Goal: Task Accomplishment & Management: Use online tool/utility

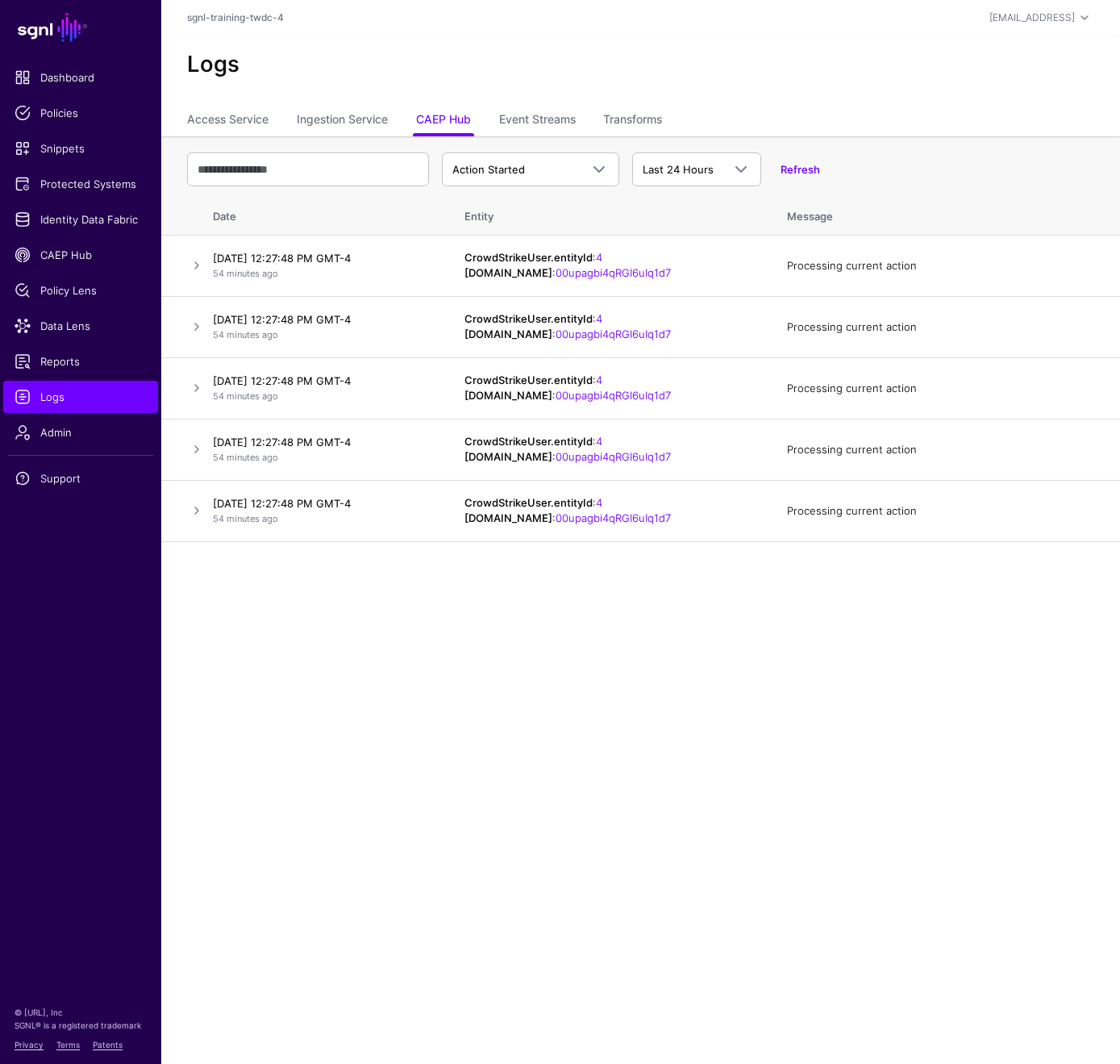
click at [355, 608] on main "SGNL Dashboard Policies Snippets Protected Systems Identity Data Fabric CAEP Hu…" at bounding box center [560, 532] width 1120 height 1064
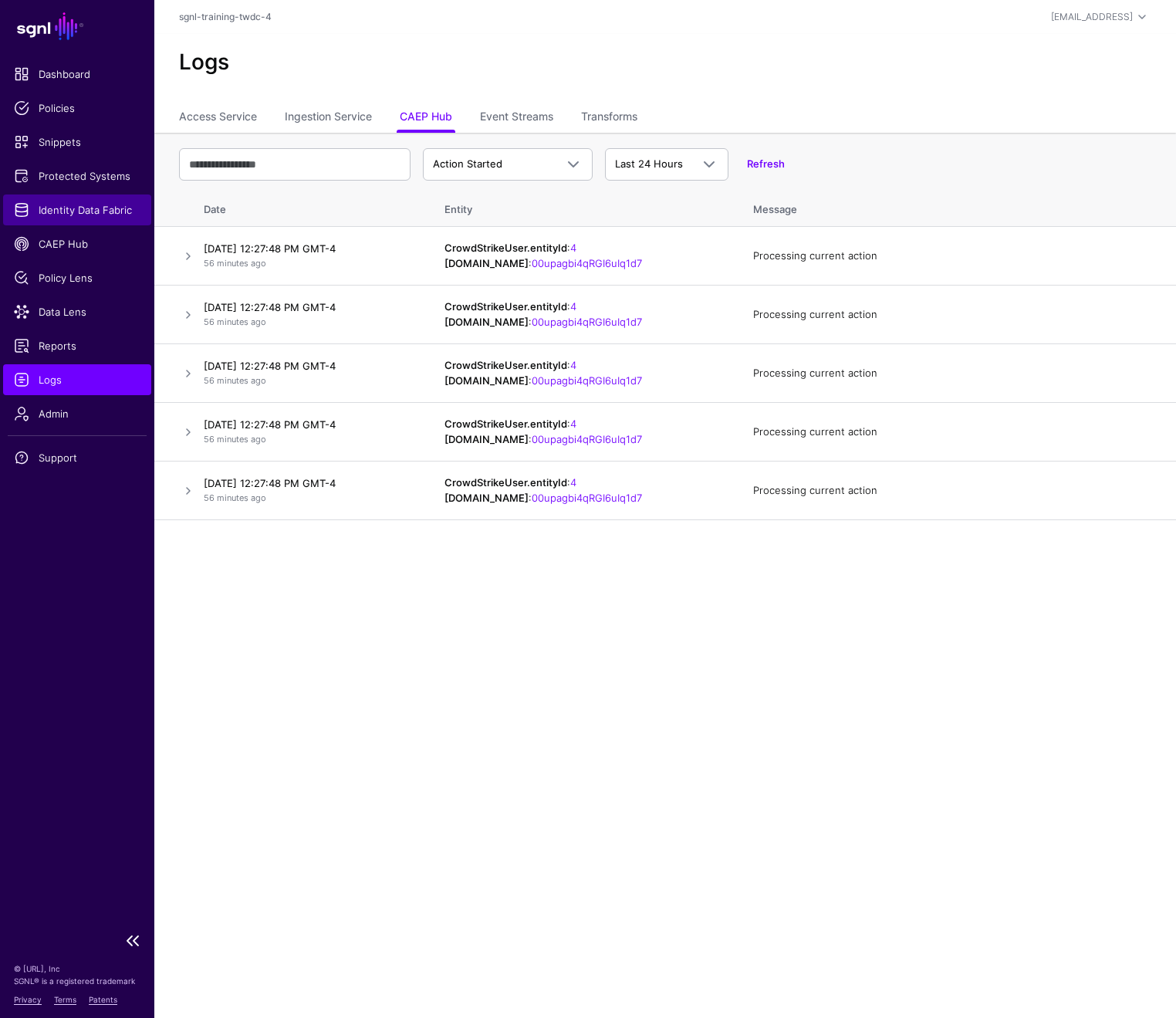
click at [108, 216] on span "Identity Data Fabric" at bounding box center [77, 210] width 127 height 16
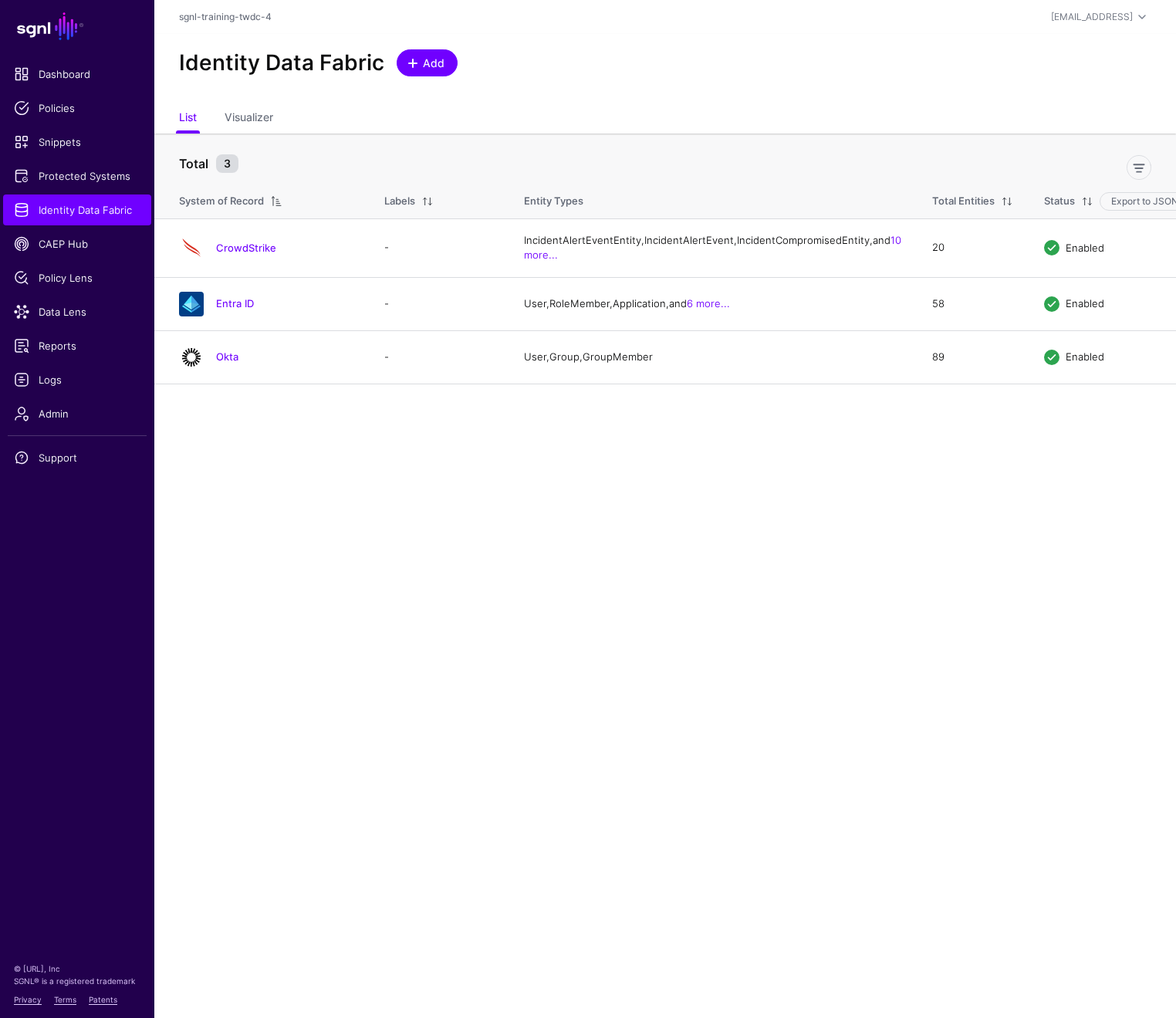
click at [430, 65] on span "Add" at bounding box center [434, 63] width 26 height 16
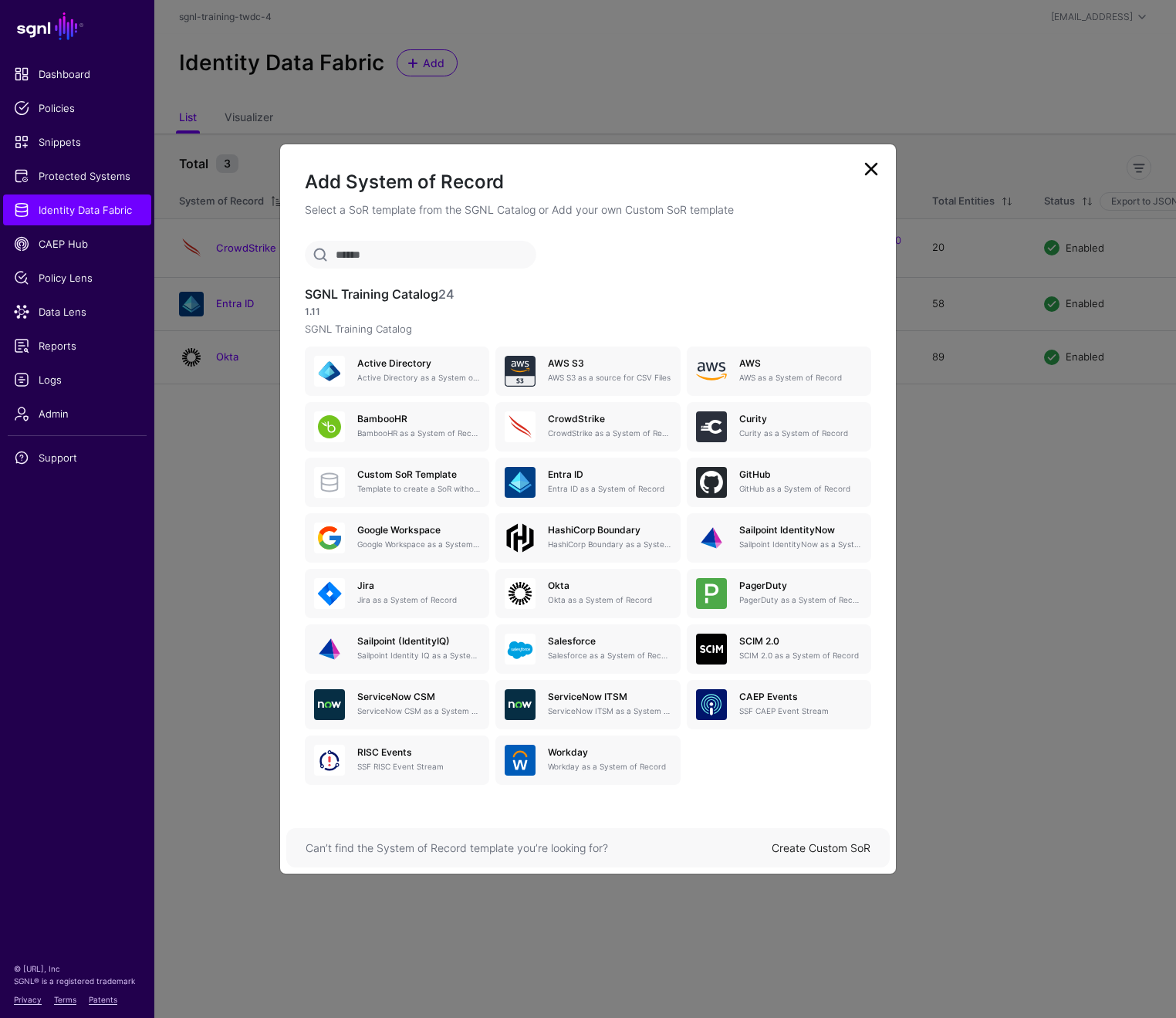
click at [826, 847] on link "Create Custom SoR" at bounding box center [821, 848] width 99 height 13
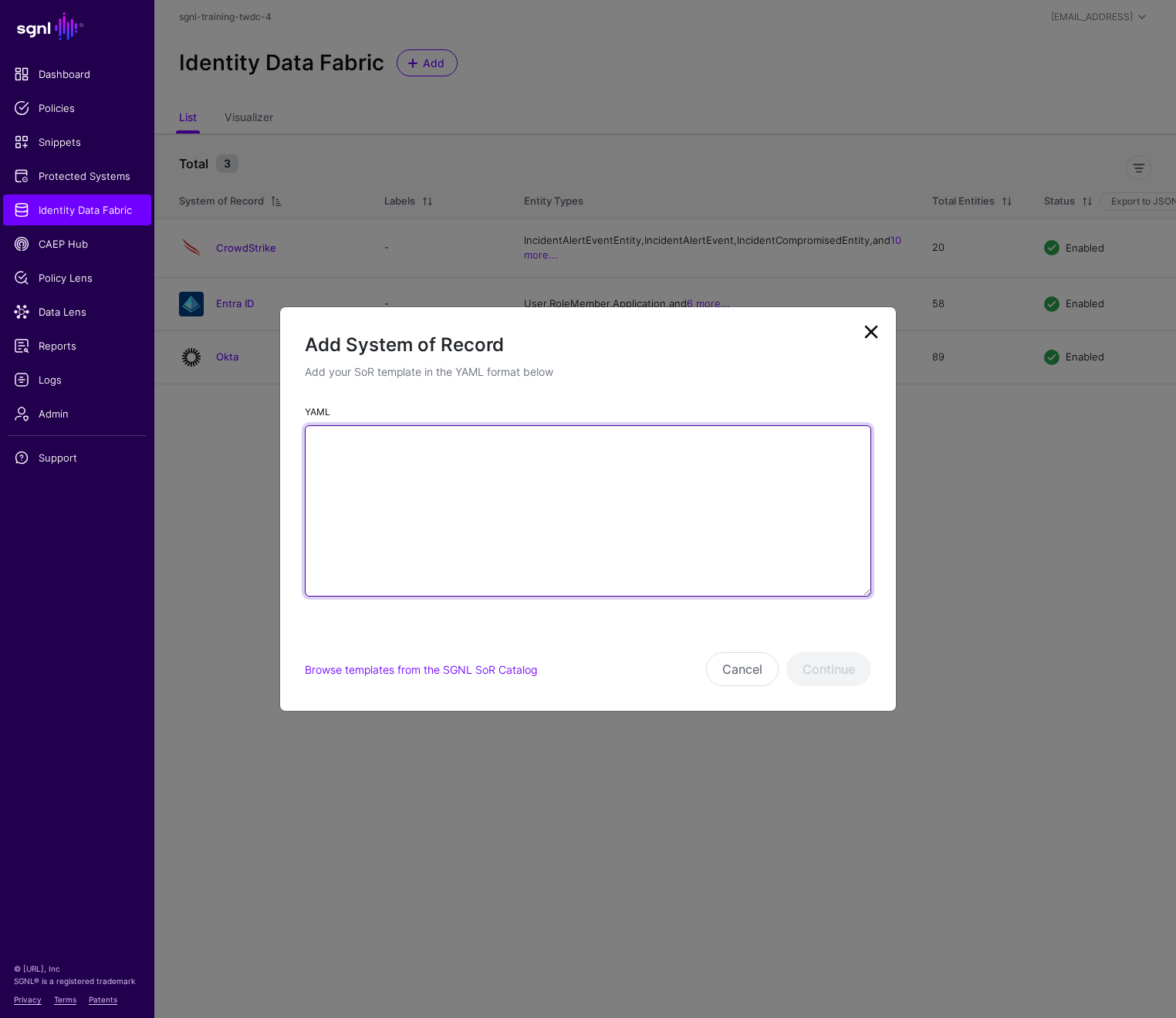
click at [399, 486] on textarea "YAML" at bounding box center [588, 511] width 566 height 171
click at [424, 469] on textarea "YAML" at bounding box center [588, 511] width 566 height 171
paste textarea "**********"
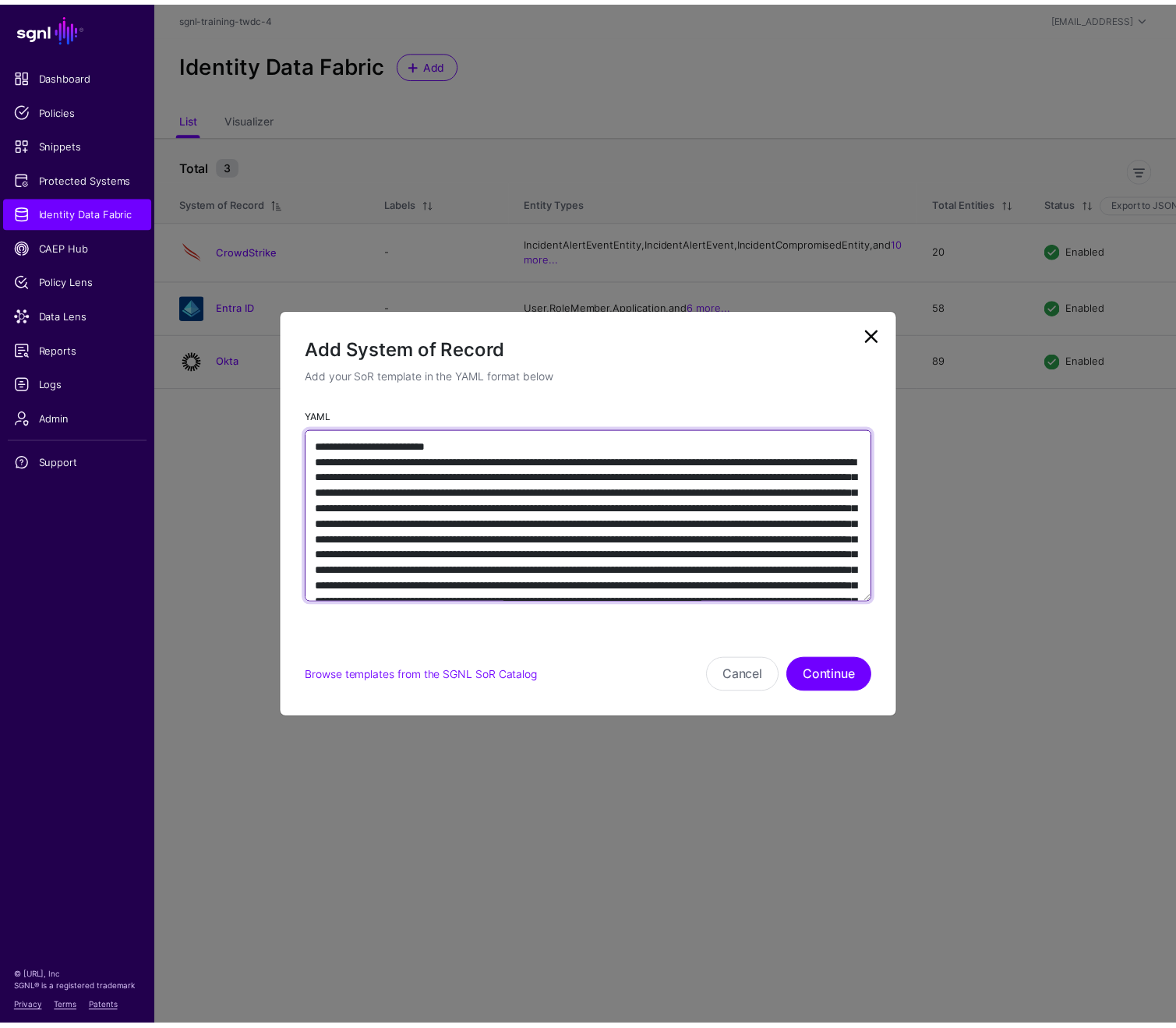
scroll to position [1964, 0]
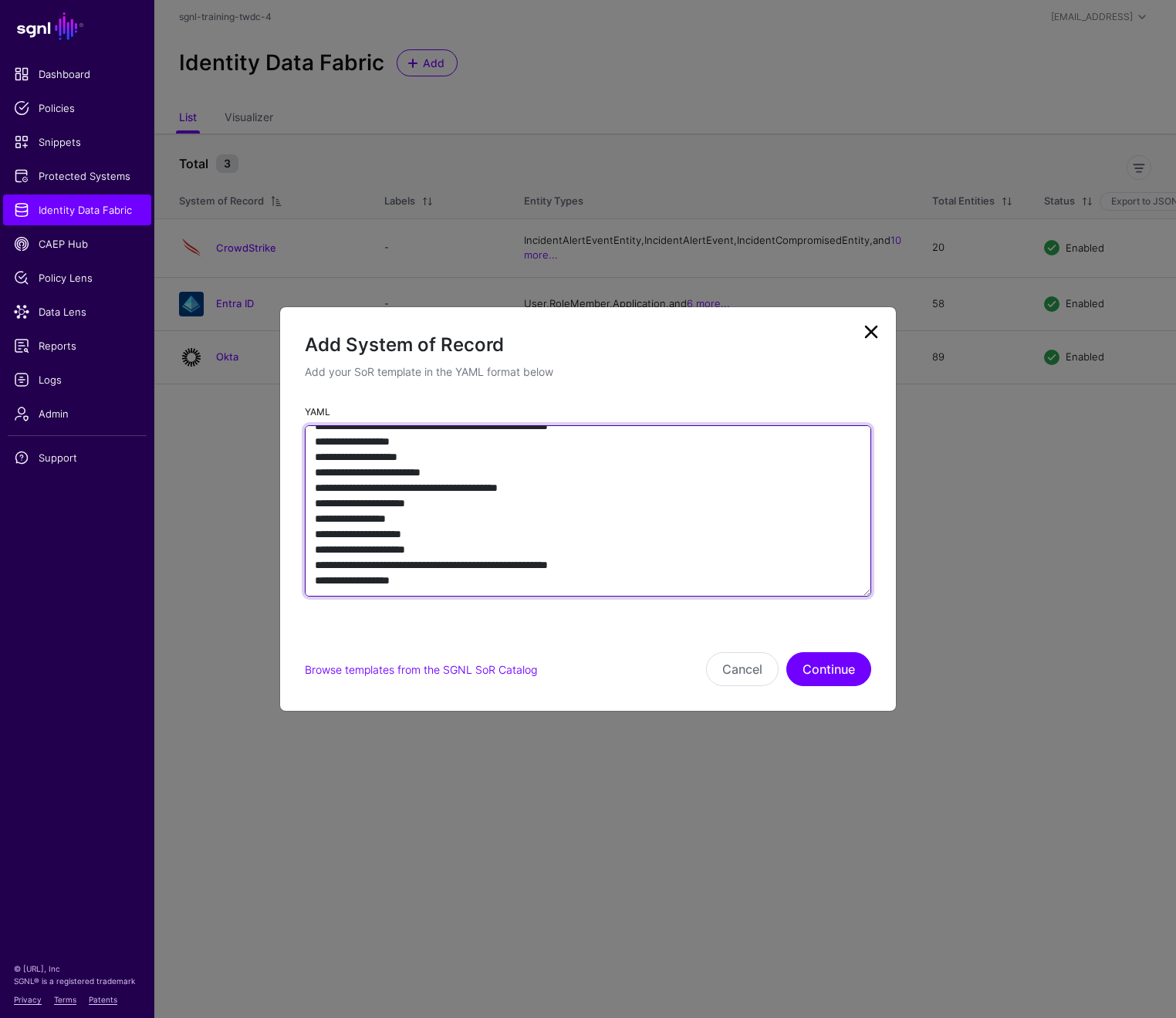
type textarea "**********"
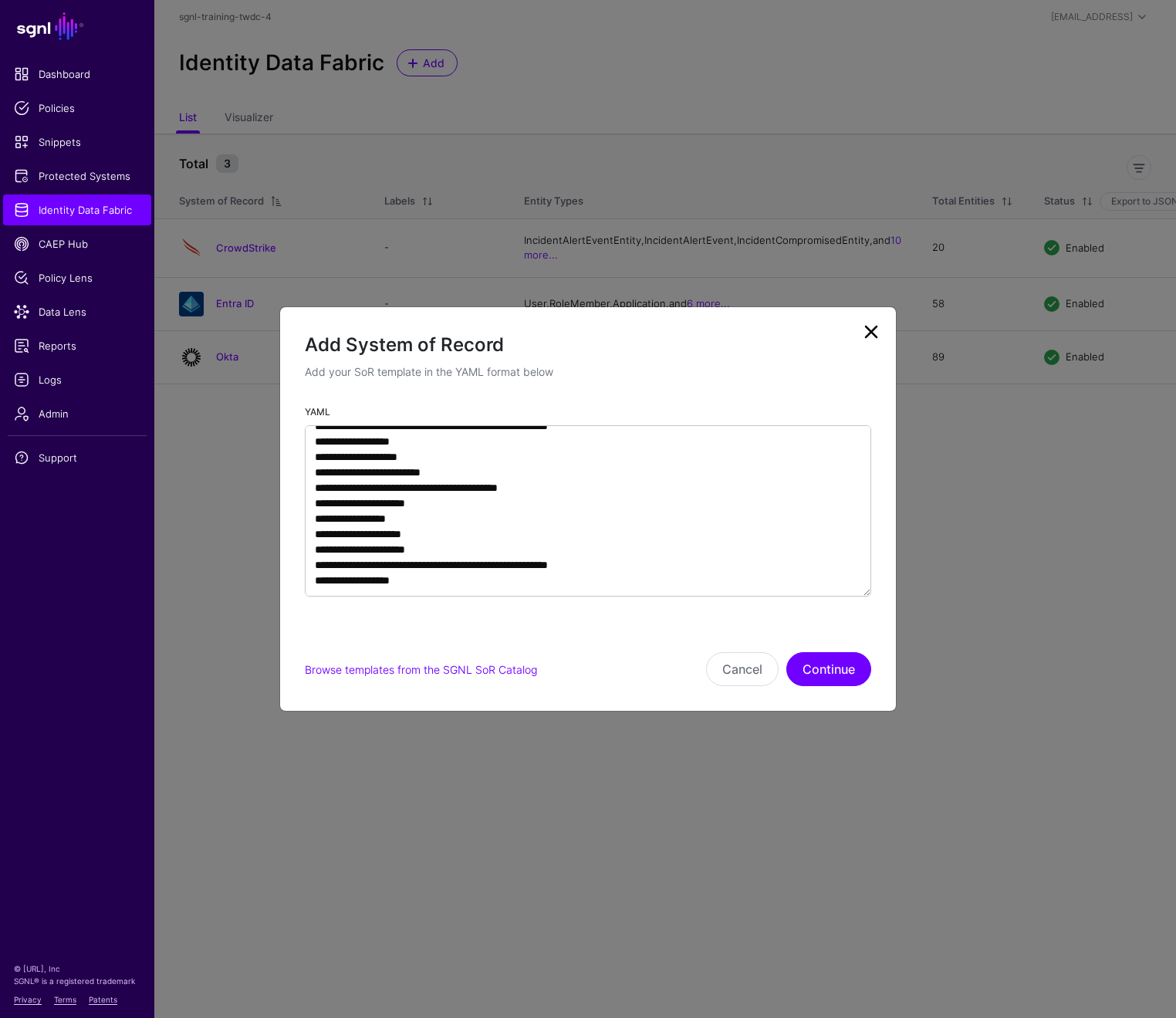
click at [844, 686] on div "Add System of Record Add your SoR template in the YAML format below YAML Browse…" at bounding box center [588, 509] width 618 height 406
click at [827, 669] on button "Continue" at bounding box center [829, 669] width 85 height 34
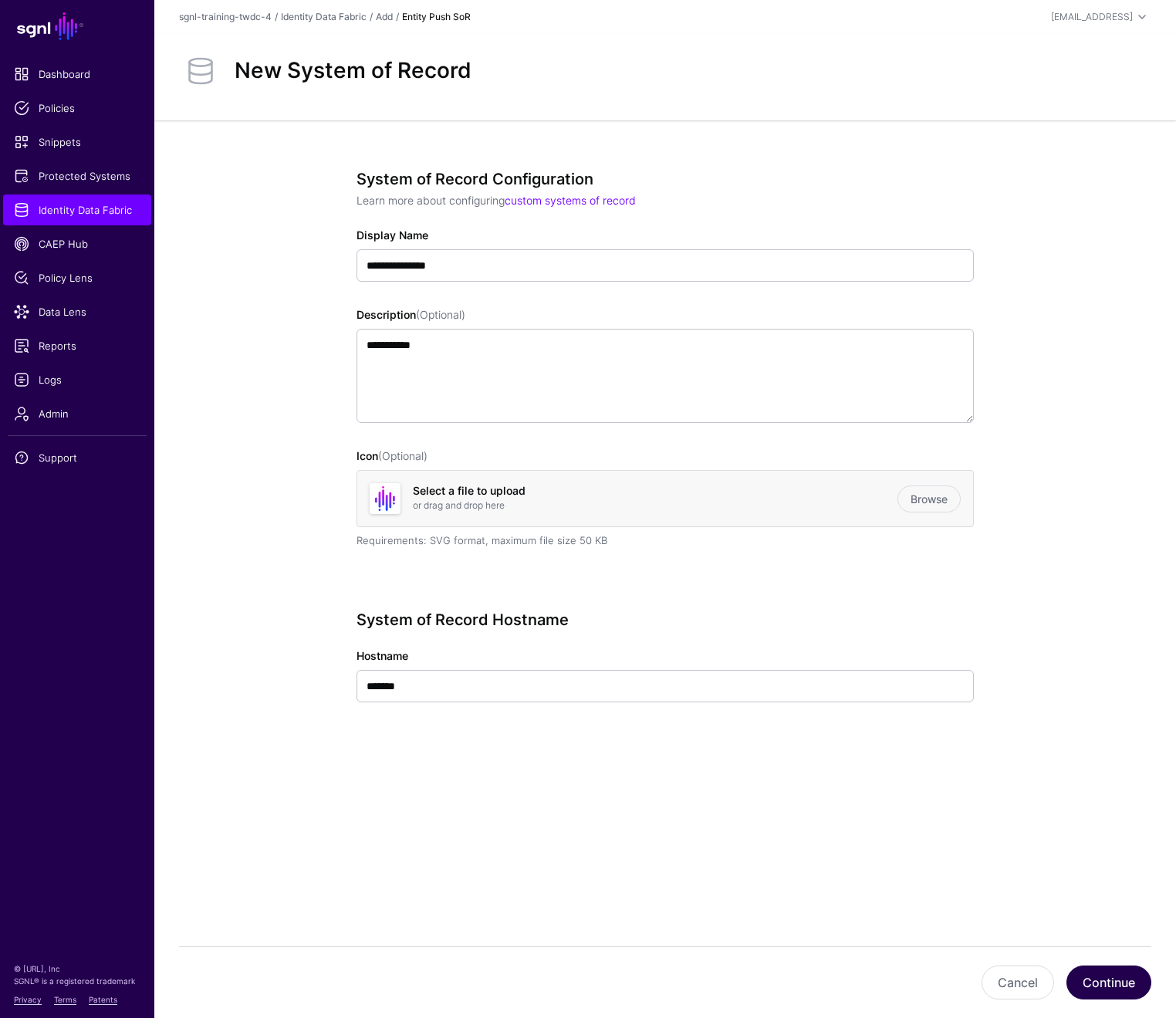
click at [1078, 995] on button "Continue" at bounding box center [1109, 982] width 85 height 34
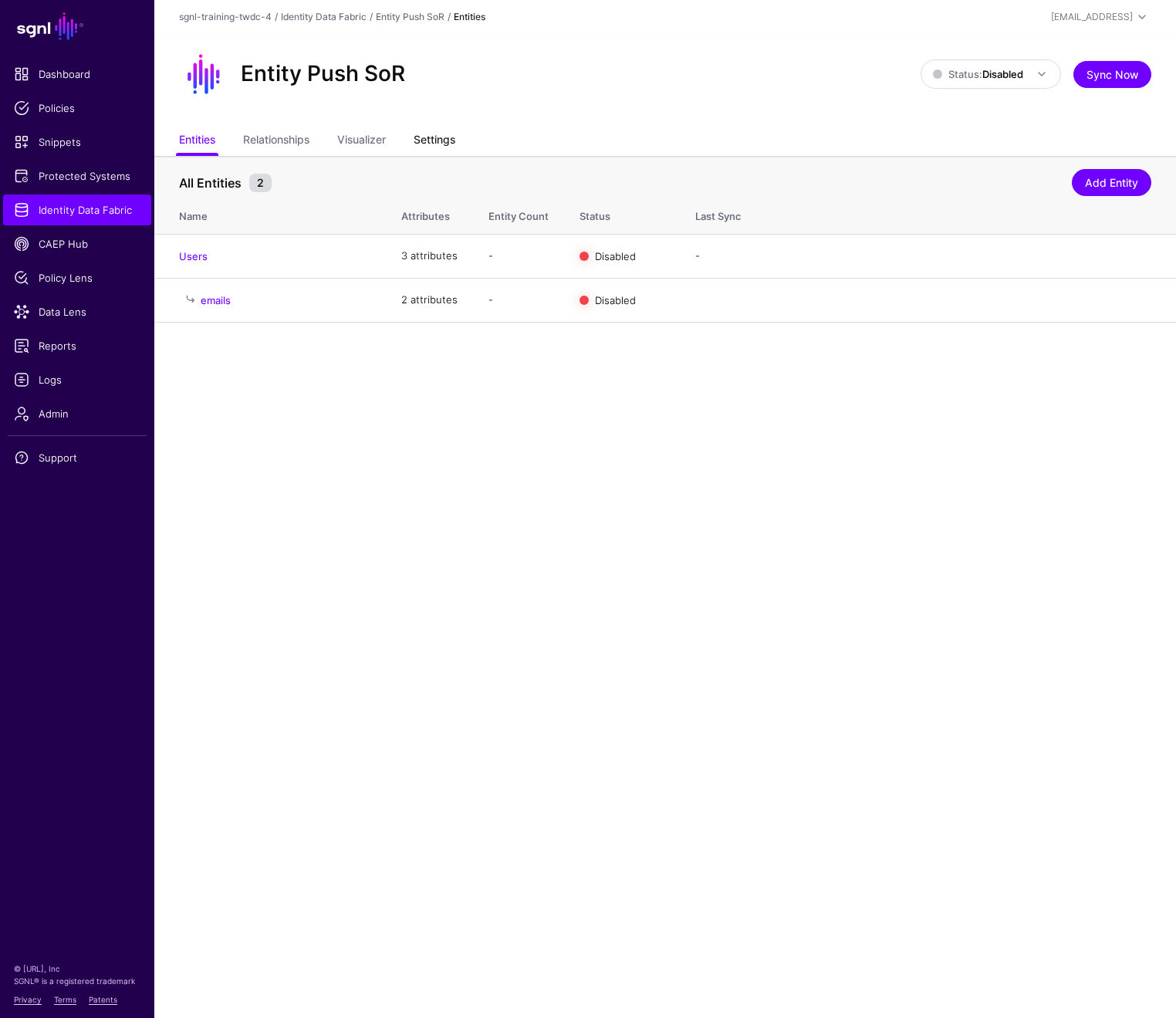
click at [441, 145] on link "Settings" at bounding box center [434, 142] width 41 height 30
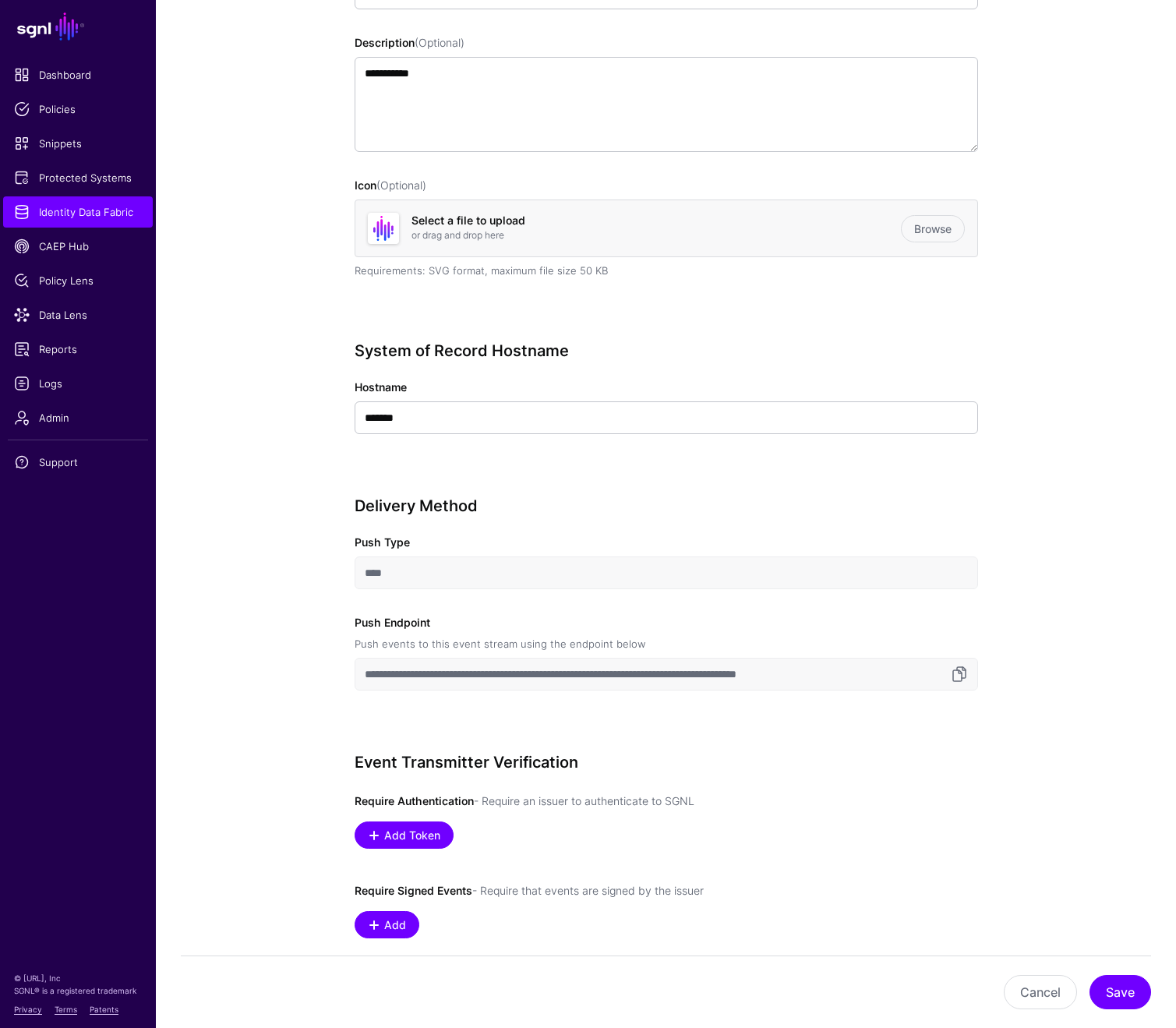
scroll to position [448, 0]
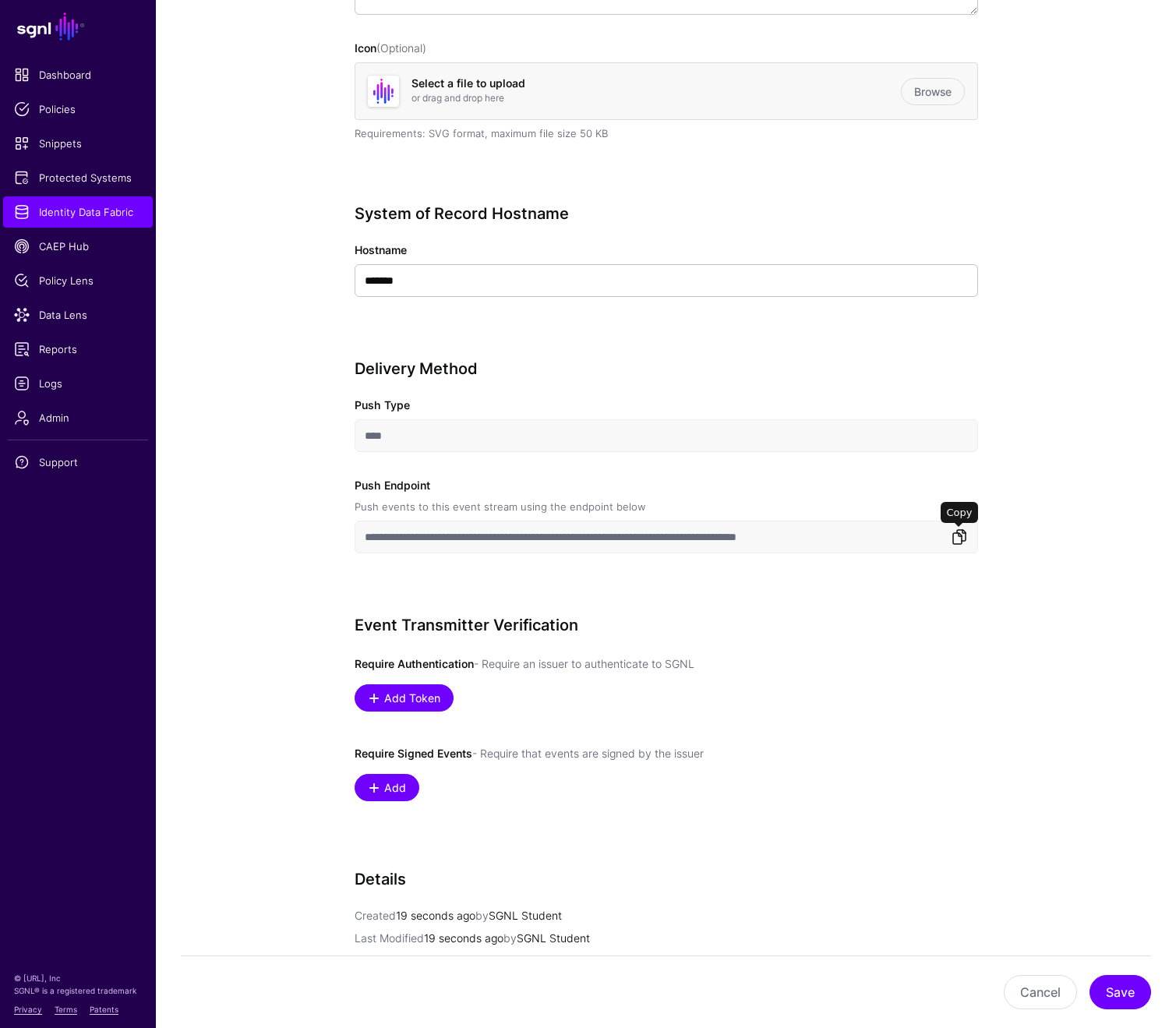
click at [956, 537] on link at bounding box center [960, 537] width 19 height 19
click at [423, 690] on span "Add Token" at bounding box center [412, 697] width 60 height 17
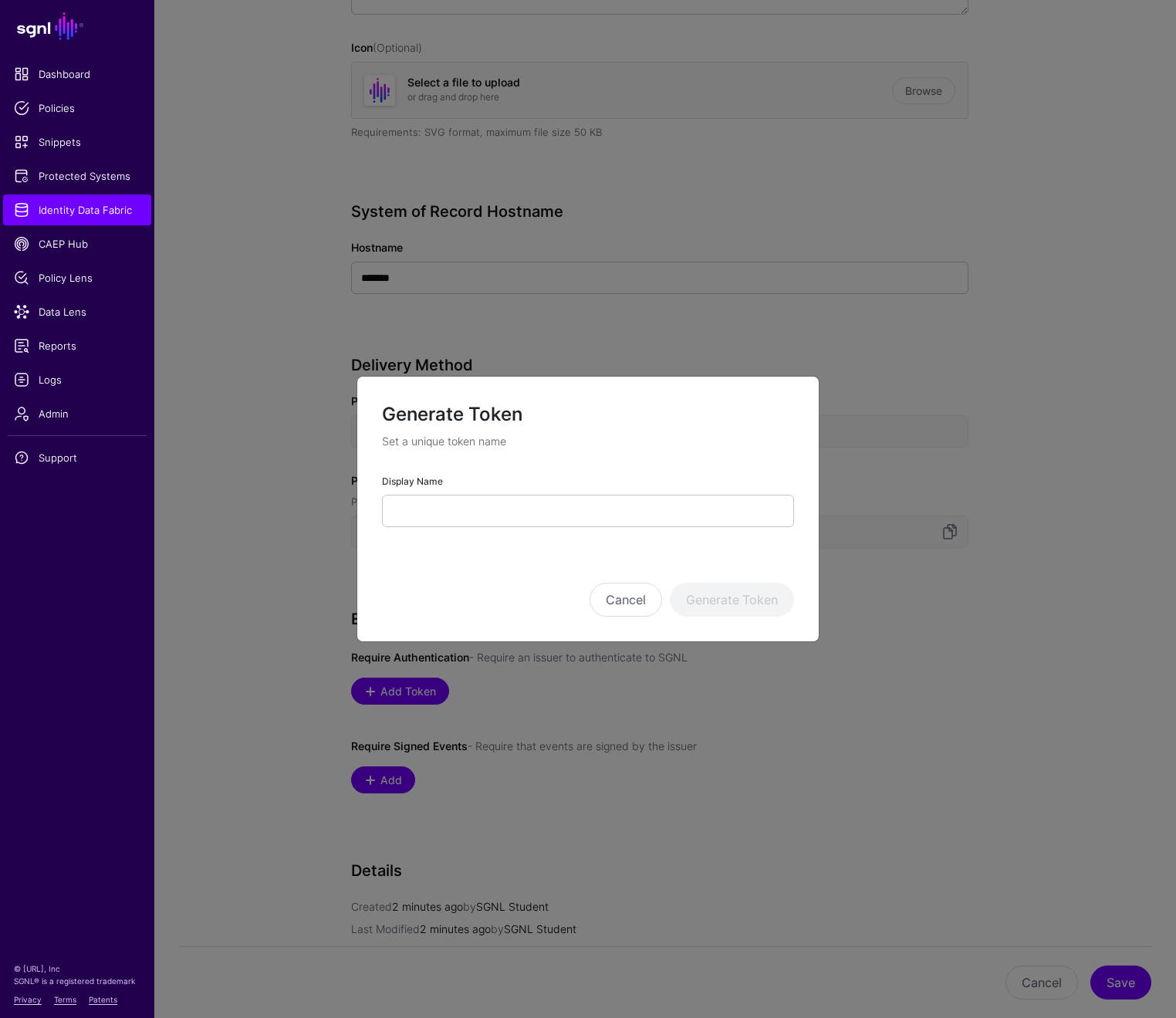
click at [464, 529] on form "Generate Token Set a unique token name Display Name Cancel Generate Token" at bounding box center [588, 509] width 412 height 216
click at [458, 520] on input "Display Name" at bounding box center [588, 511] width 412 height 32
click at [448, 506] on input "Display Name" at bounding box center [588, 511] width 412 height 32
paste input "**********"
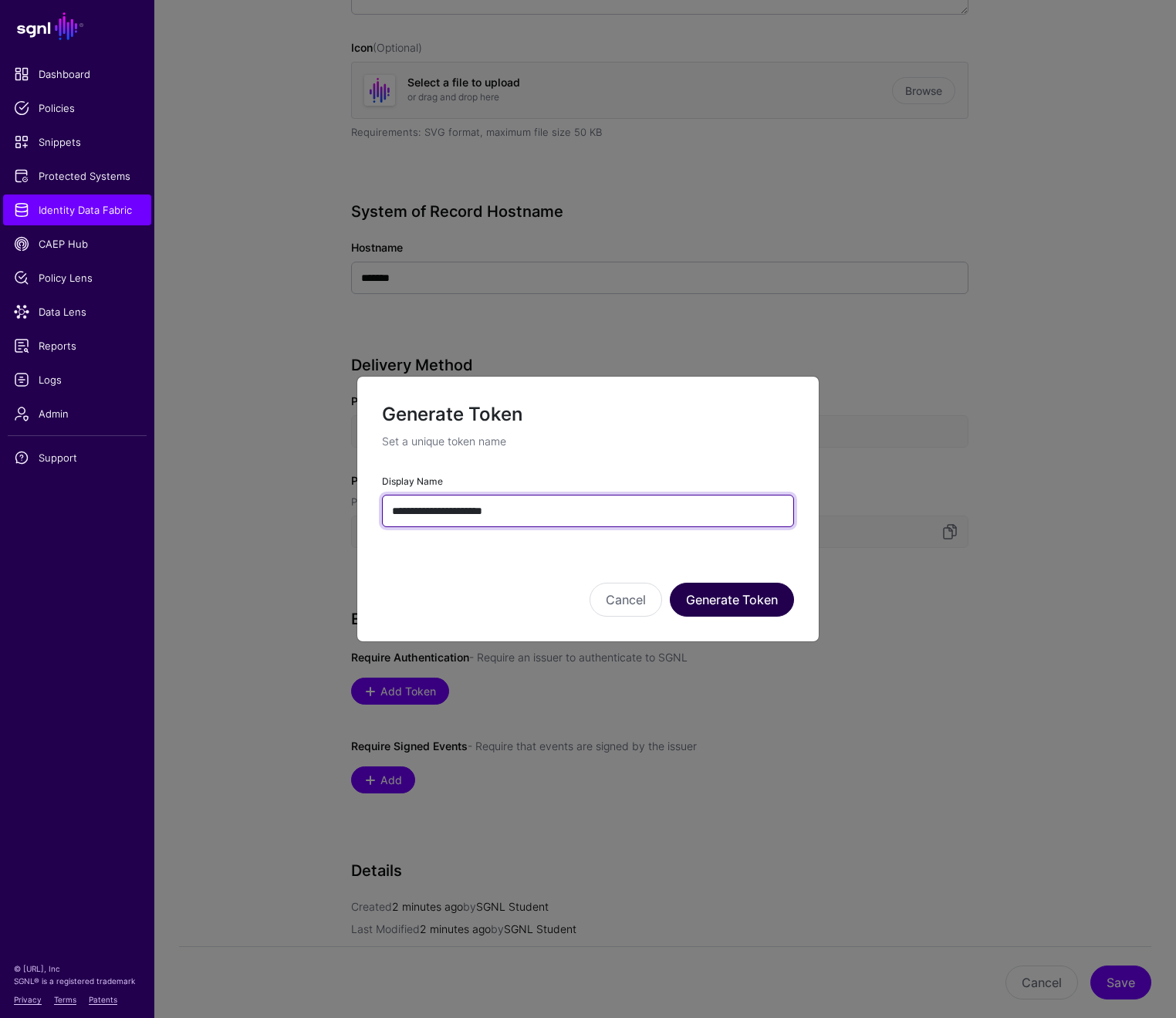
type input "**********"
click at [733, 607] on button "Generate Token" at bounding box center [732, 599] width 124 height 34
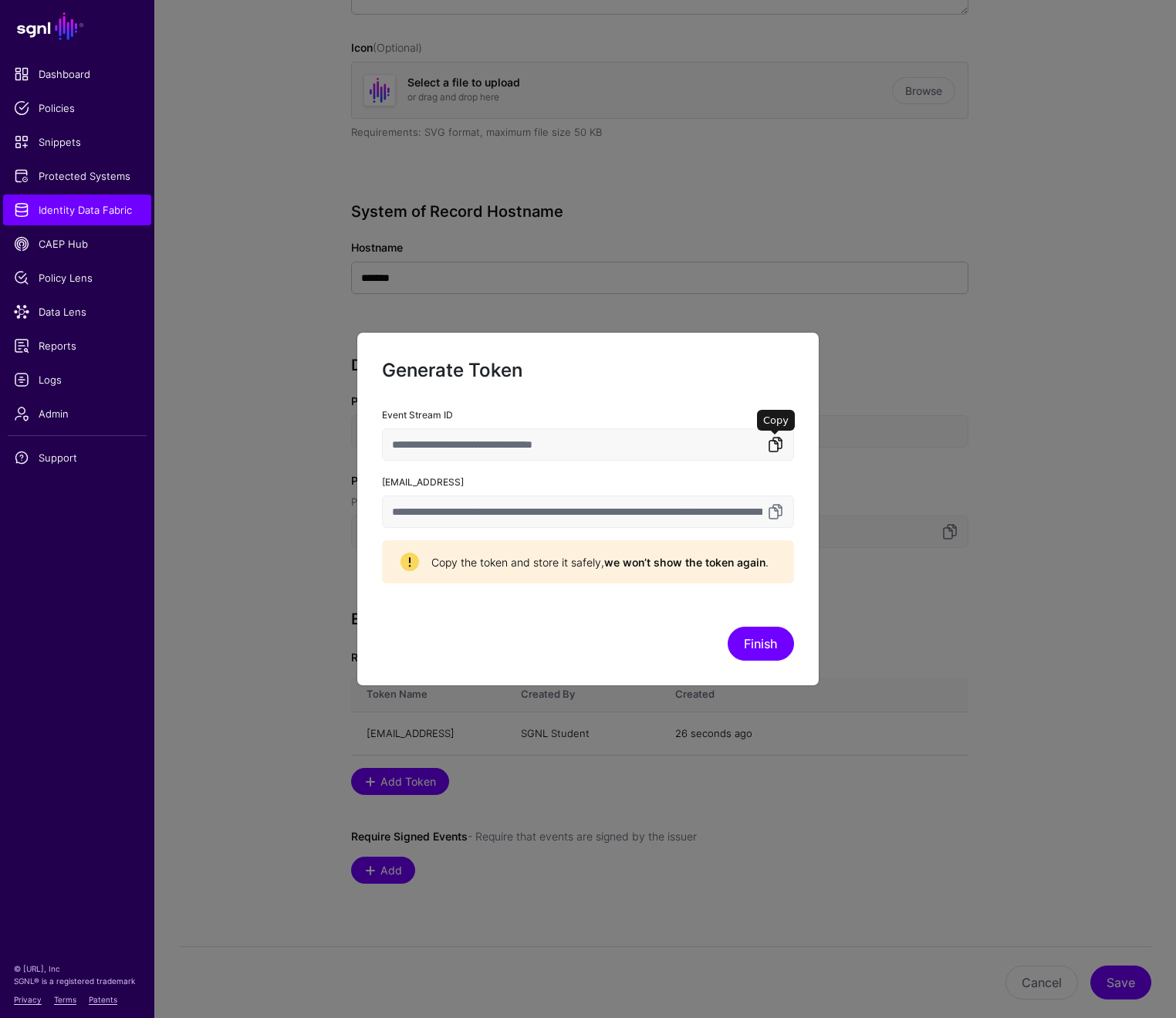
click at [780, 446] on link at bounding box center [776, 445] width 19 height 19
click at [776, 510] on link at bounding box center [776, 512] width 19 height 19
click at [757, 652] on button "Finish" at bounding box center [761, 643] width 66 height 34
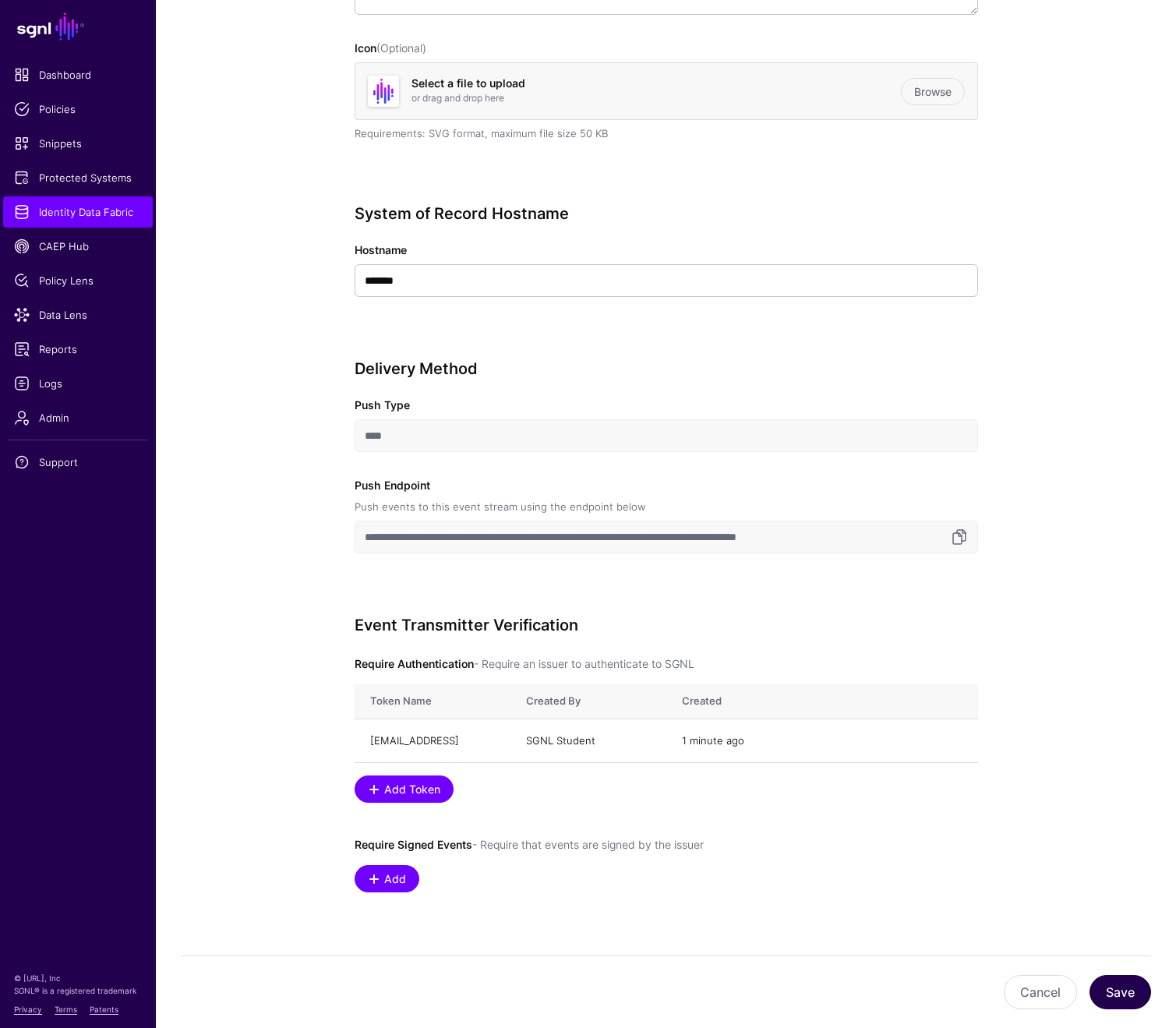
click at [1089, 1001] on button "Save" at bounding box center [1121, 992] width 62 height 34
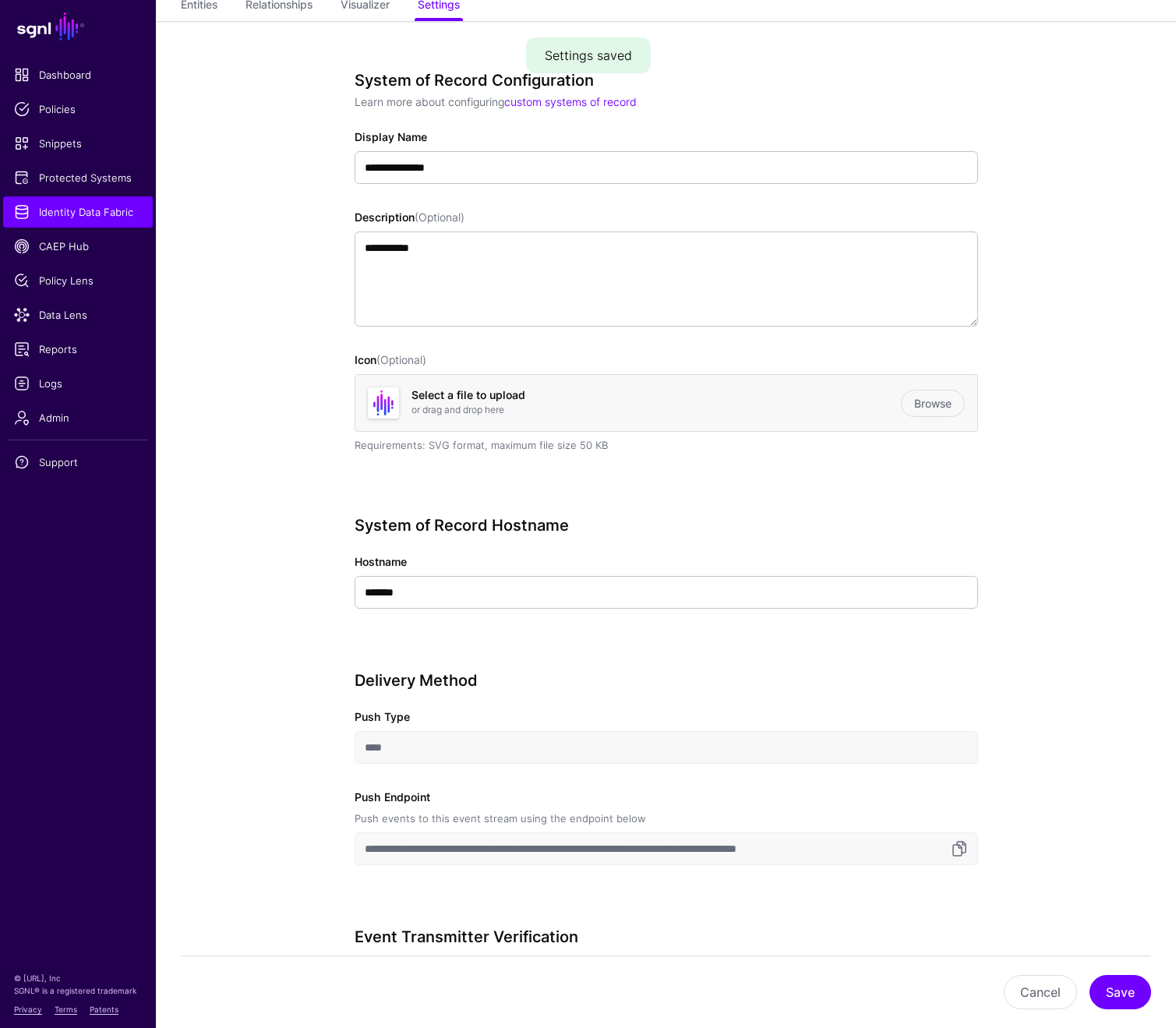
scroll to position [0, 0]
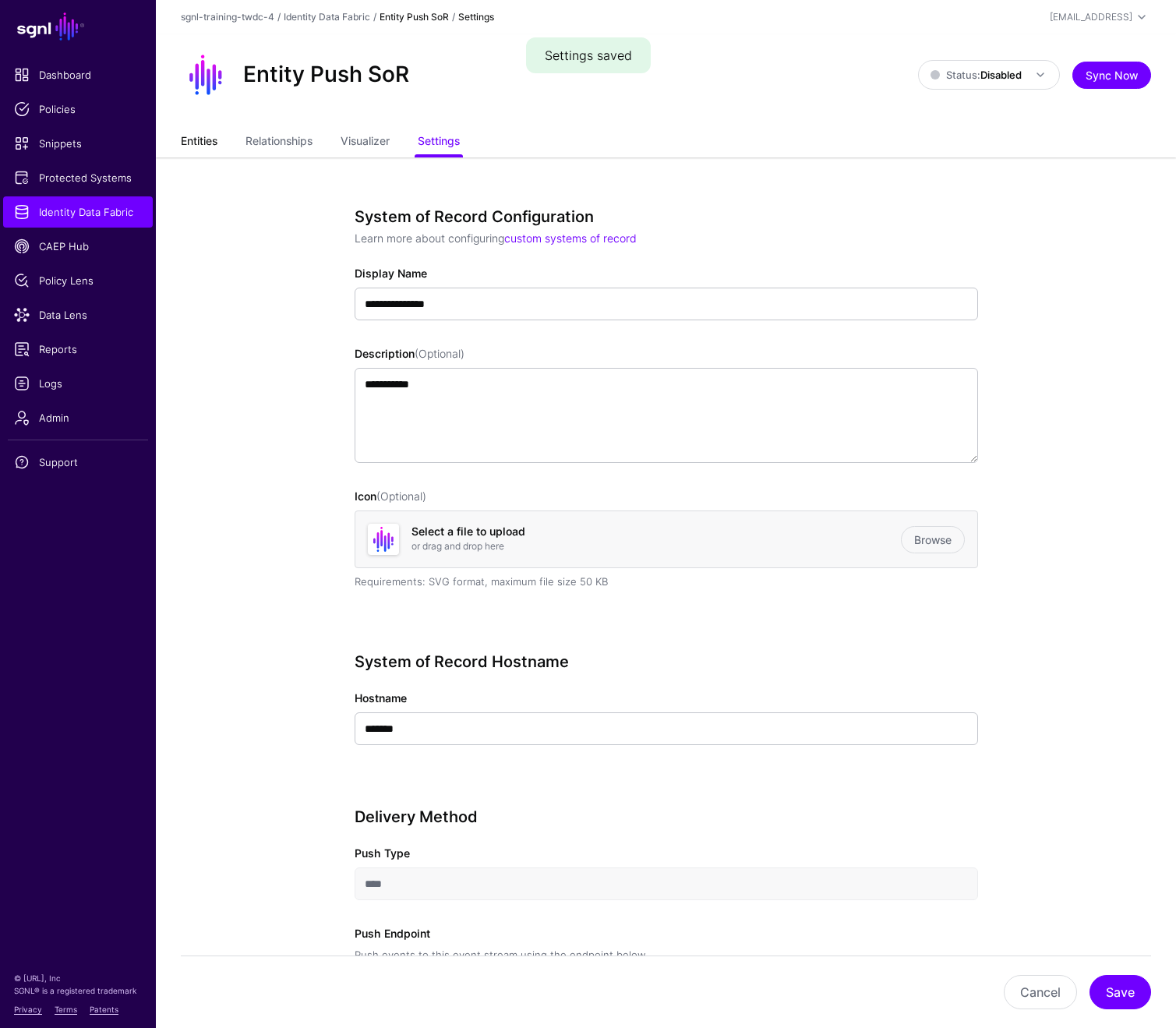
click at [190, 144] on link "Entities" at bounding box center [199, 143] width 36 height 30
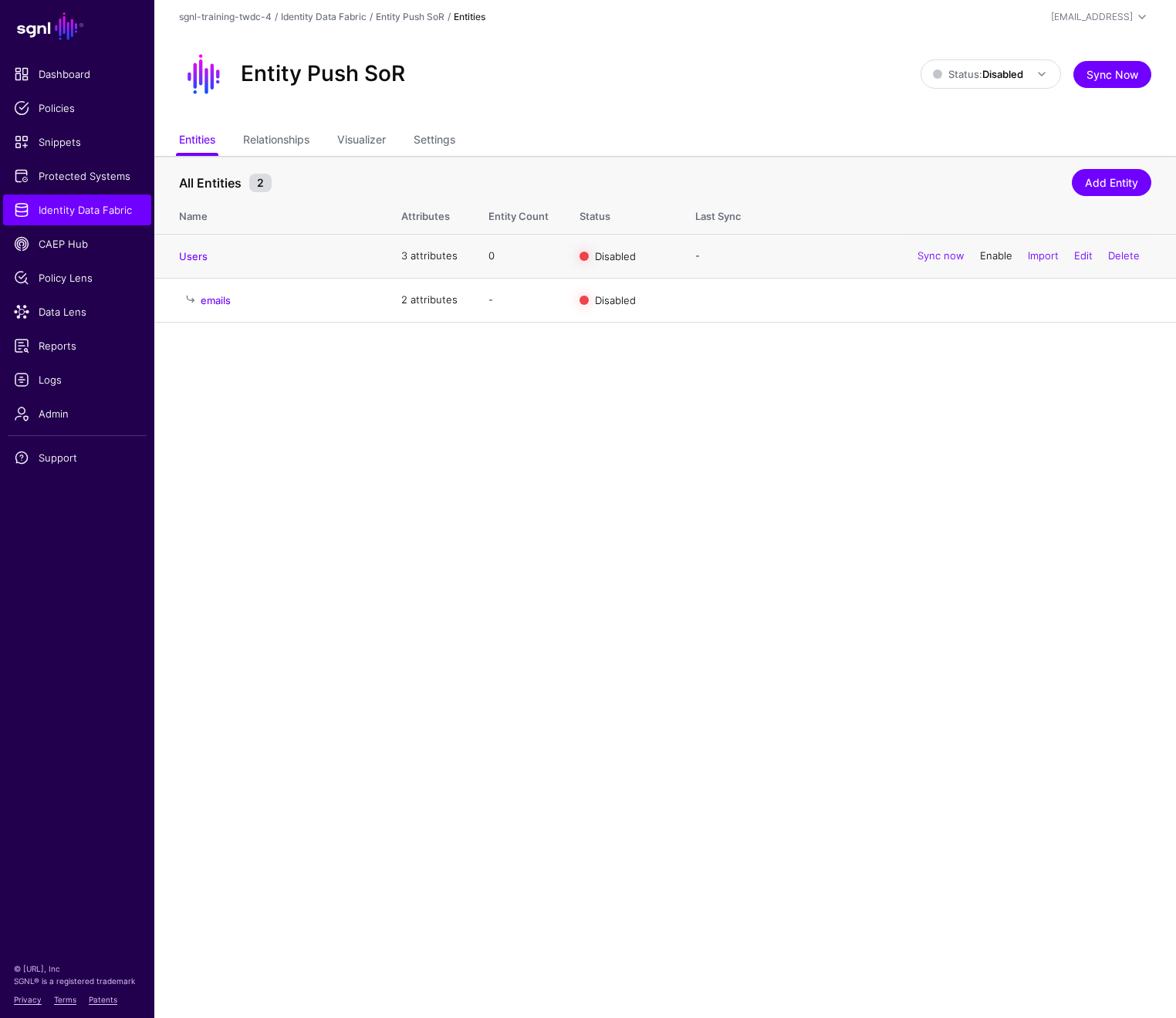
click at [997, 259] on link "Enable" at bounding box center [995, 256] width 32 height 13
click at [1033, 58] on div "Entity Push SoR Status: Disabled Enabled Syncing active for all configured enti…" at bounding box center [665, 73] width 973 height 49
click at [1032, 73] on span at bounding box center [1038, 74] width 28 height 19
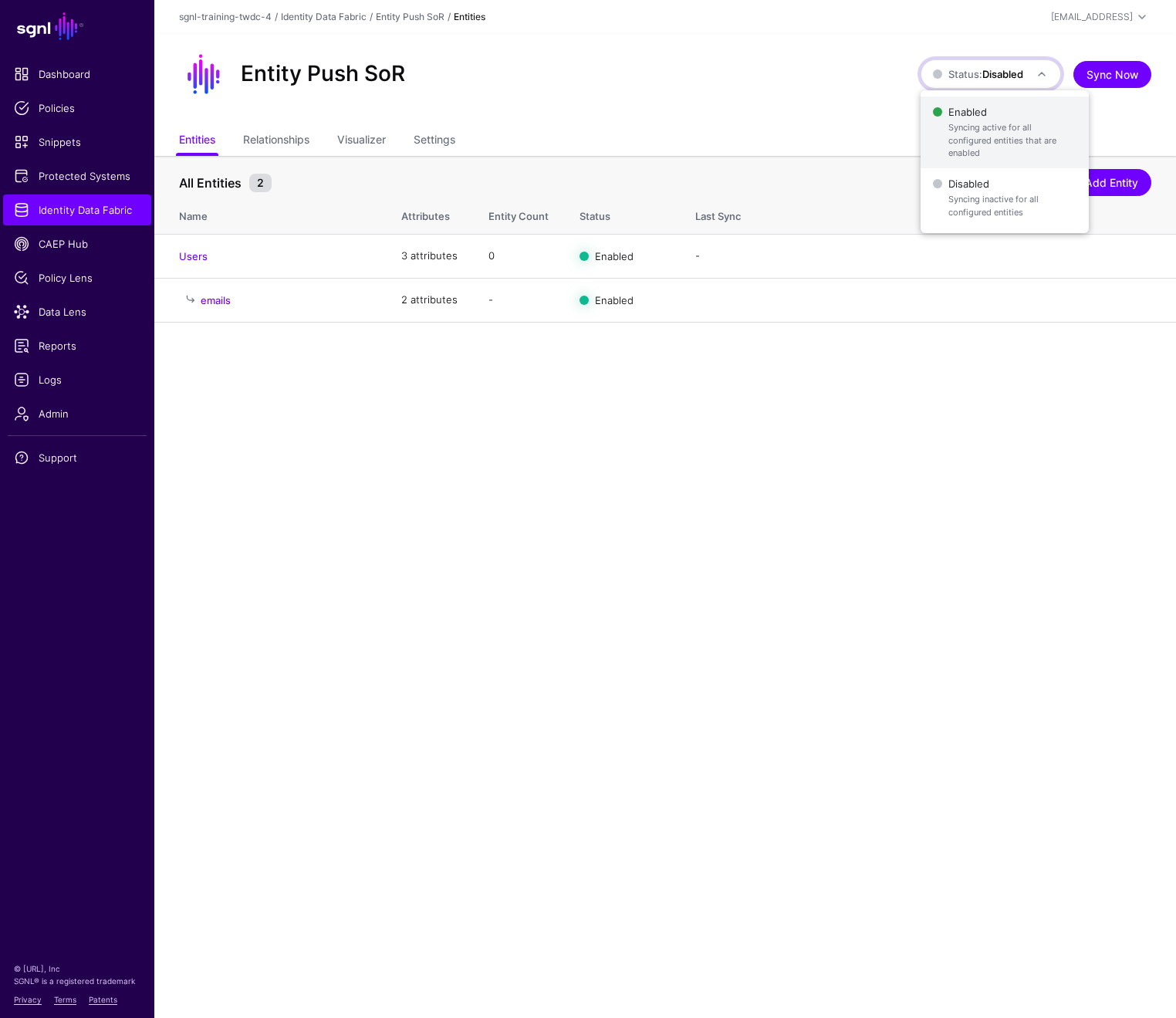
click at [980, 116] on span "Enabled Syncing active for all configured entities that are enabled" at bounding box center [1005, 132] width 144 height 63
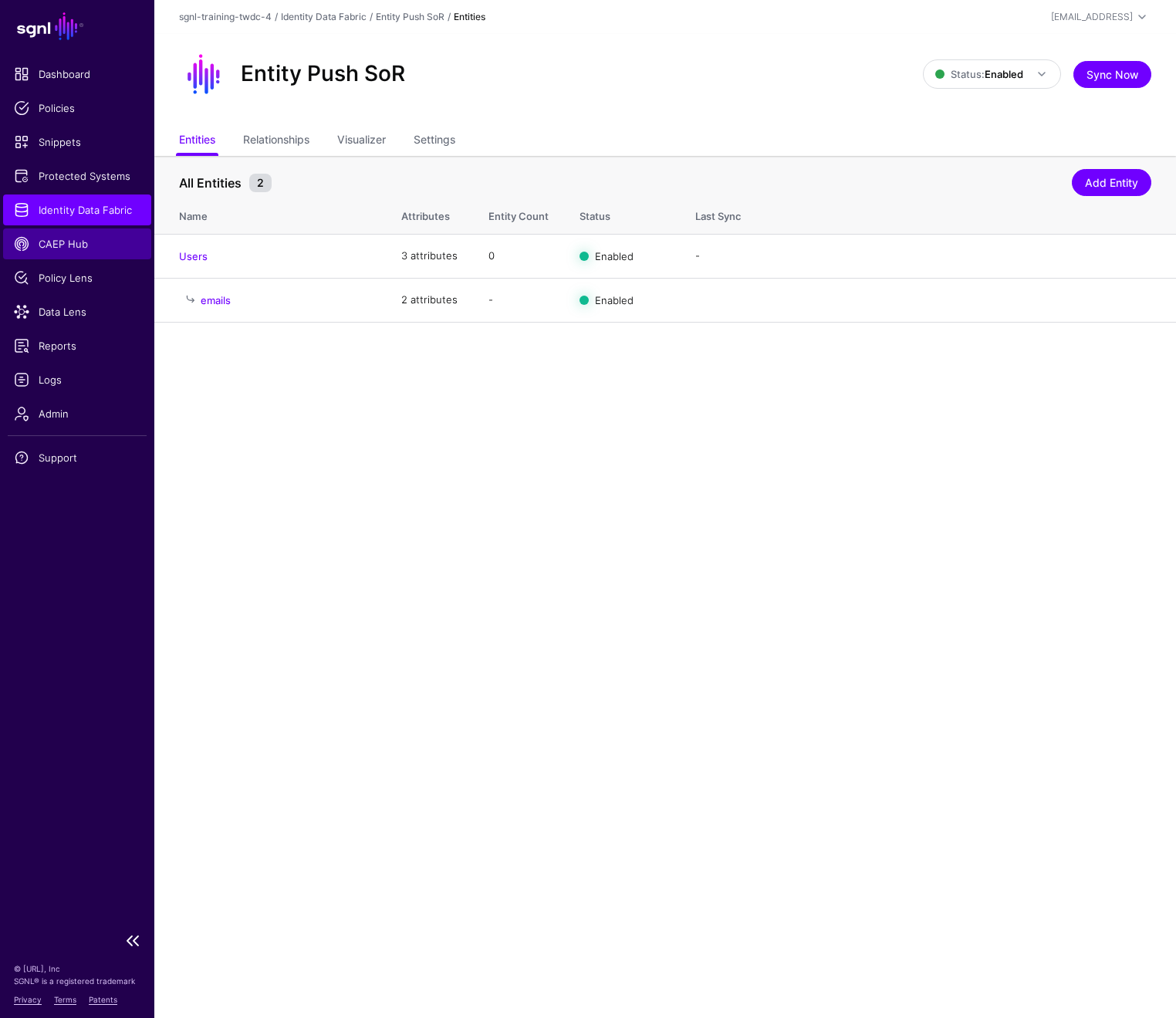
click at [76, 246] on span "CAEP Hub" at bounding box center [77, 244] width 127 height 16
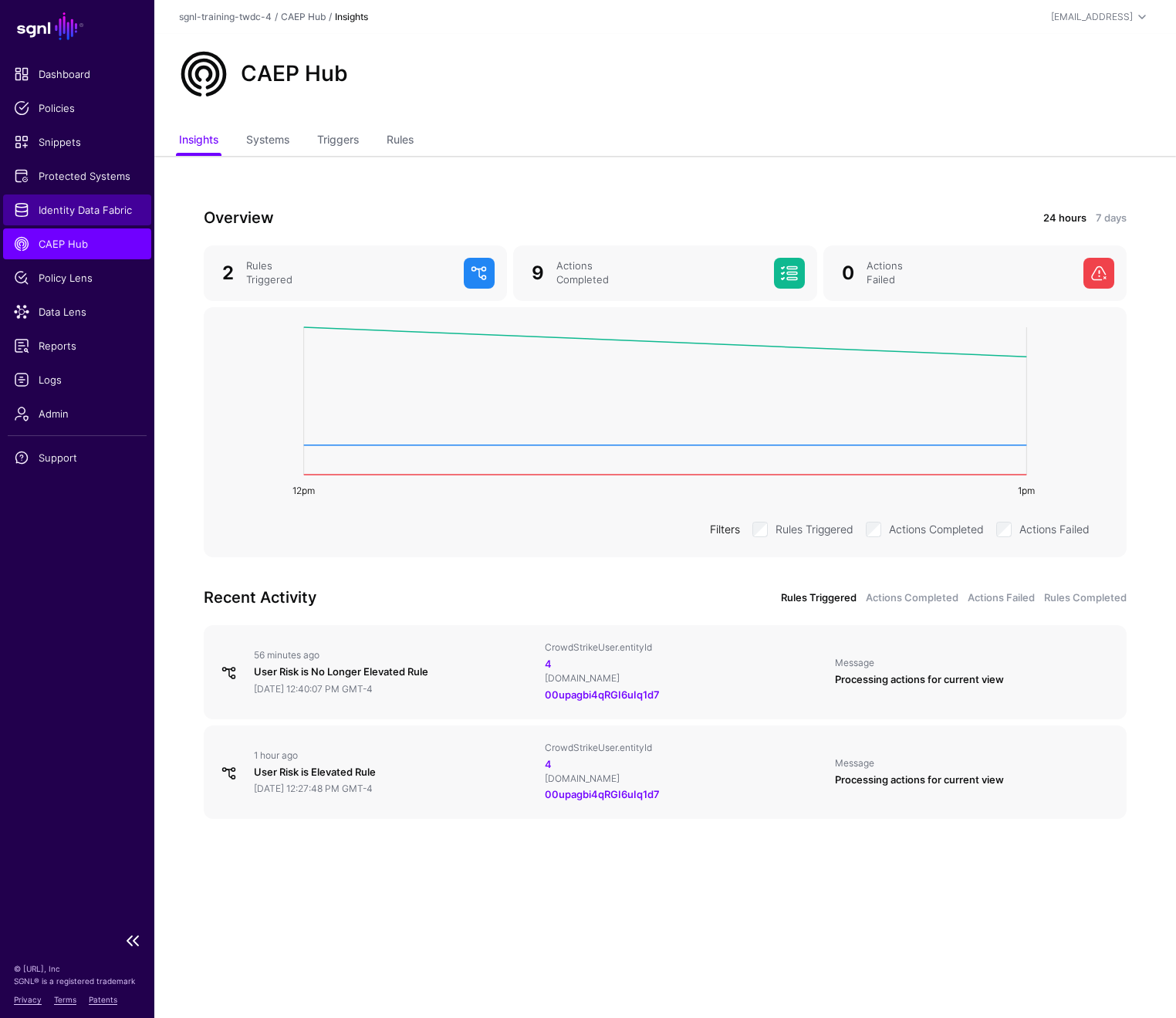
click at [59, 208] on span "Identity Data Fabric" at bounding box center [77, 210] width 127 height 16
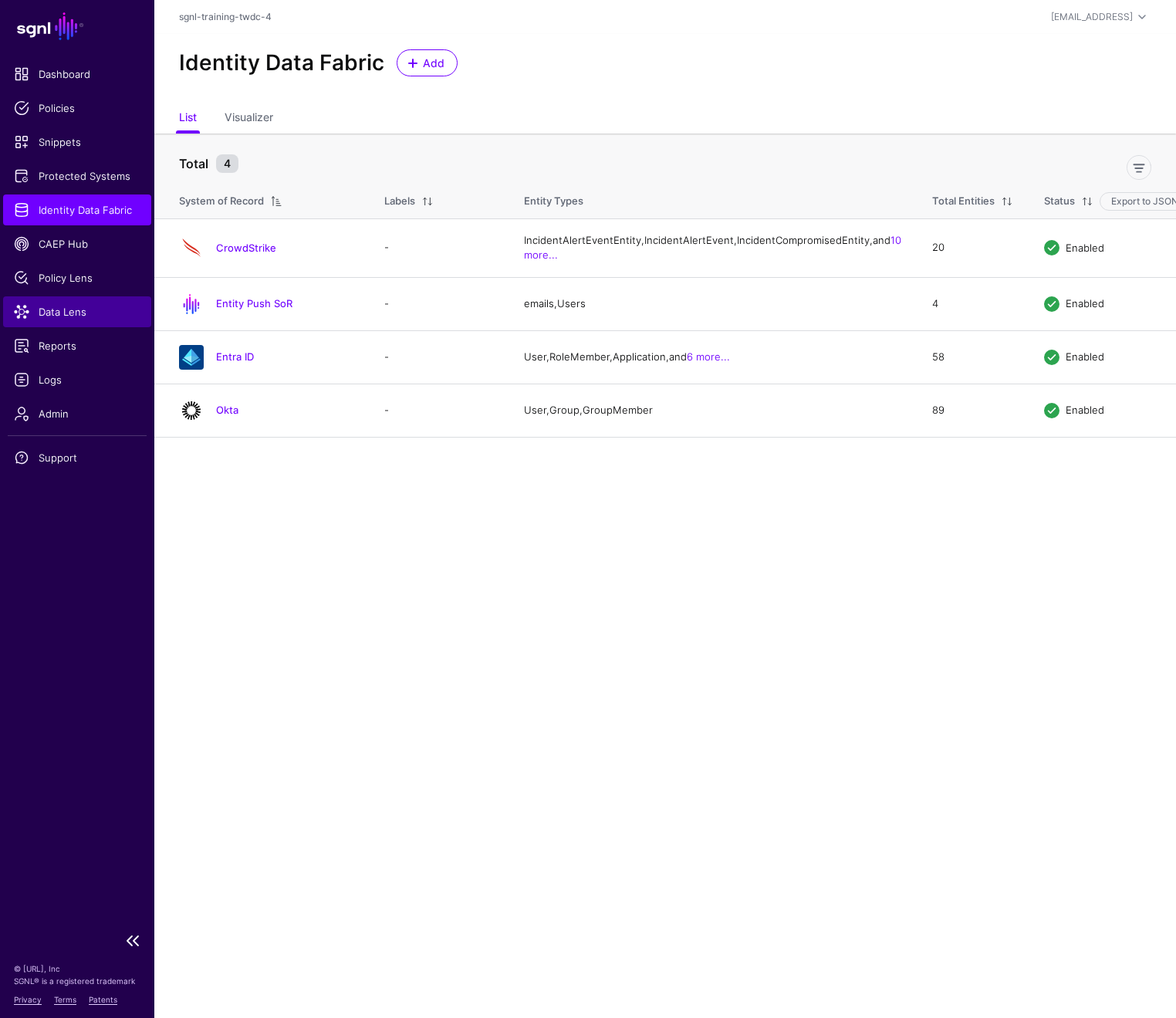
click at [48, 317] on span "Data Lens" at bounding box center [77, 312] width 127 height 16
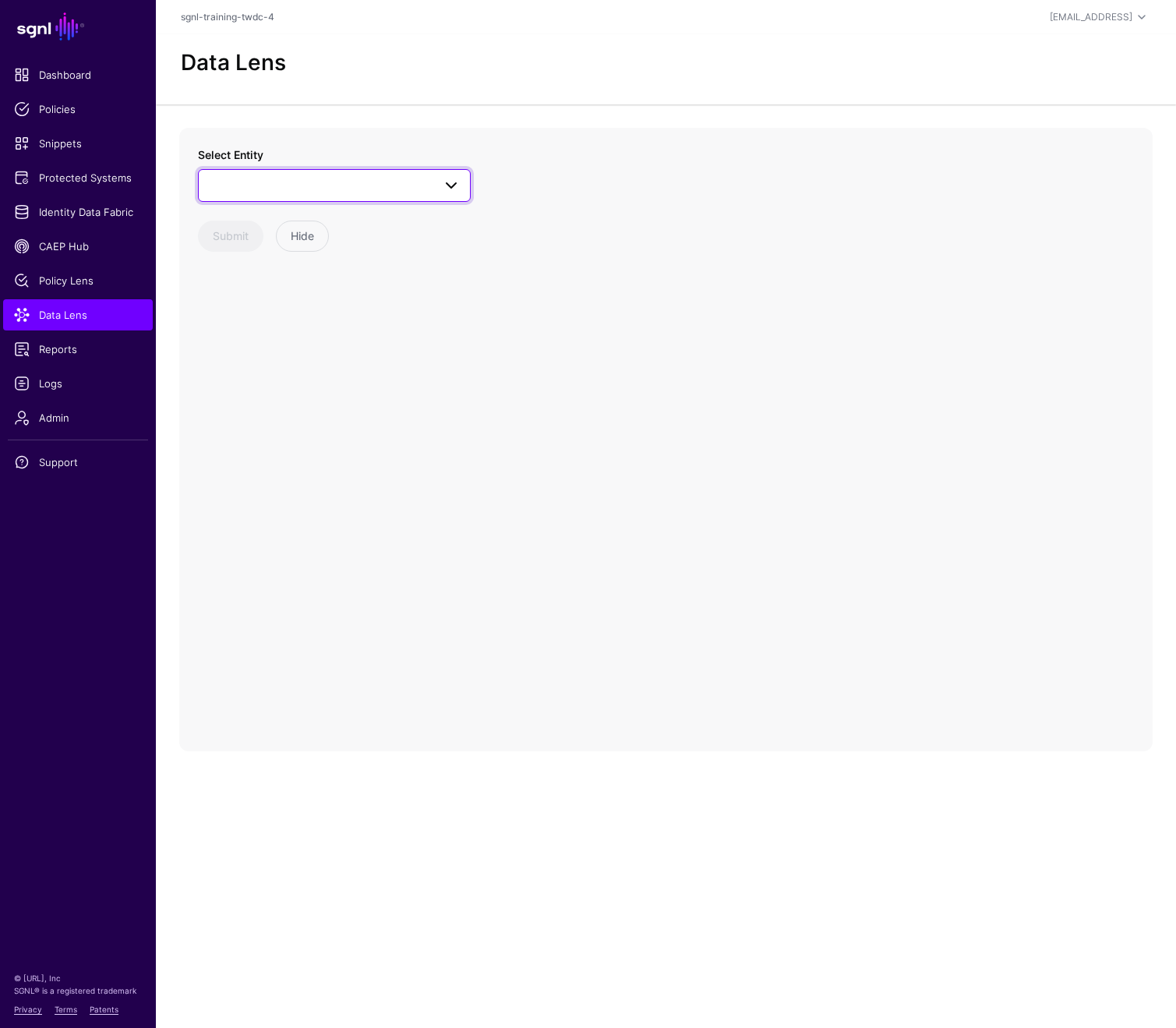
click at [421, 196] on link at bounding box center [334, 185] width 272 height 32
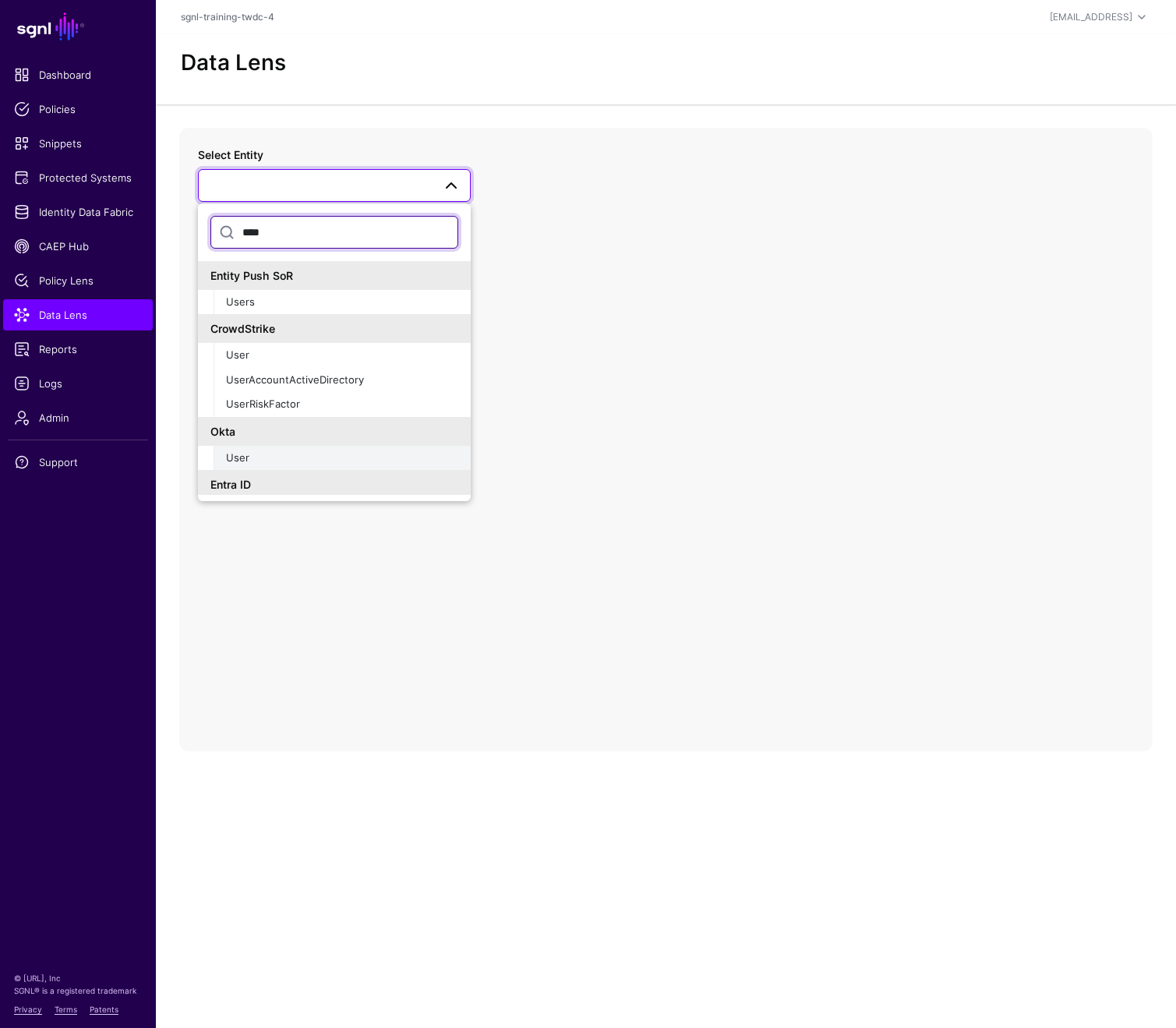
type input "****"
click at [257, 457] on div "User" at bounding box center [342, 458] width 232 height 16
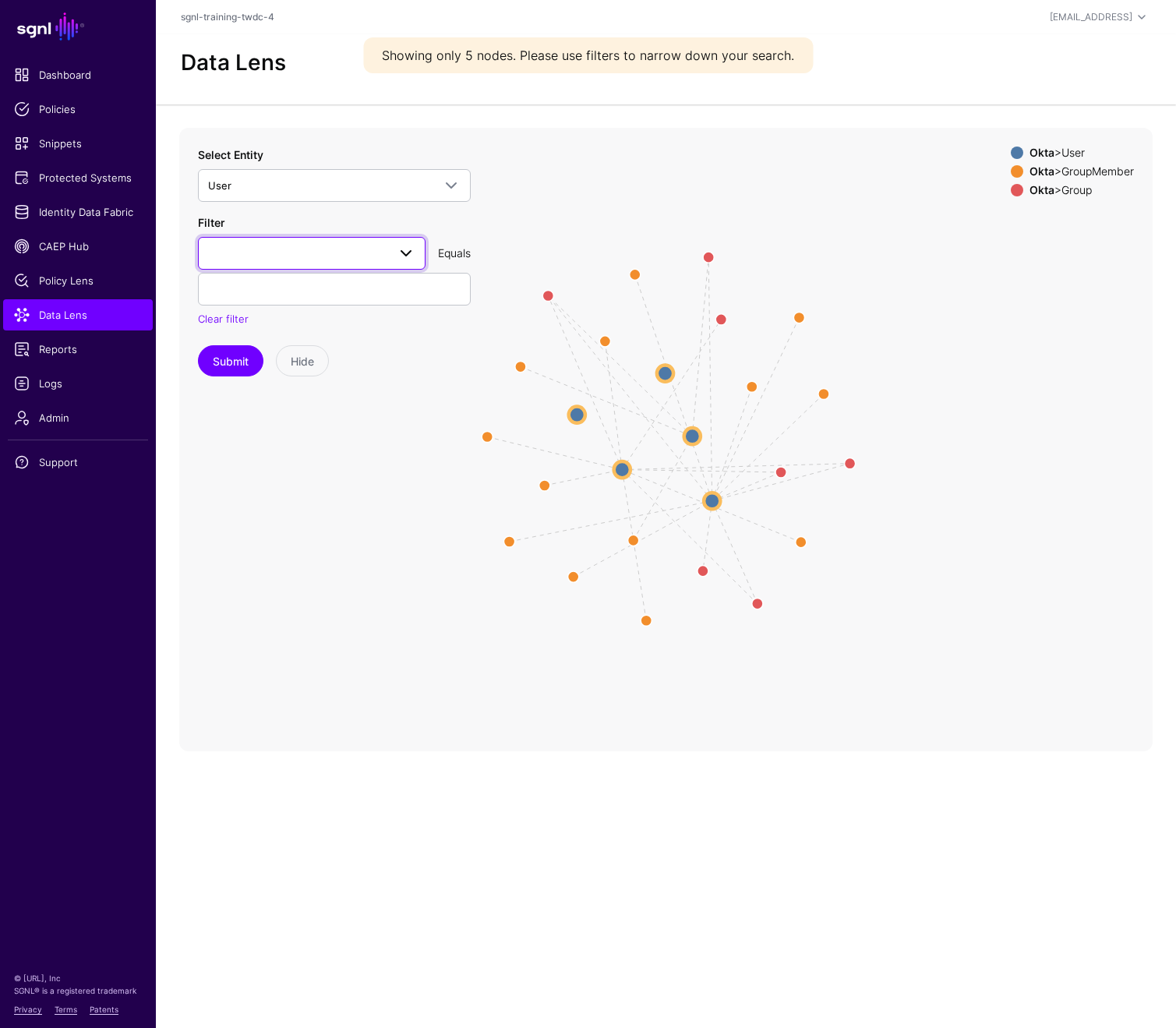
click at [402, 255] on span at bounding box center [406, 253] width 19 height 19
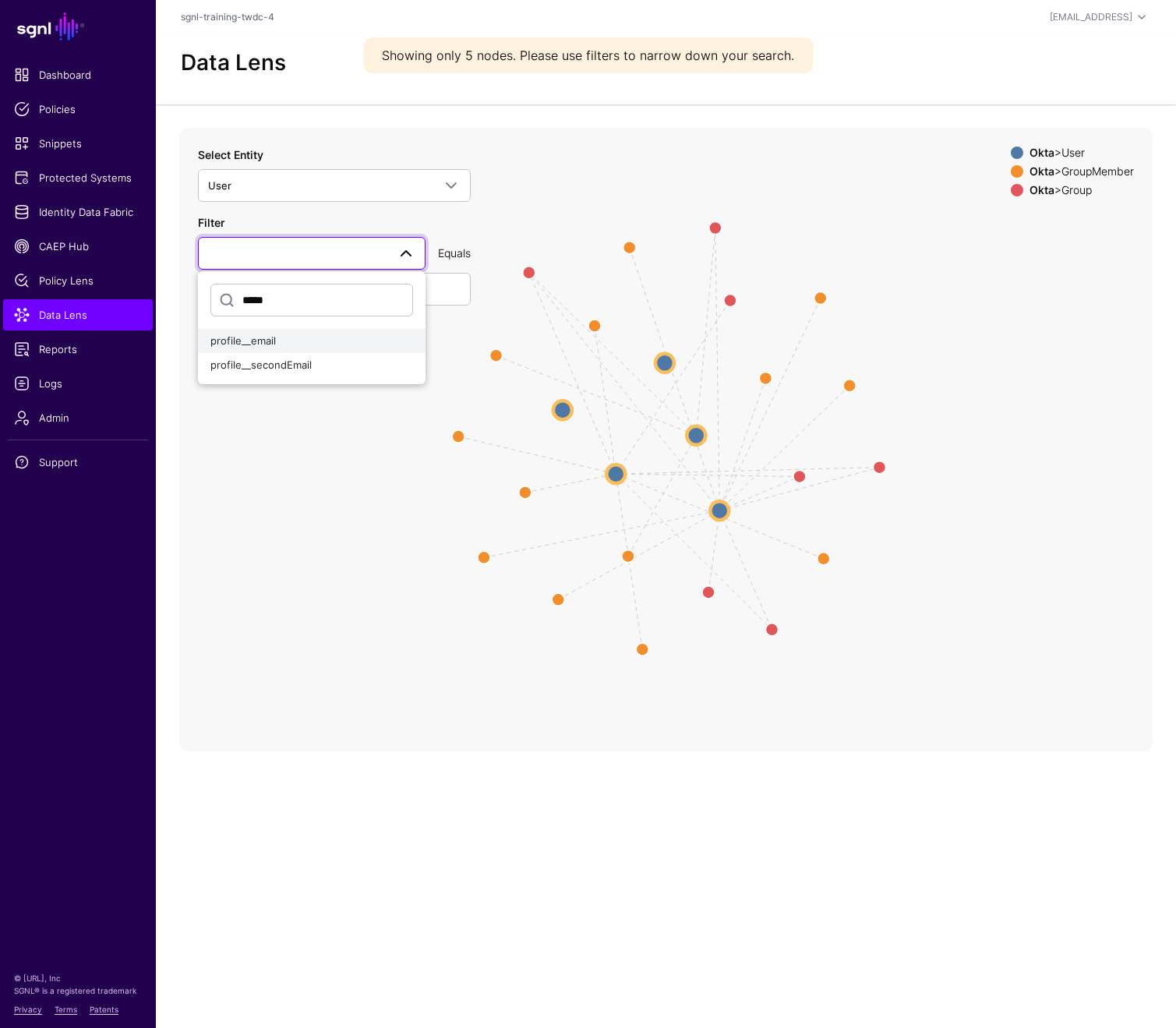
type input "*****"
click at [281, 335] on div "profile__email" at bounding box center [311, 341] width 203 height 16
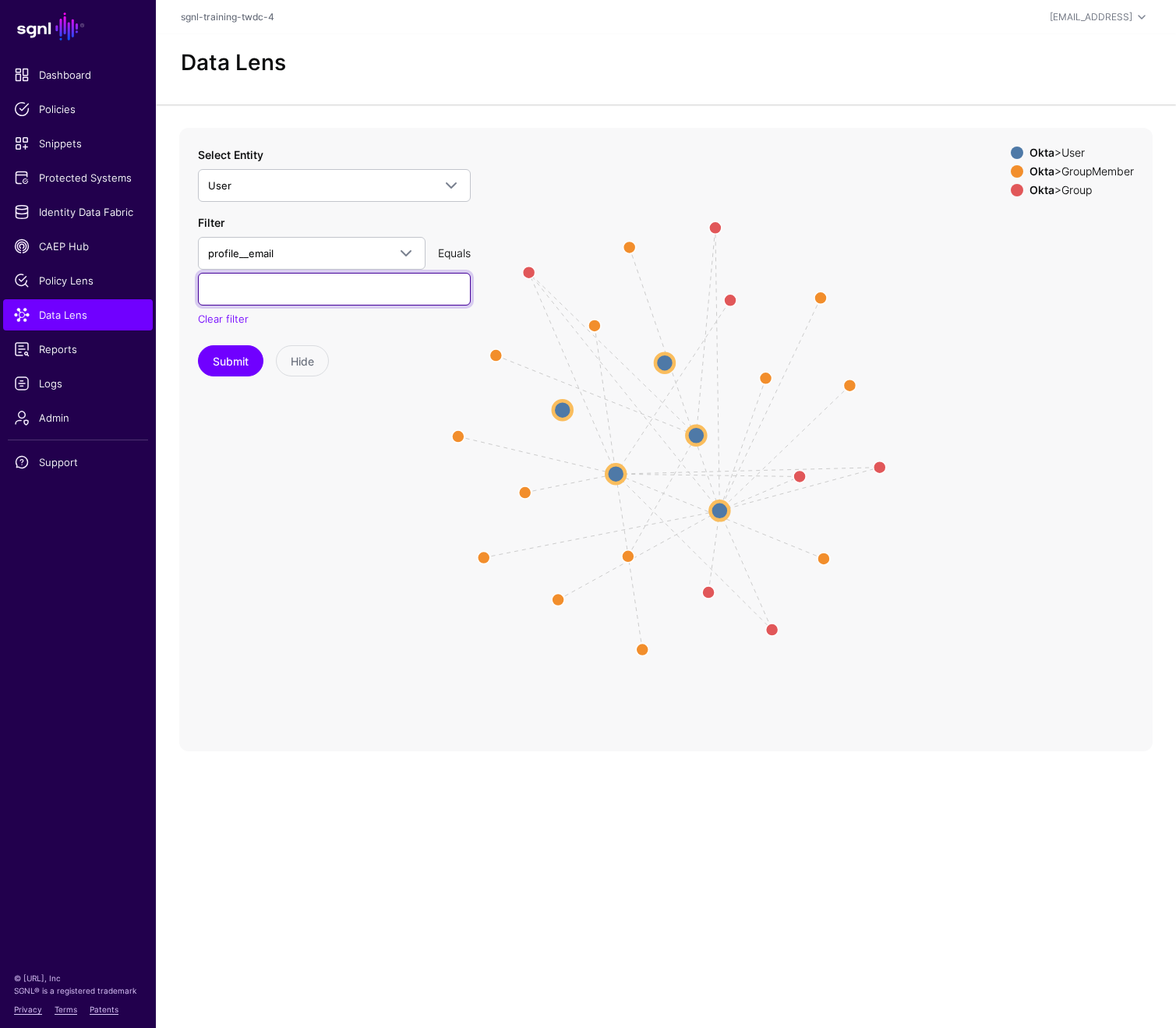
click at [299, 292] on input "text" at bounding box center [334, 288] width 272 height 32
paste input "**********"
type input "**********"
click at [231, 366] on button "Submit" at bounding box center [231, 360] width 66 height 31
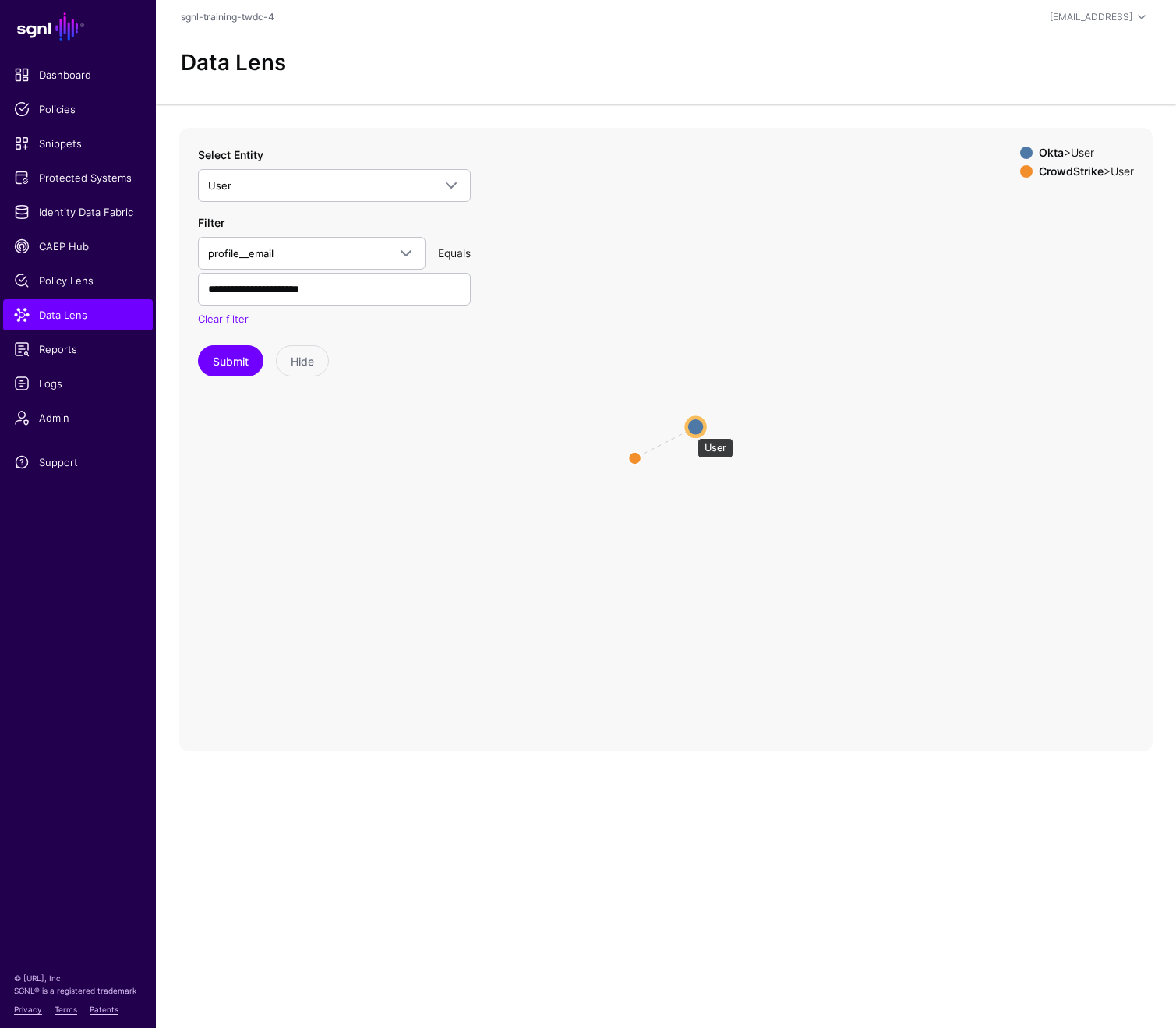
click at [689, 430] on circle at bounding box center [697, 426] width 19 height 19
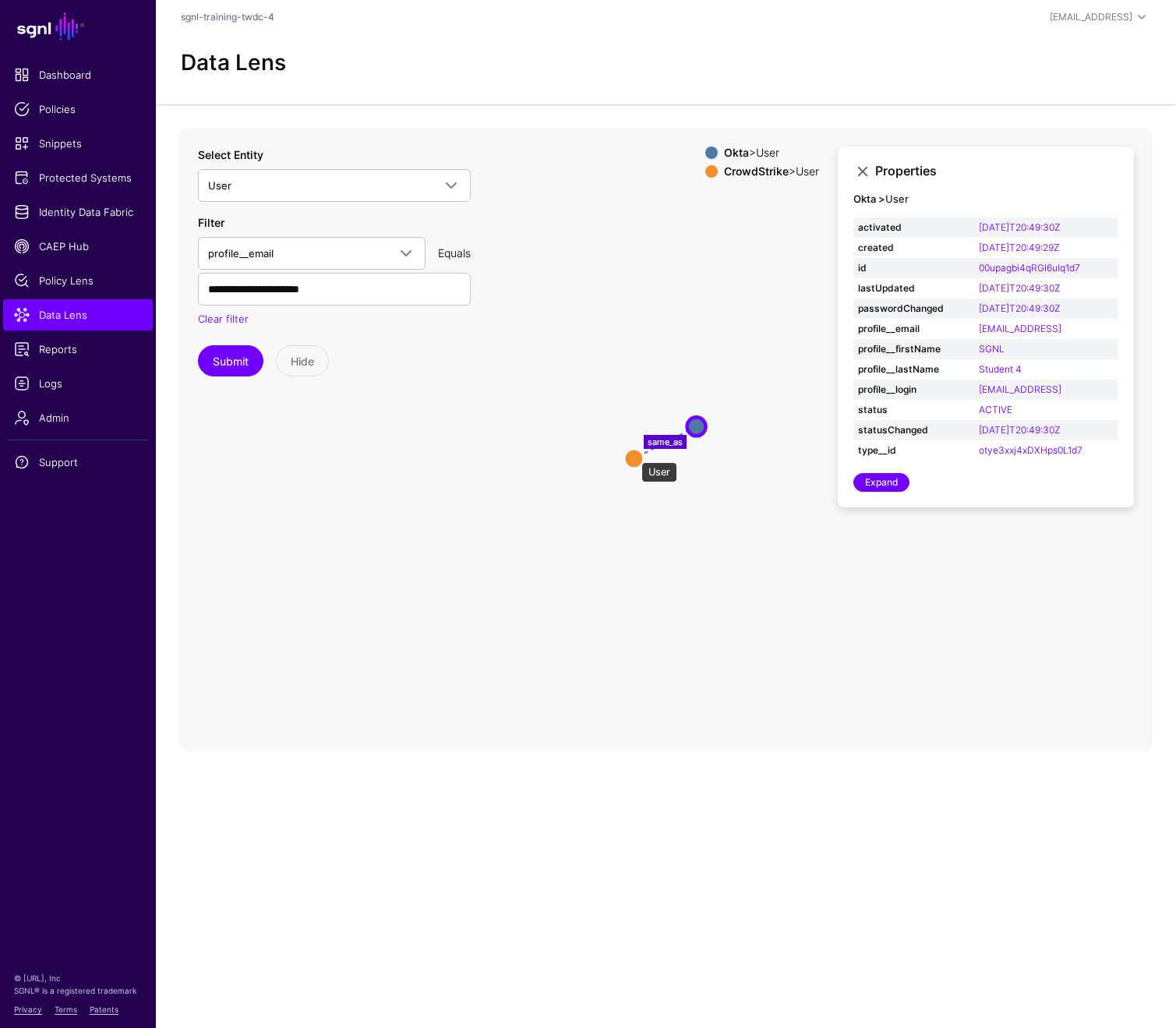
click at [633, 454] on circle at bounding box center [634, 459] width 19 height 19
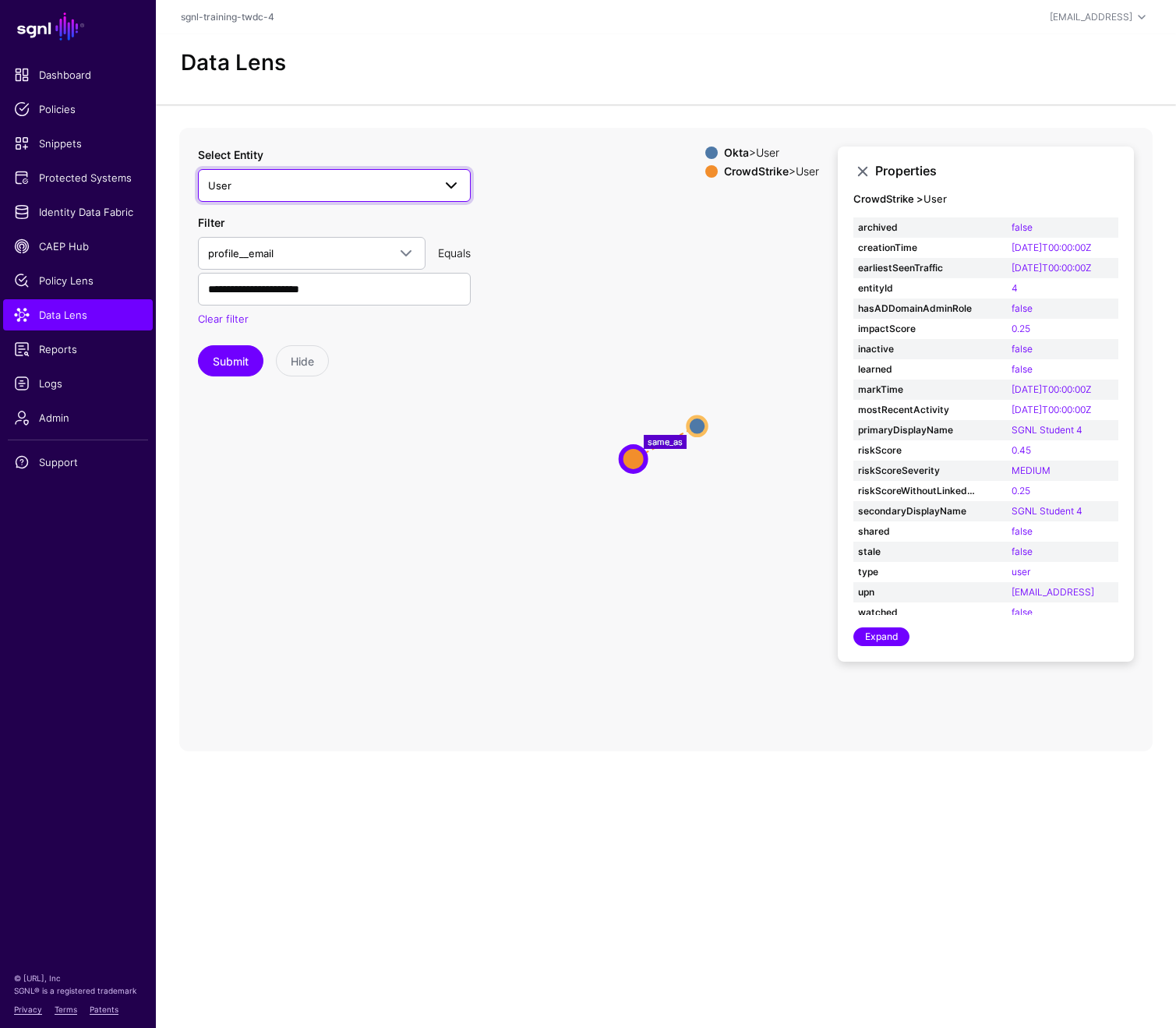
click at [451, 186] on span at bounding box center [452, 186] width 19 height 19
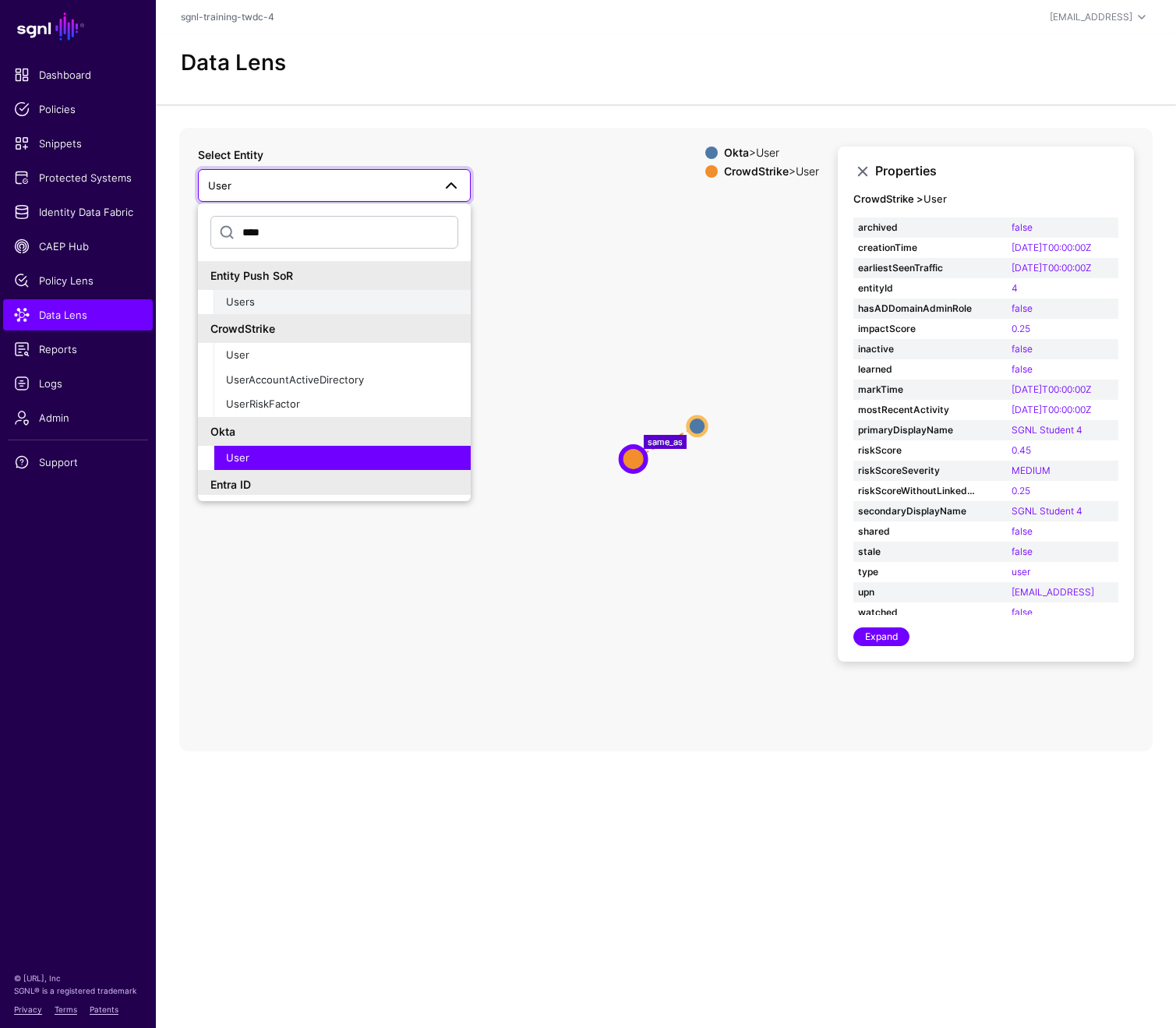
click at [288, 302] on div "Users" at bounding box center [342, 302] width 232 height 16
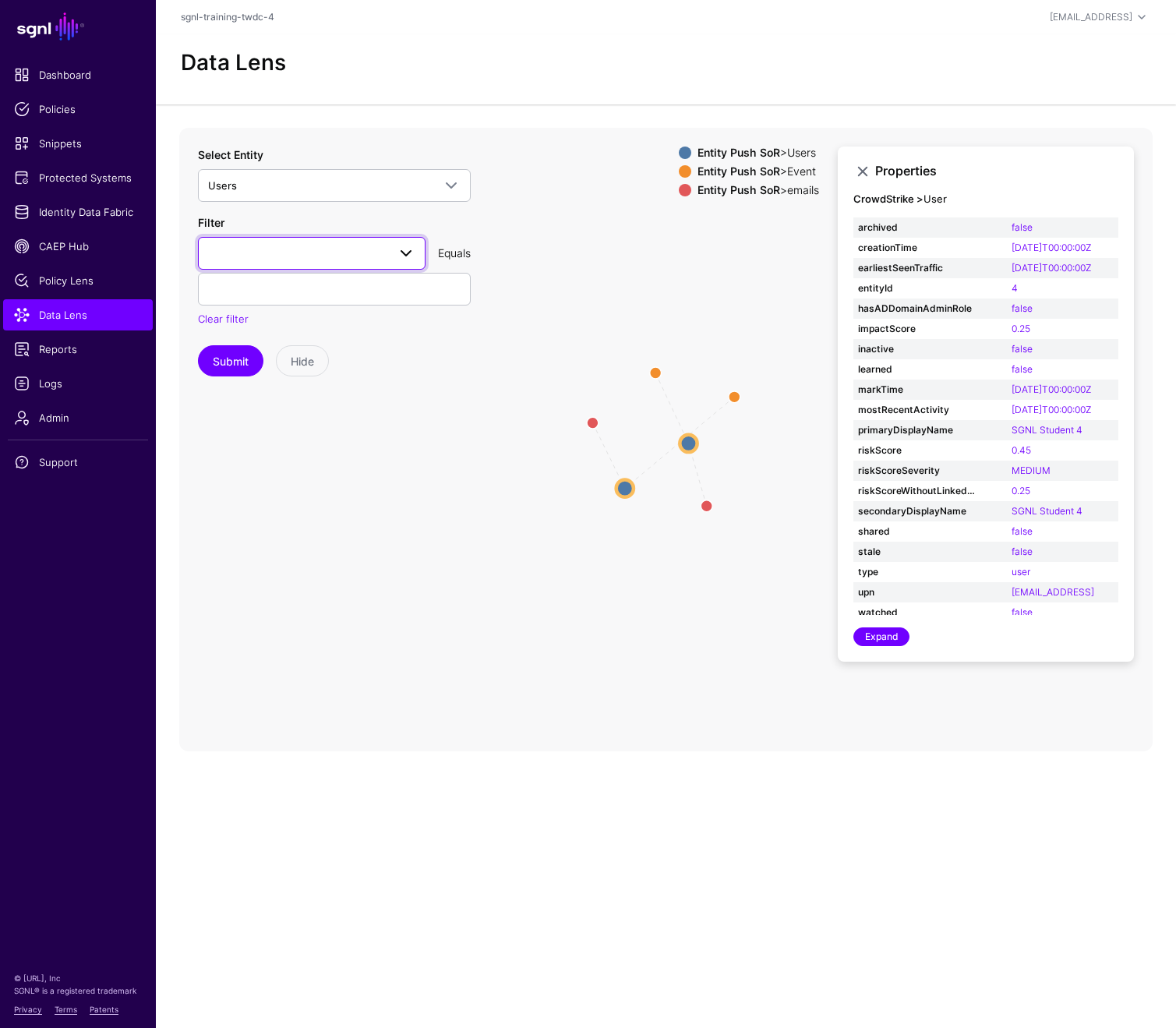
click at [397, 254] on span at bounding box center [406, 253] width 19 height 19
click at [237, 385] on span "userName" at bounding box center [235, 390] width 50 height 13
click at [311, 306] on div "Filter userName enabled id userName Equals Clear filter" at bounding box center [334, 270] width 272 height 113
click at [311, 298] on input "text" at bounding box center [334, 288] width 272 height 32
paste input "**********"
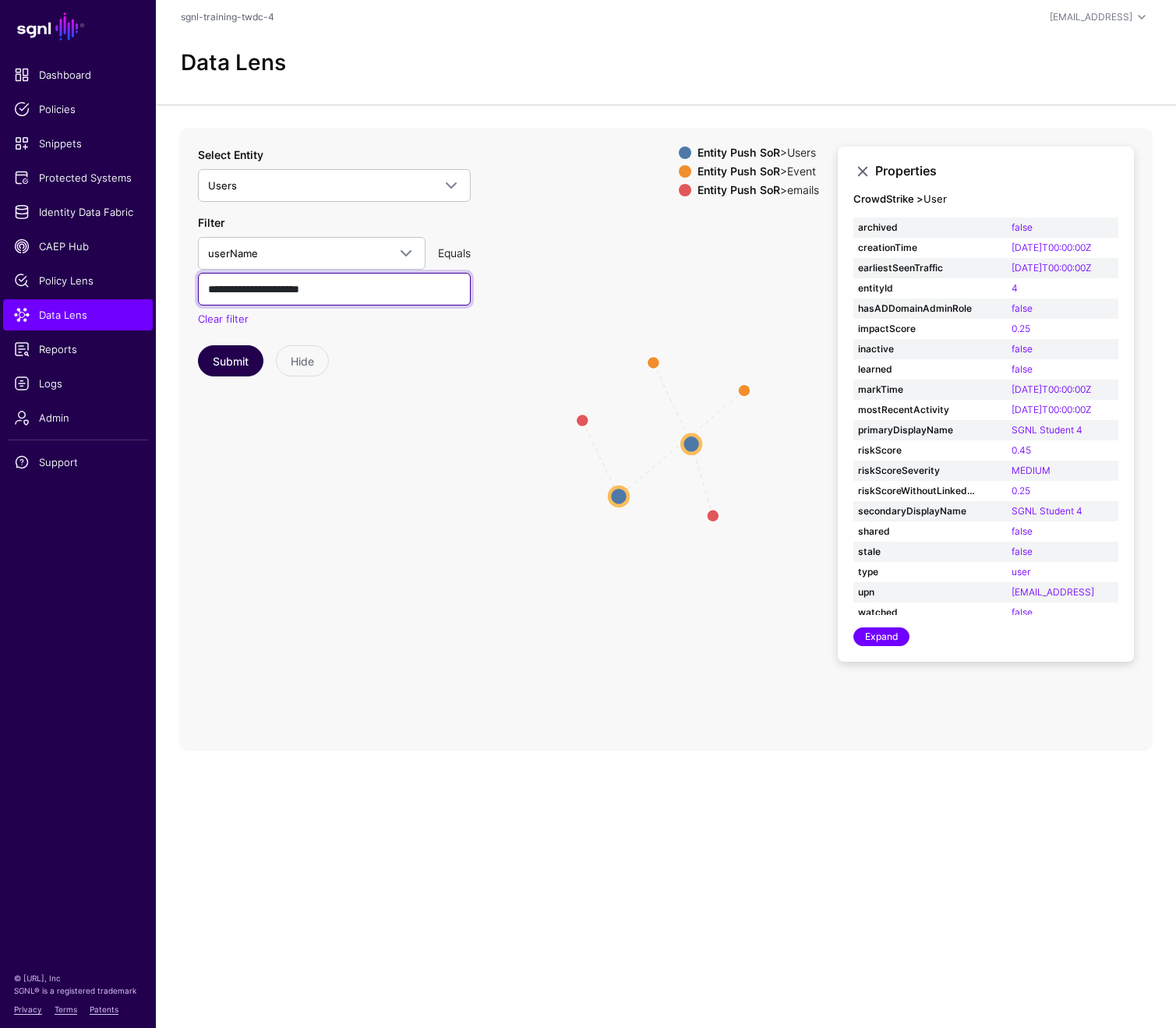
type input "**********"
click at [229, 358] on button "Submit" at bounding box center [231, 360] width 66 height 31
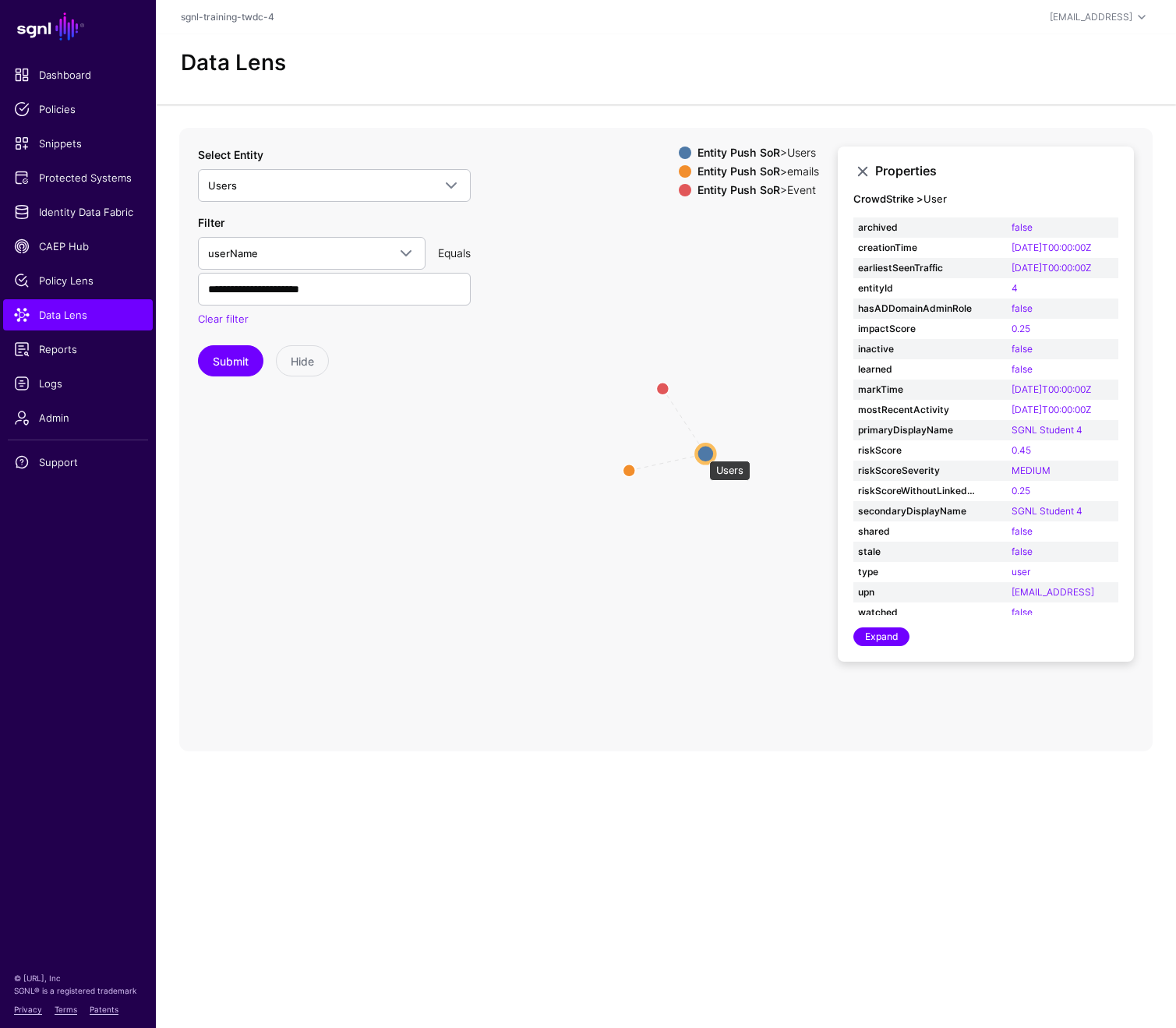
click at [701, 452] on circle at bounding box center [705, 454] width 19 height 19
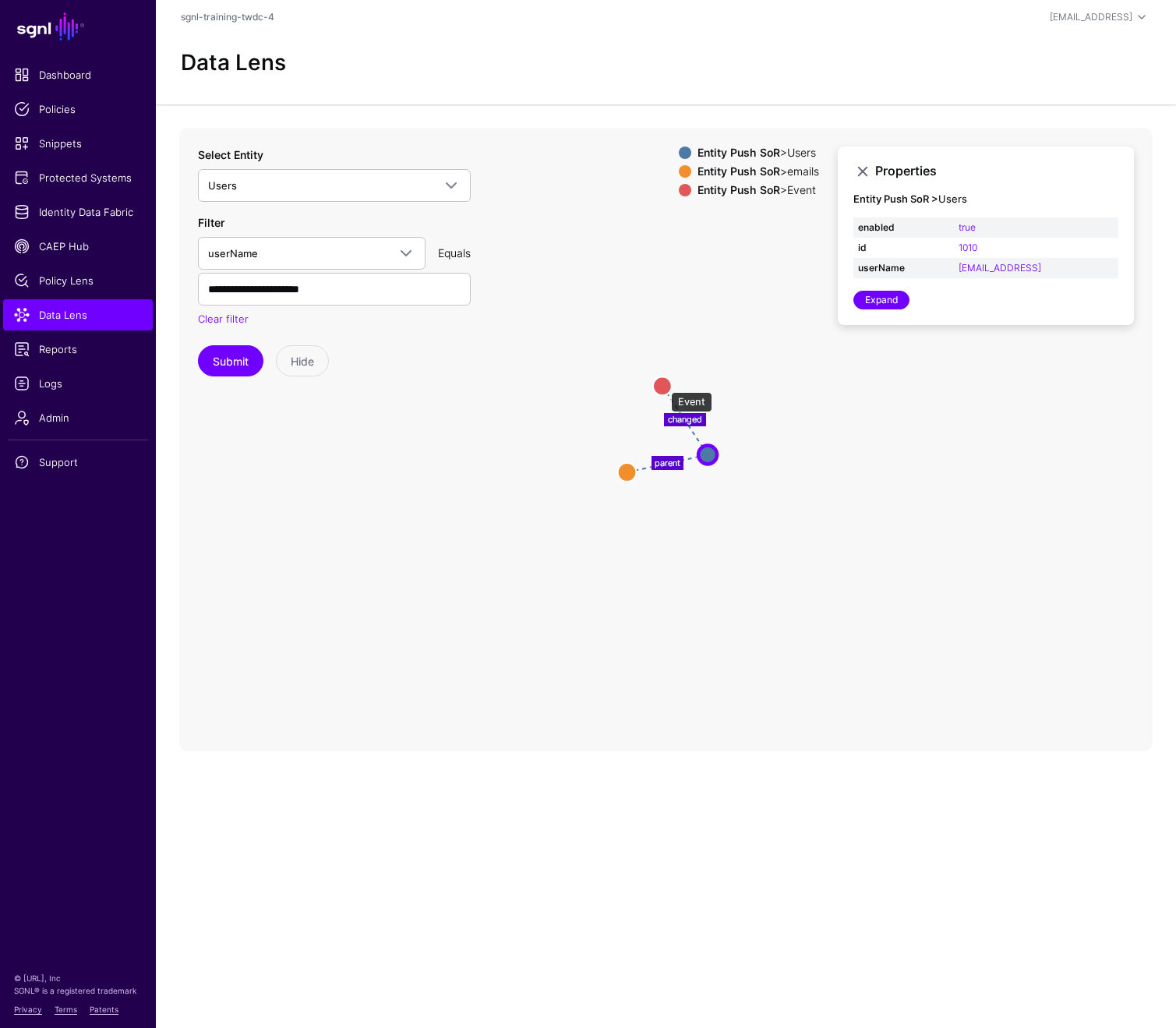
click at [663, 385] on circle at bounding box center [663, 386] width 19 height 19
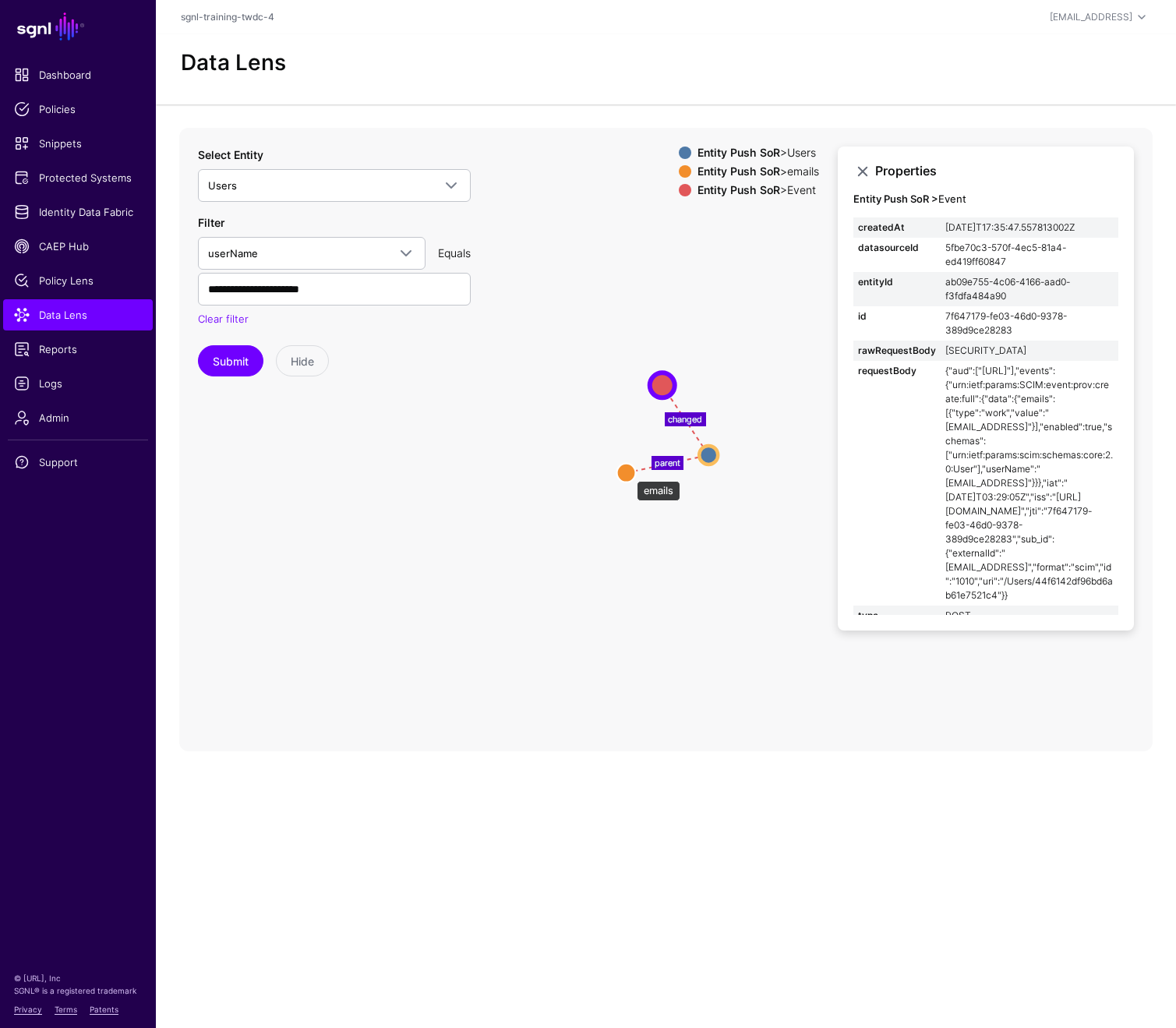
click at [629, 473] on circle at bounding box center [627, 472] width 19 height 19
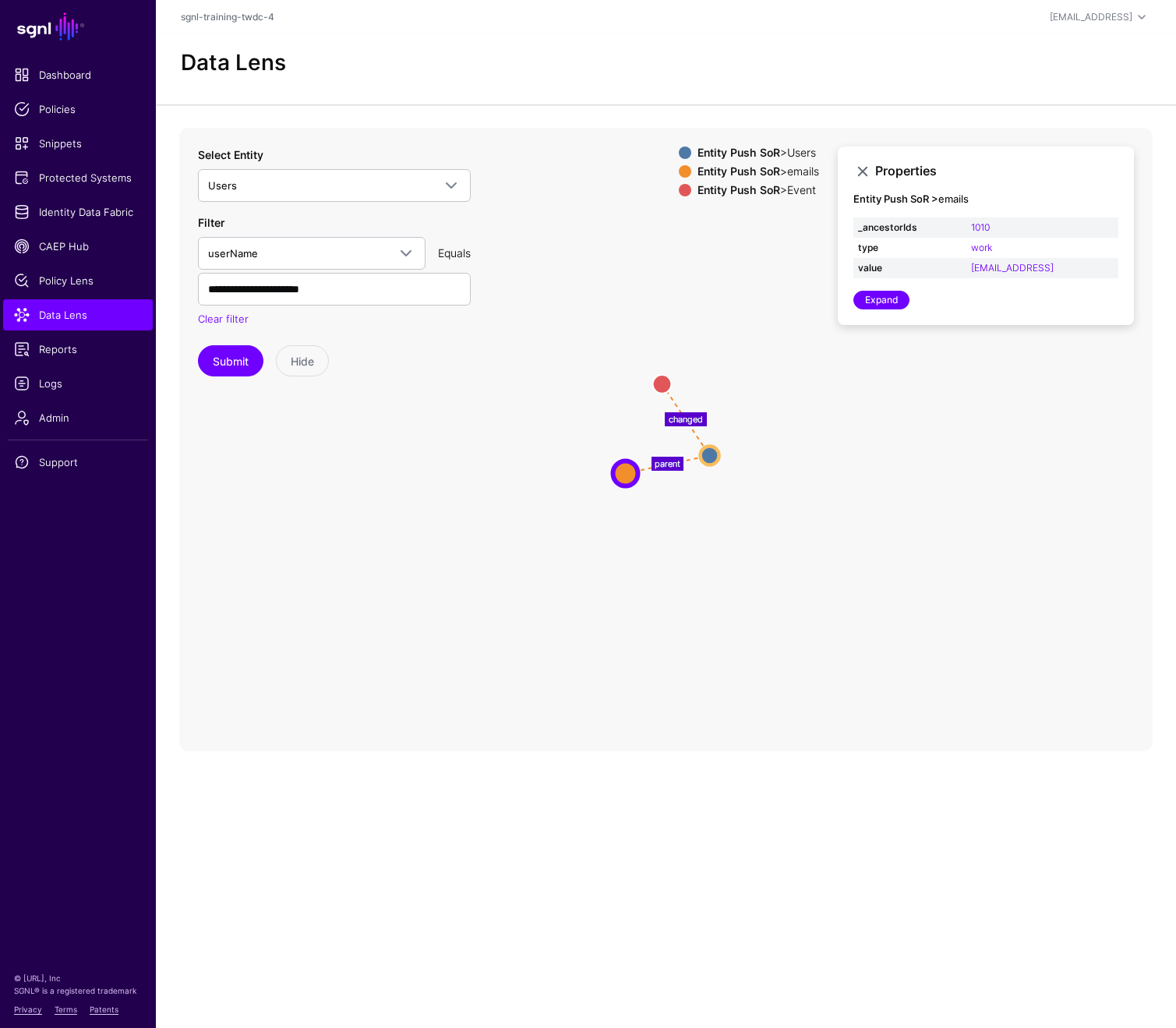
click at [725, 550] on icon "parent changed Event Event emails emails Users Users" at bounding box center [666, 440] width 974 height 624
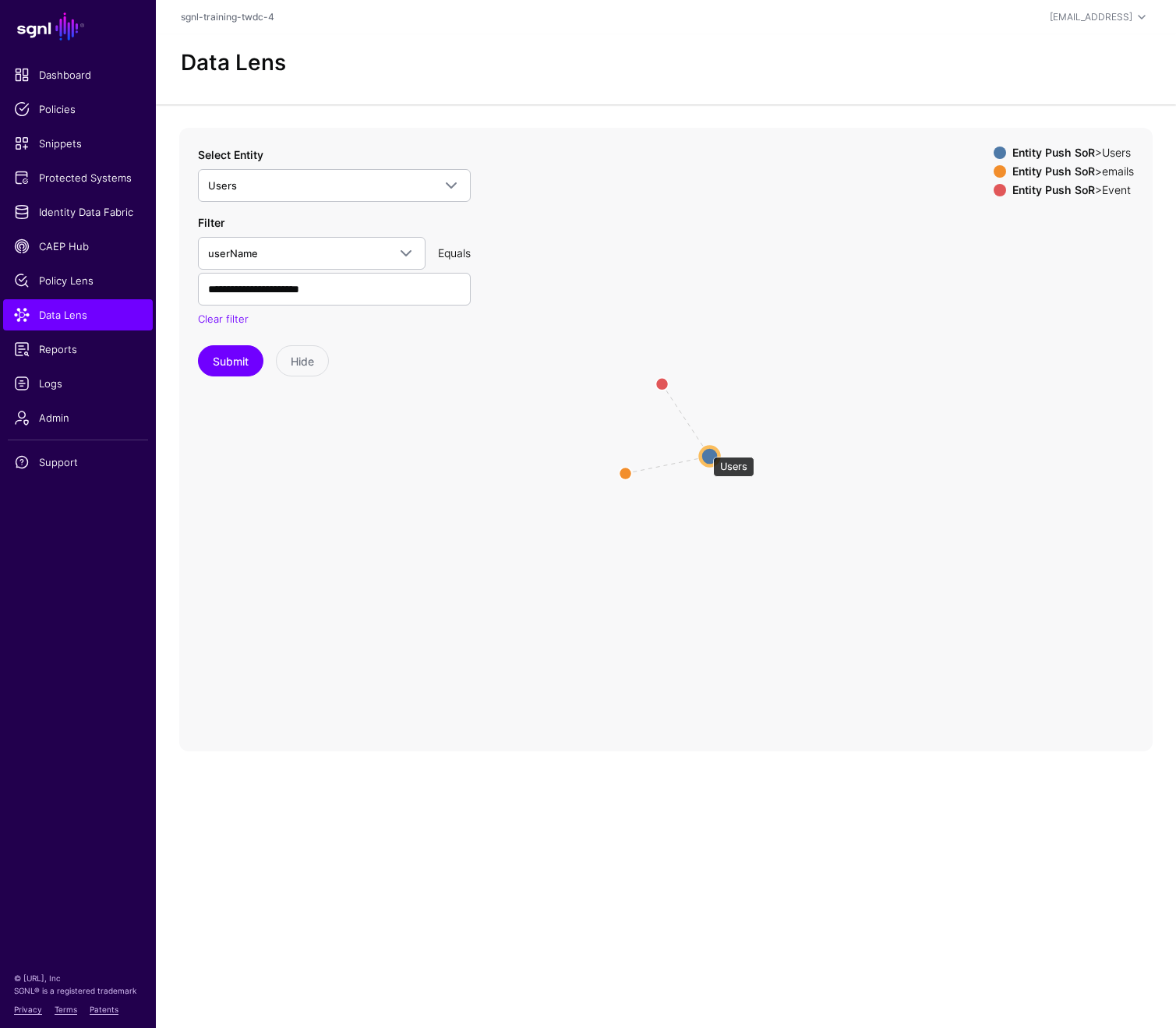
click at [705, 450] on circle at bounding box center [710, 456] width 19 height 19
click at [707, 454] on circle at bounding box center [710, 456] width 19 height 19
click at [622, 471] on circle at bounding box center [625, 474] width 25 height 25
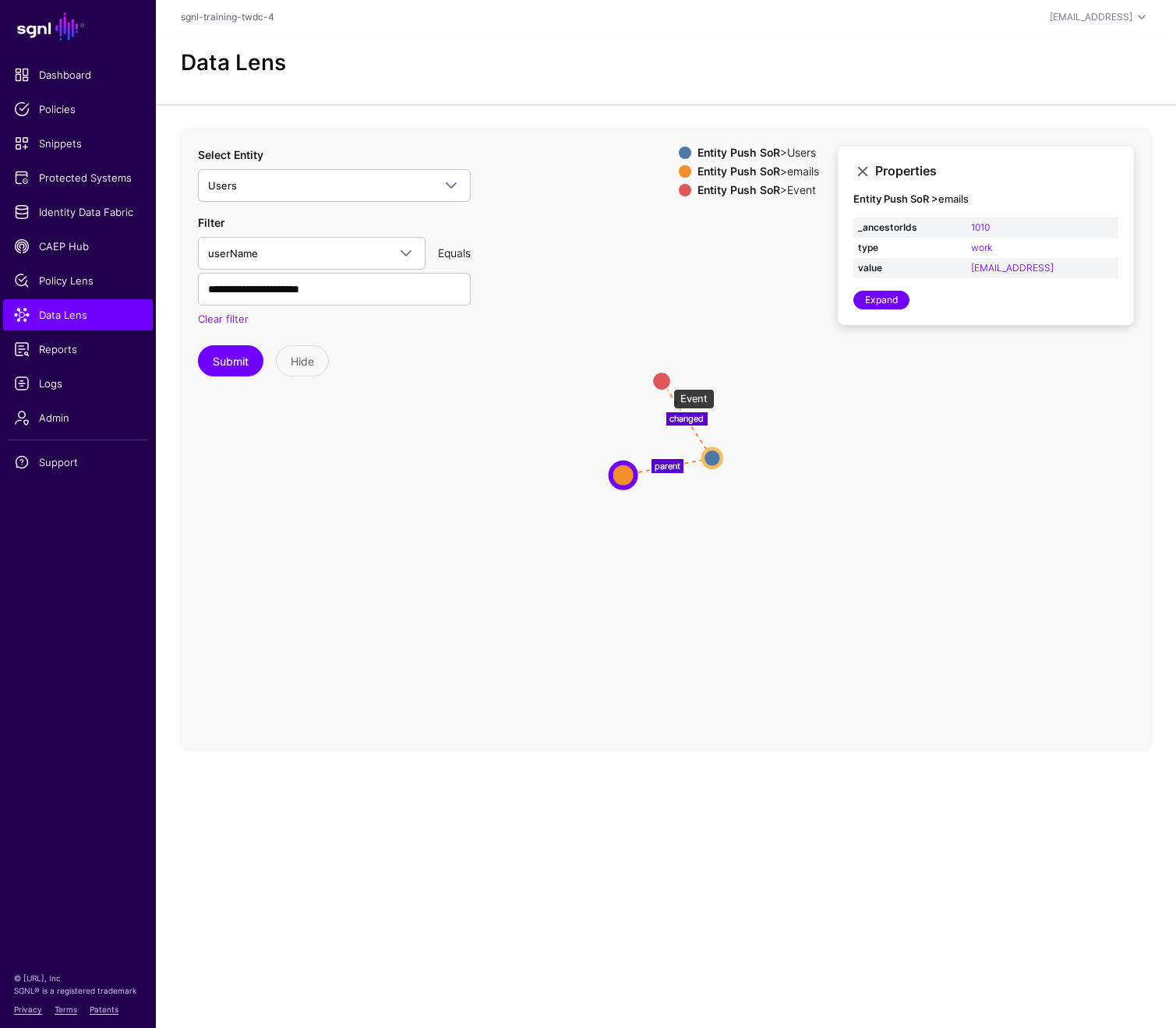
click at [666, 381] on circle at bounding box center [662, 381] width 19 height 19
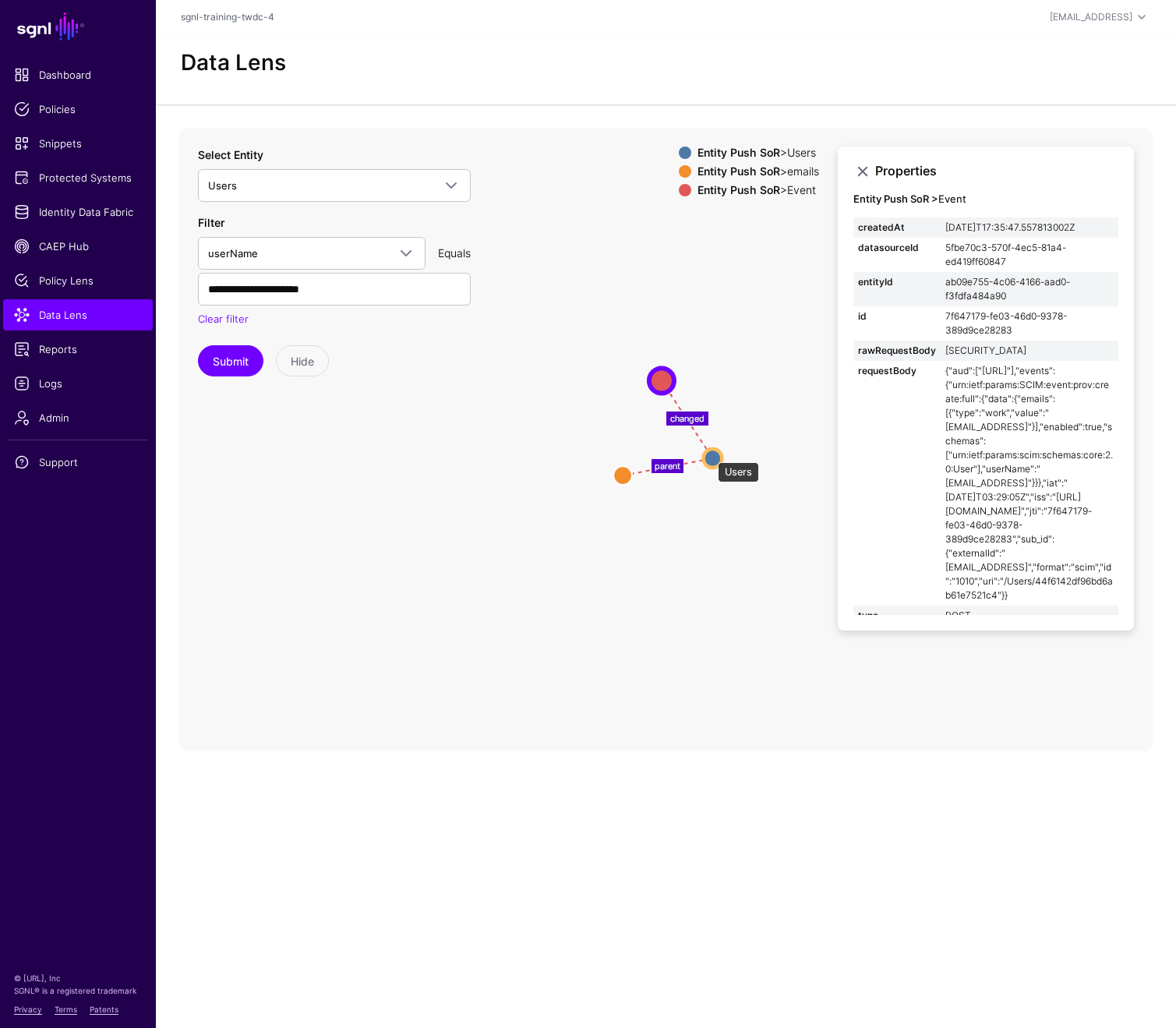
click at [710, 454] on circle at bounding box center [712, 459] width 19 height 19
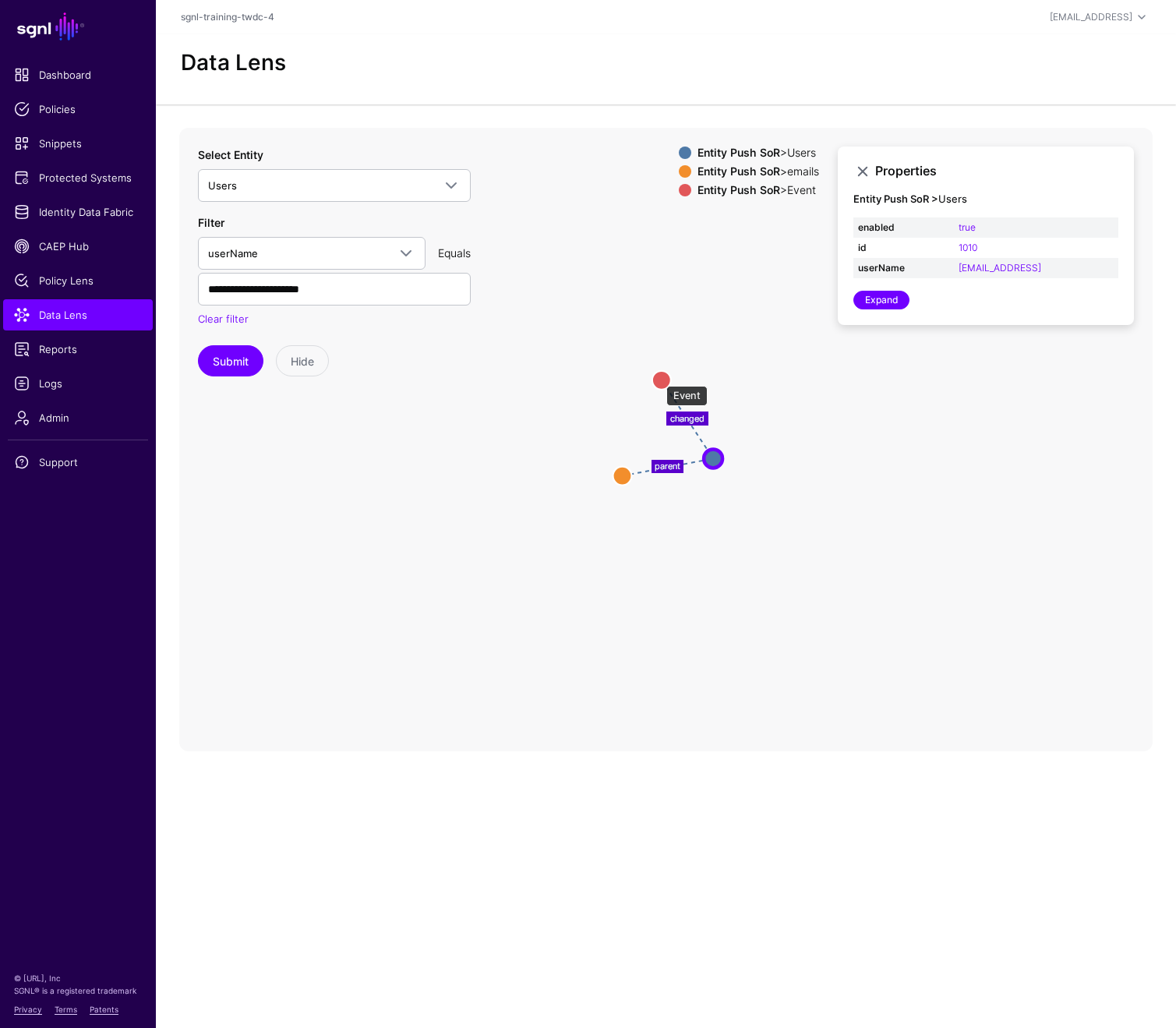
click at [659, 378] on circle at bounding box center [662, 380] width 19 height 19
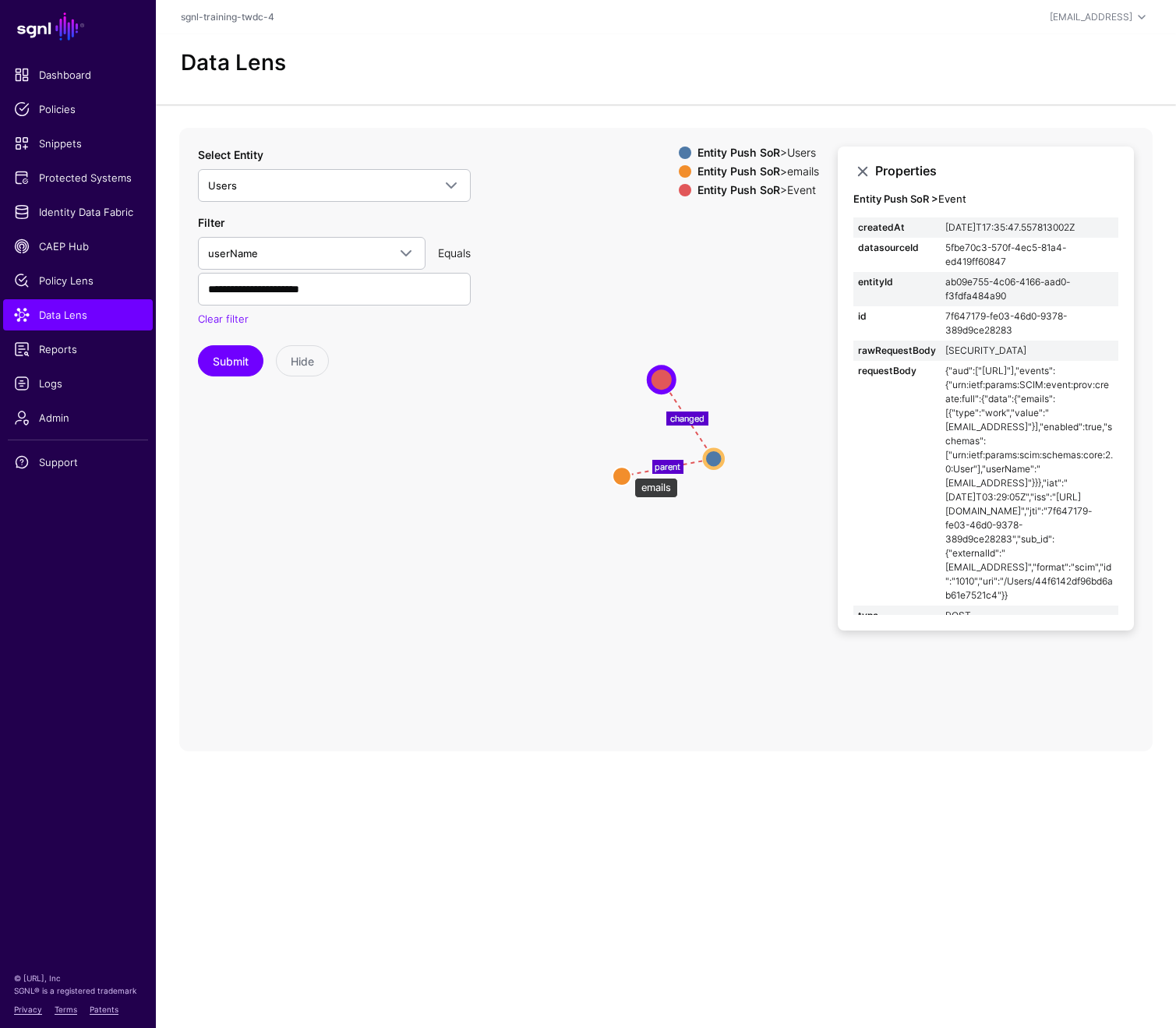
click at [627, 470] on circle at bounding box center [622, 476] width 19 height 19
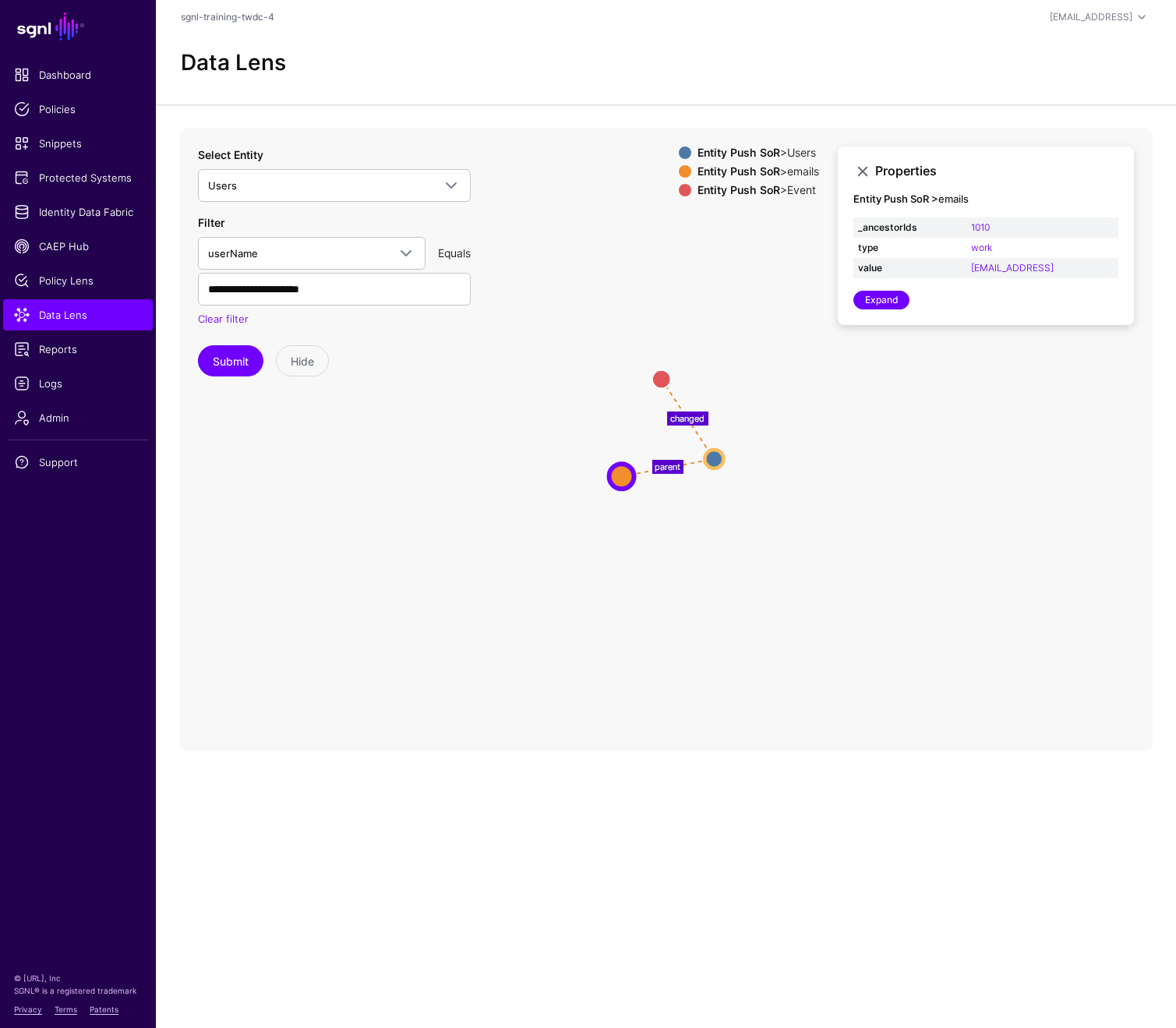
click at [772, 507] on icon "changed parent Users Users emails emails Event Event" at bounding box center [666, 440] width 974 height 624
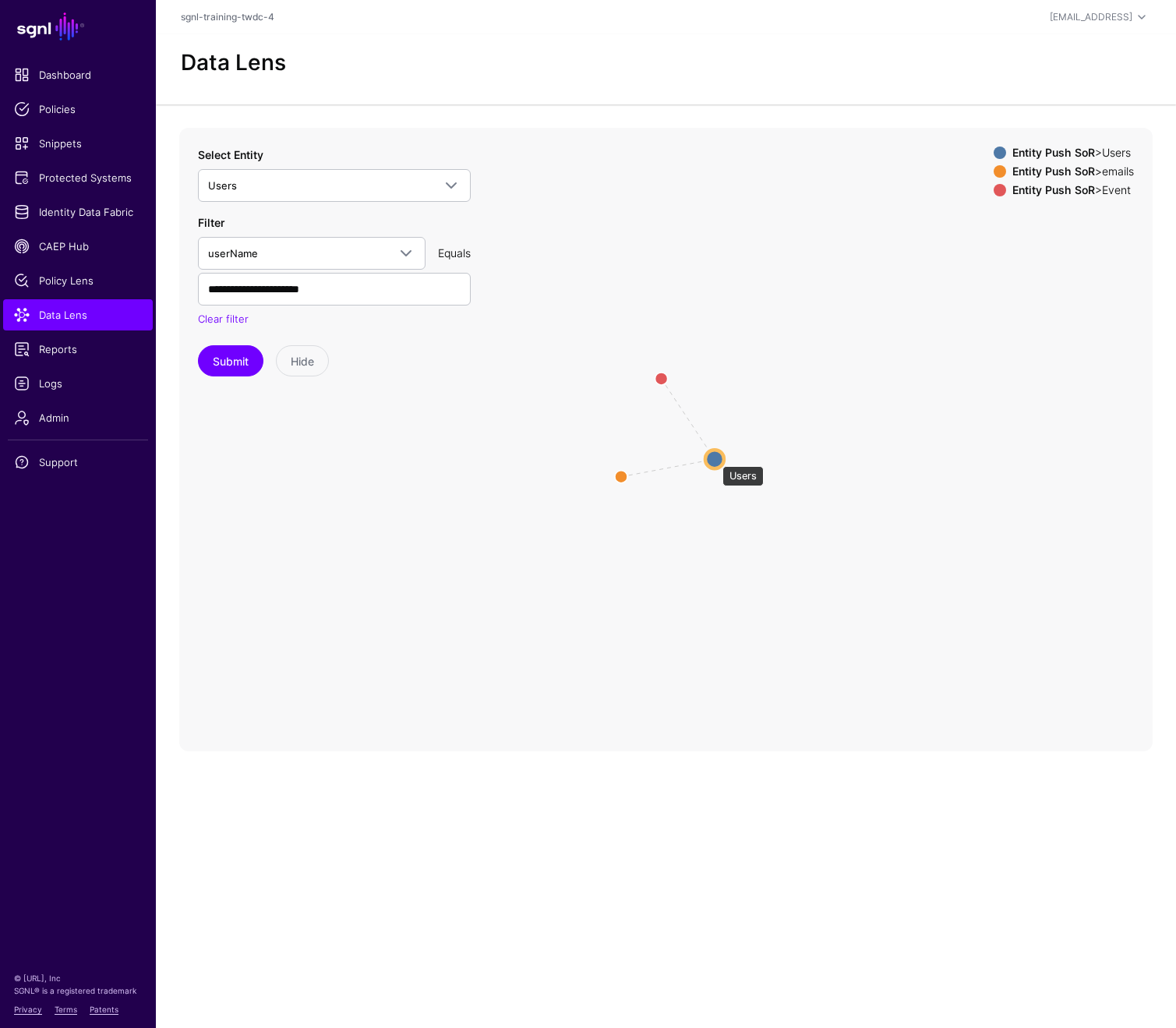
click at [715, 458] on circle at bounding box center [715, 460] width 19 height 19
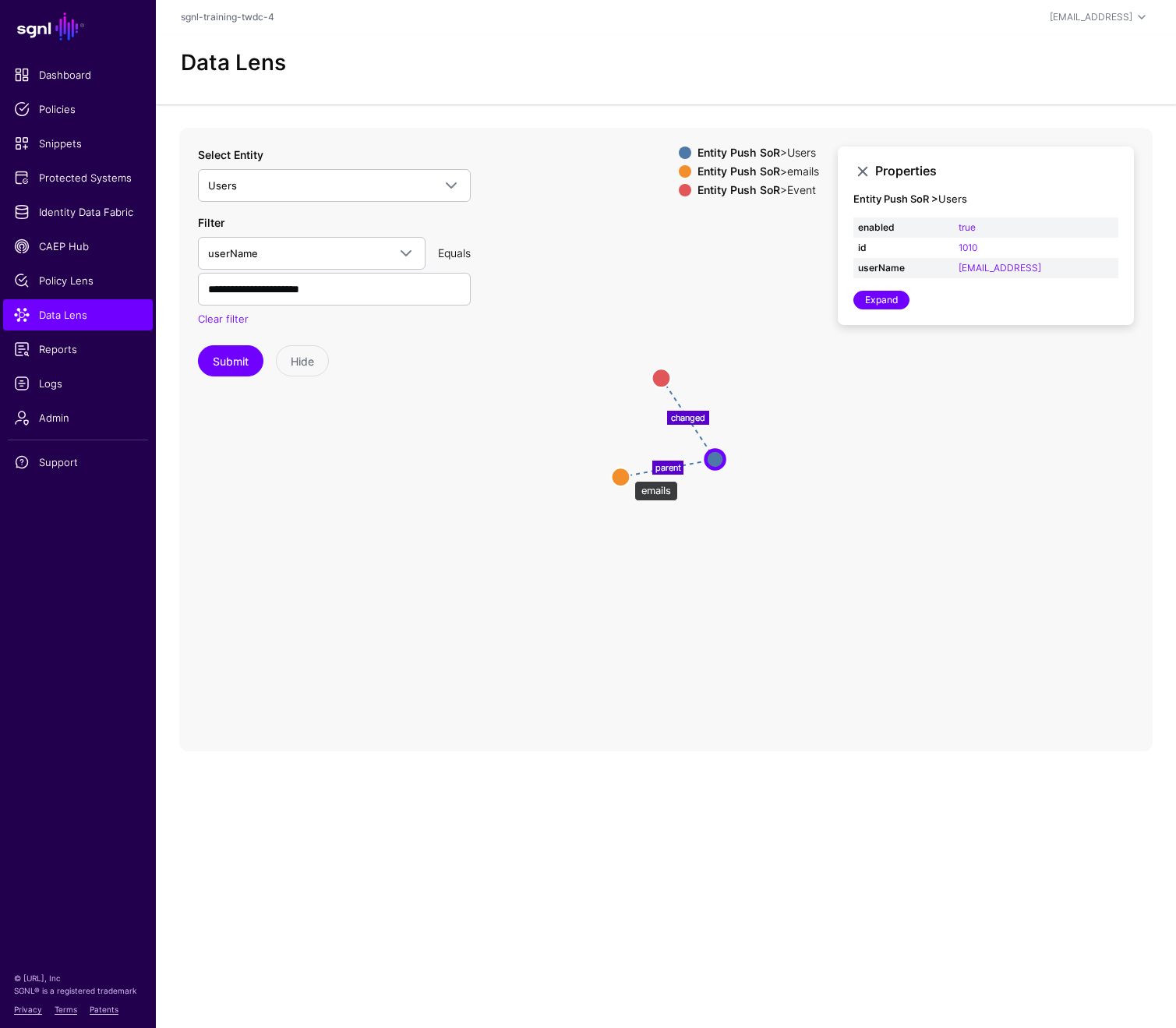
click at [626, 474] on circle at bounding box center [621, 477] width 19 height 19
click at [665, 376] on circle at bounding box center [661, 377] width 19 height 19
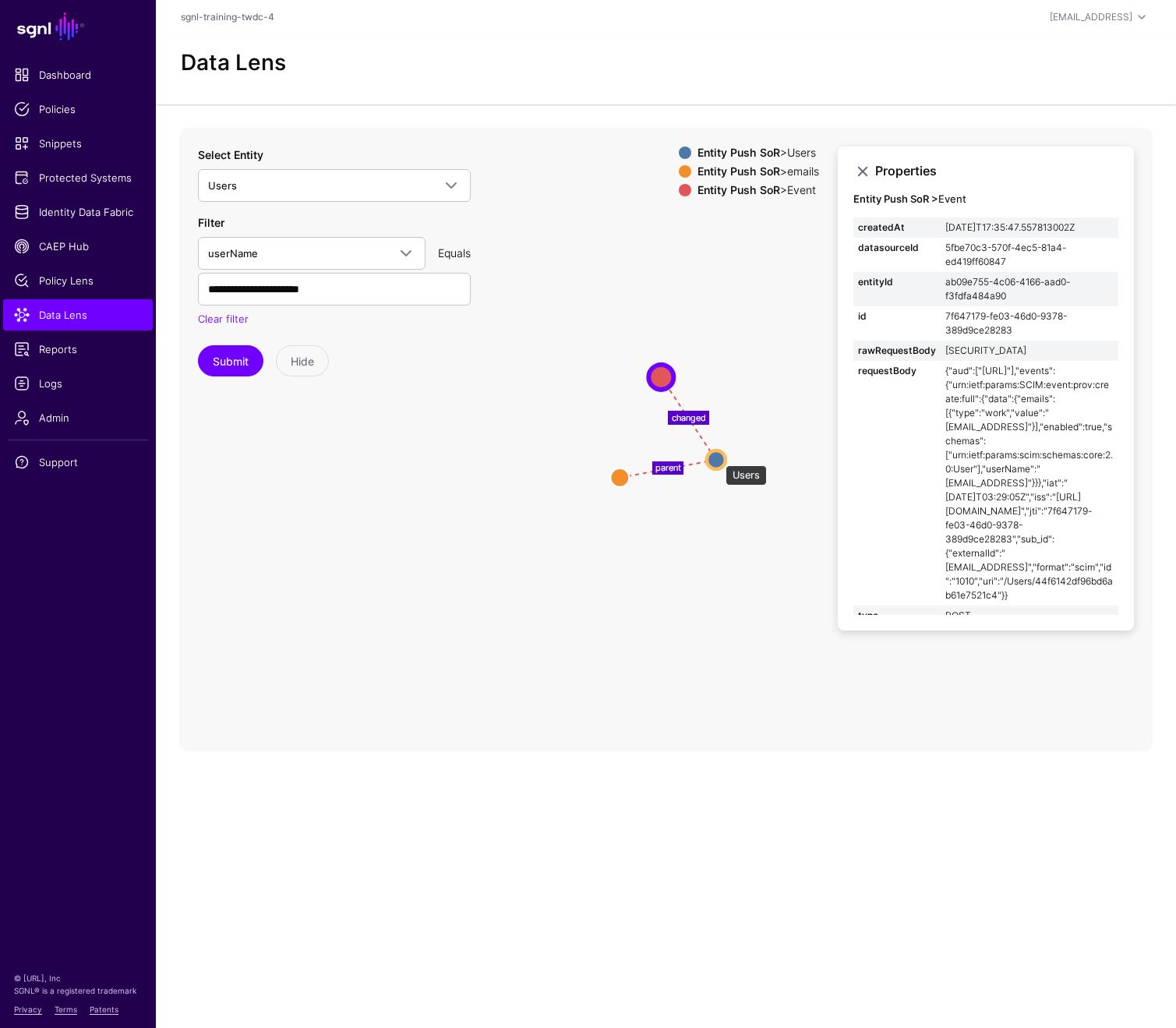
click at [718, 457] on circle at bounding box center [716, 460] width 19 height 19
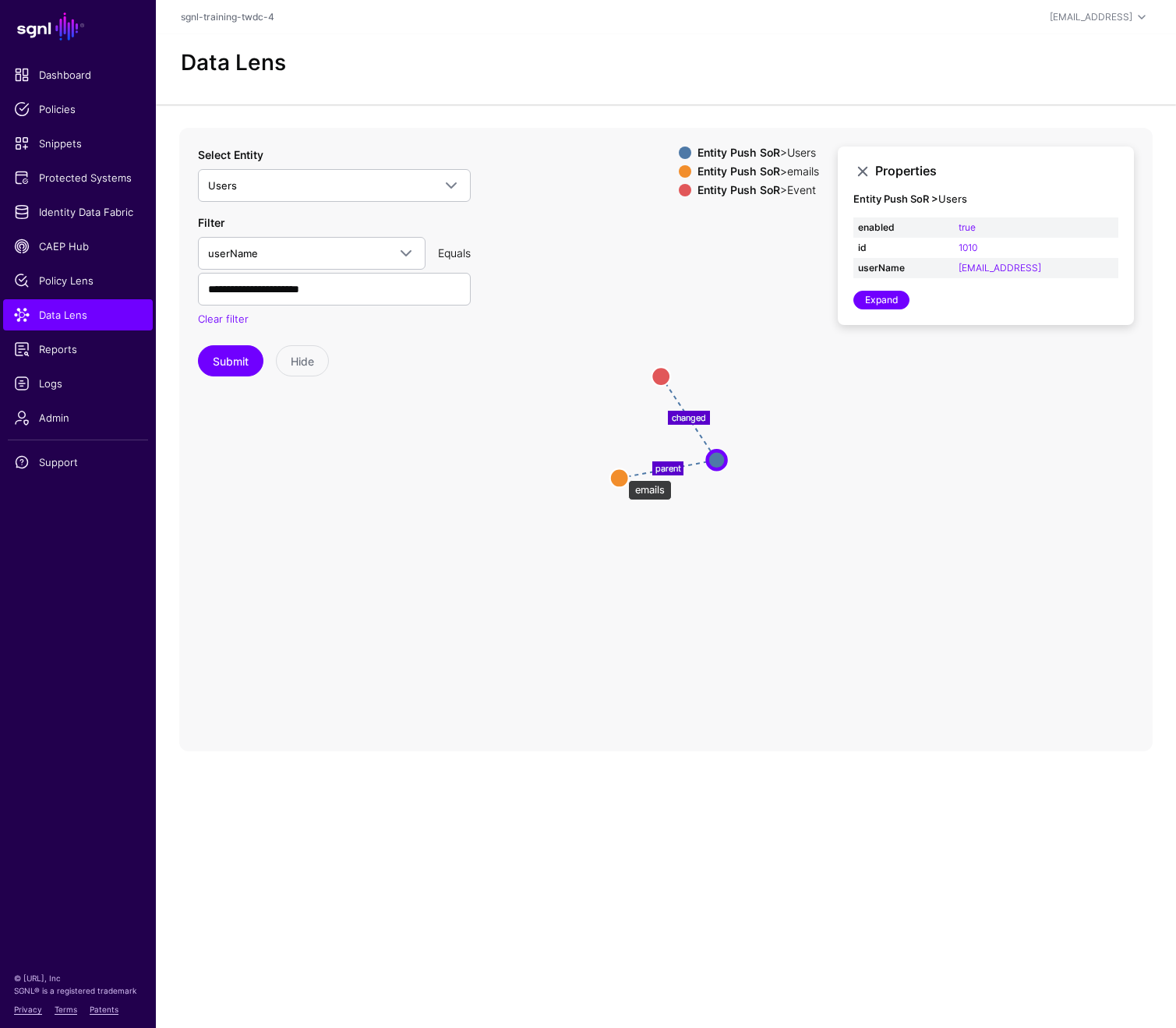
click at [621, 472] on circle at bounding box center [620, 478] width 19 height 19
click at [720, 460] on circle at bounding box center [717, 460] width 19 height 19
click at [874, 303] on link "Expand" at bounding box center [881, 300] width 56 height 19
click at [550, 565] on icon "changed parent Users Users emails emails Event Event" at bounding box center [666, 440] width 974 height 624
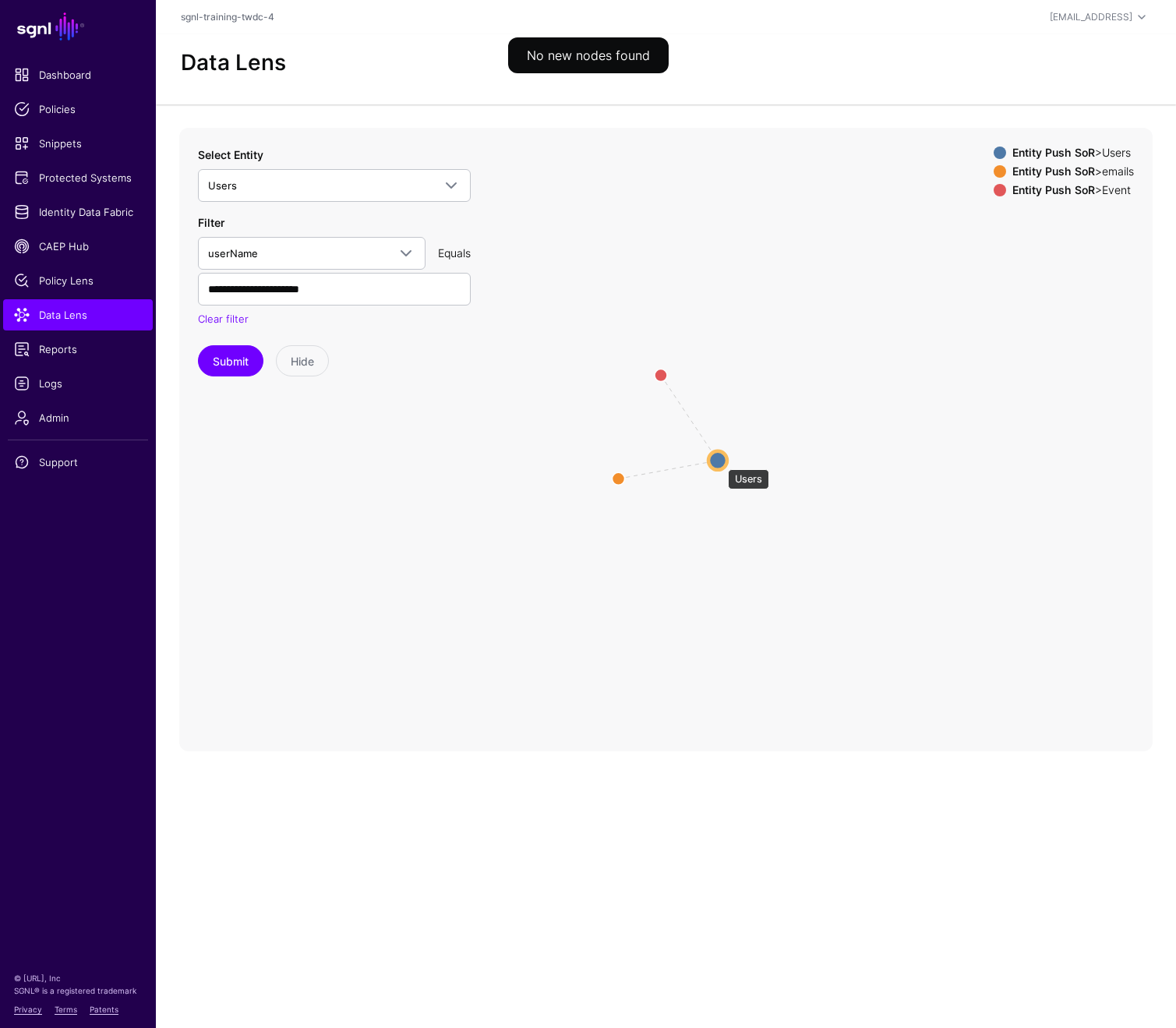
click at [720, 461] on circle at bounding box center [718, 460] width 19 height 19
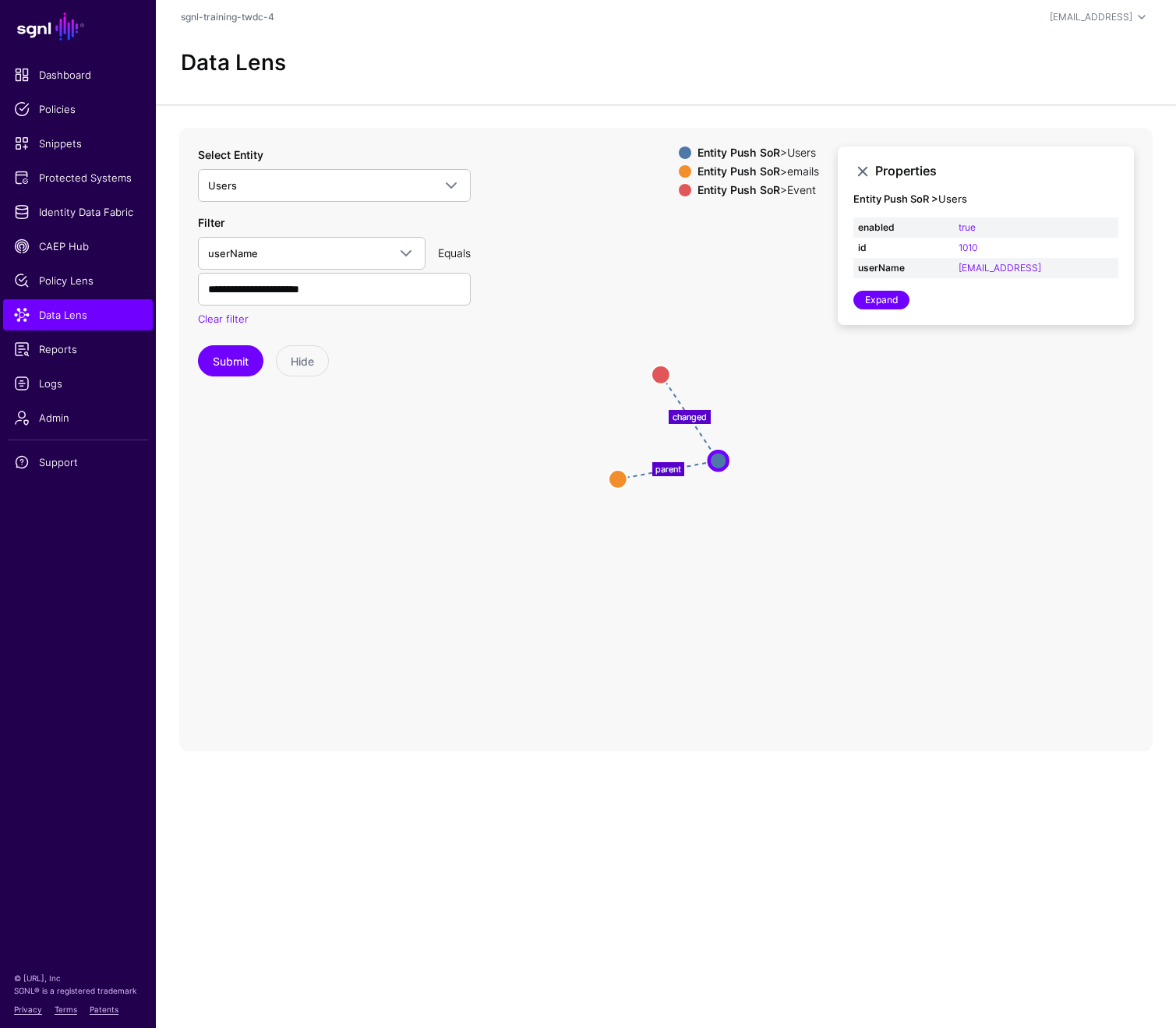
click at [471, 505] on icon "parent changed Event Event emails emails Users Users" at bounding box center [666, 440] width 974 height 624
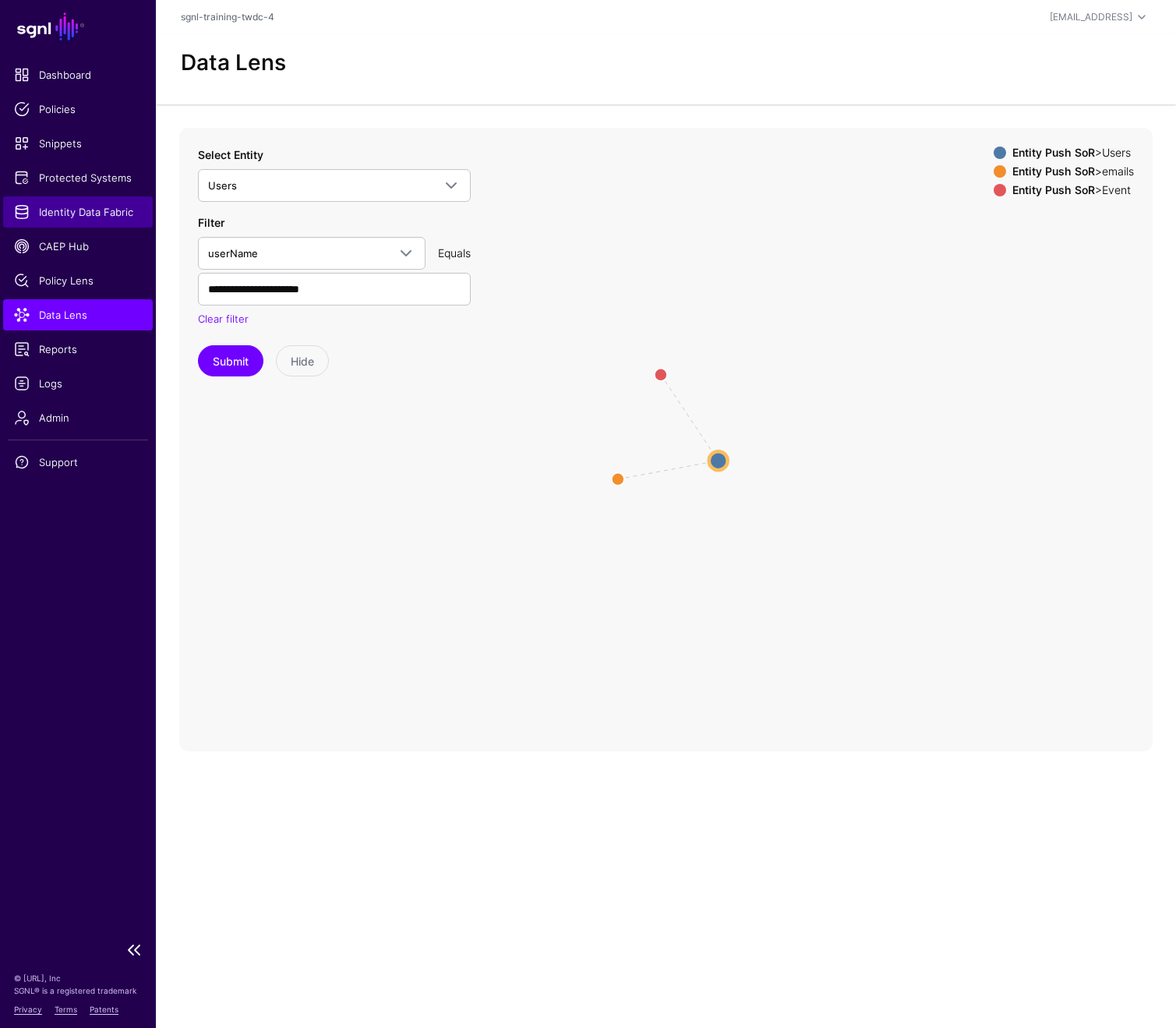
click at [85, 215] on span "Identity Data Fabric" at bounding box center [78, 212] width 128 height 16
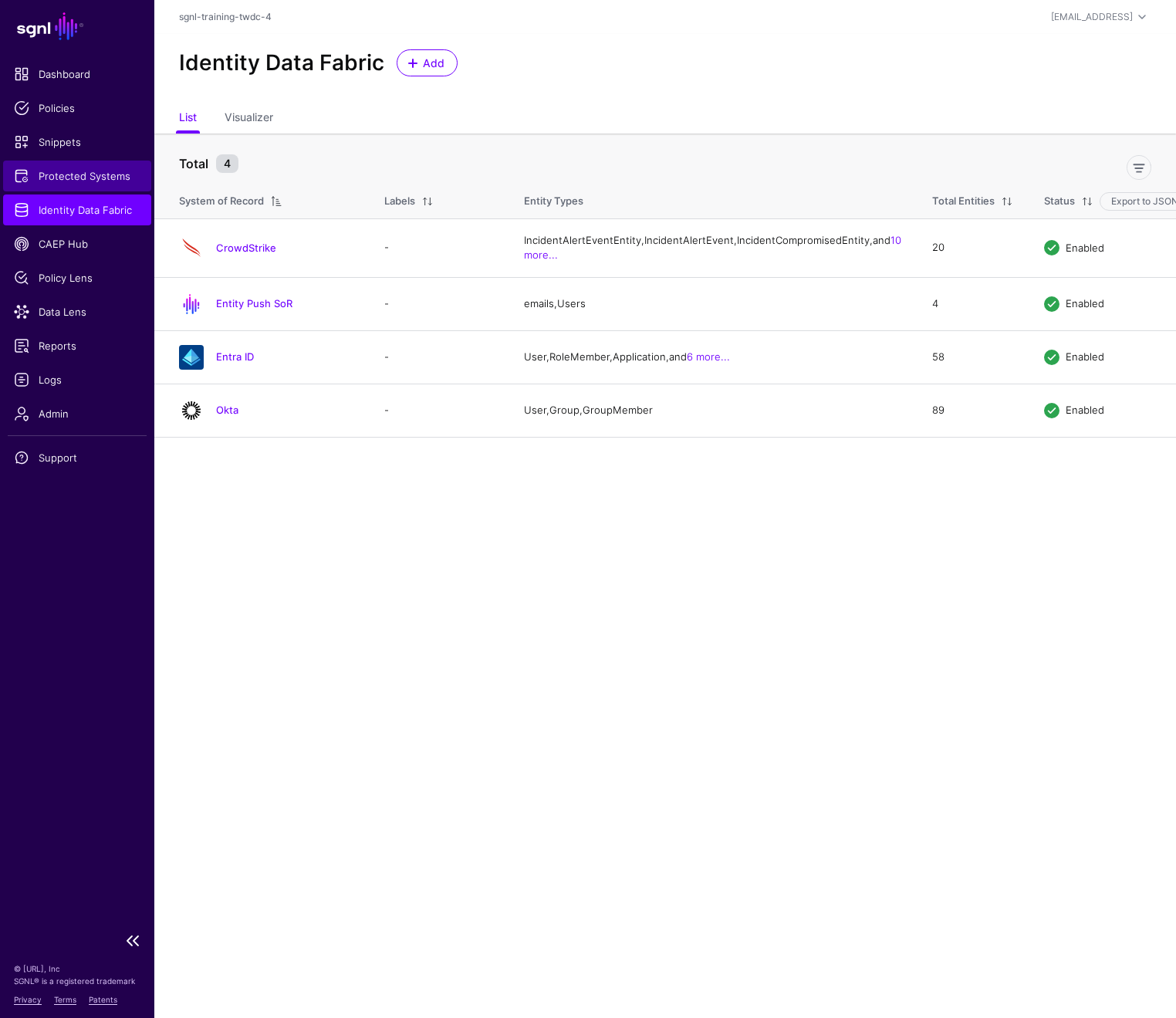
click at [75, 174] on span "Protected Systems" at bounding box center [77, 176] width 127 height 16
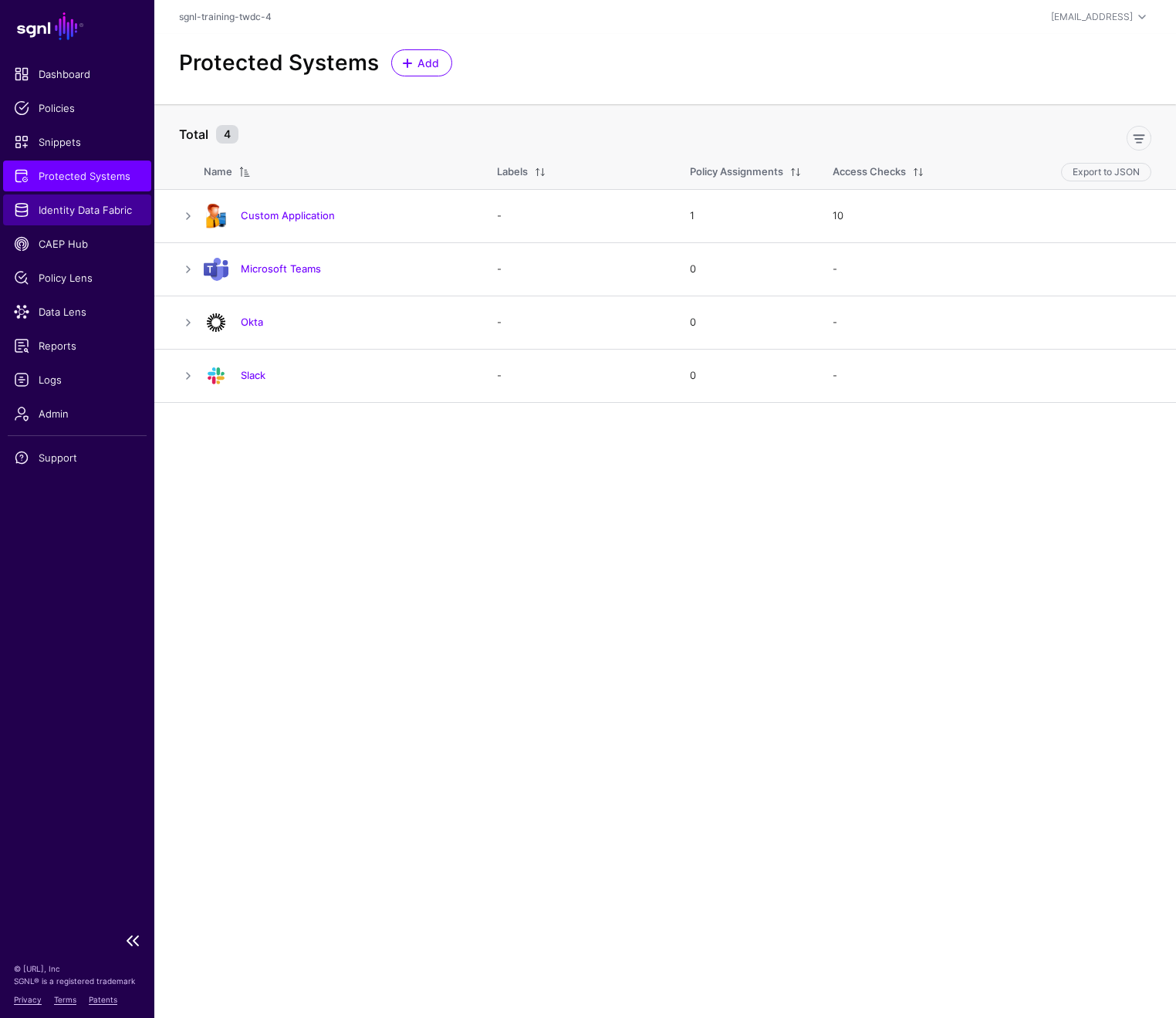
click at [72, 208] on span "Identity Data Fabric" at bounding box center [77, 210] width 127 height 16
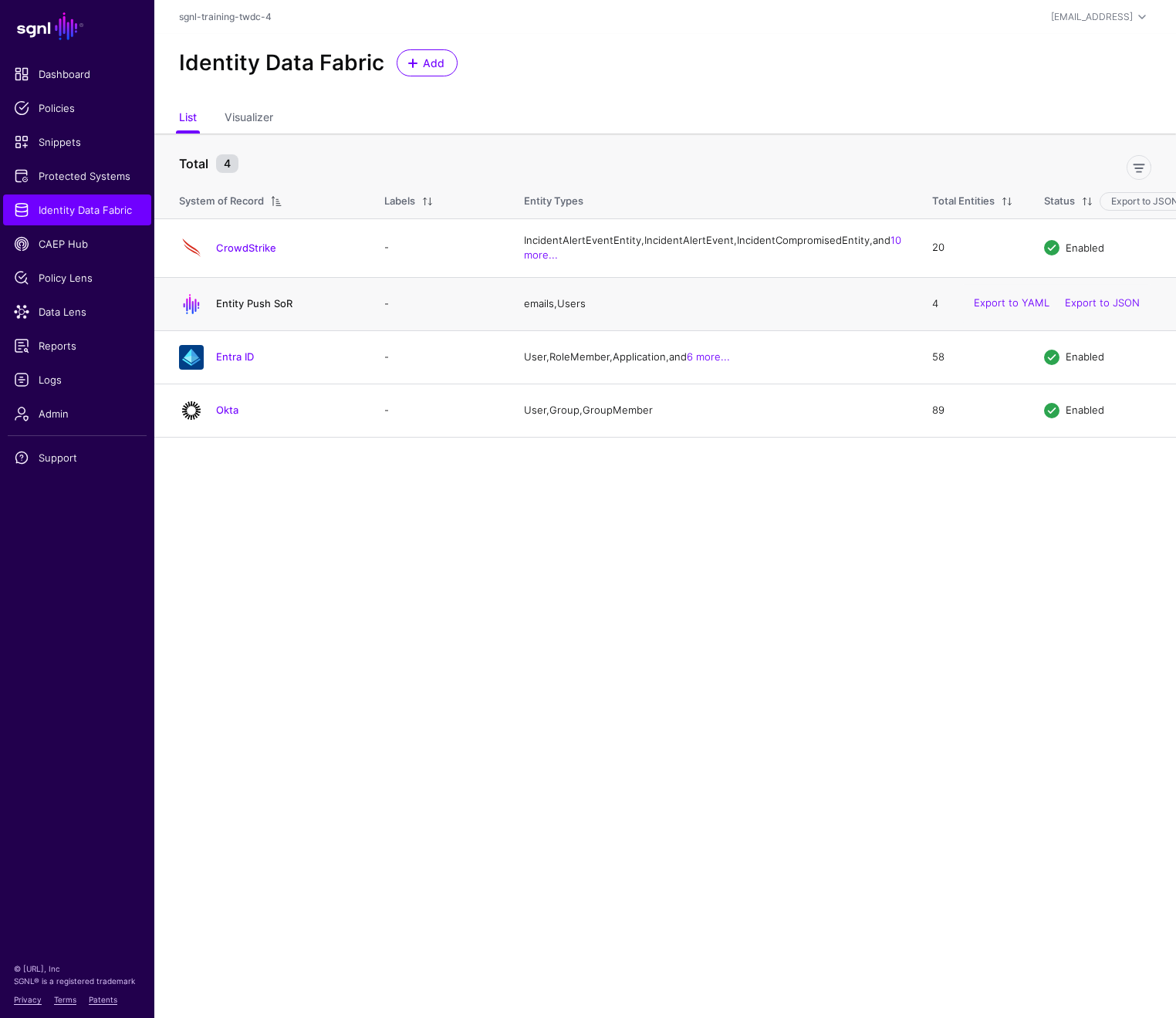
click at [264, 310] on link "Entity Push SoR" at bounding box center [254, 303] width 77 height 13
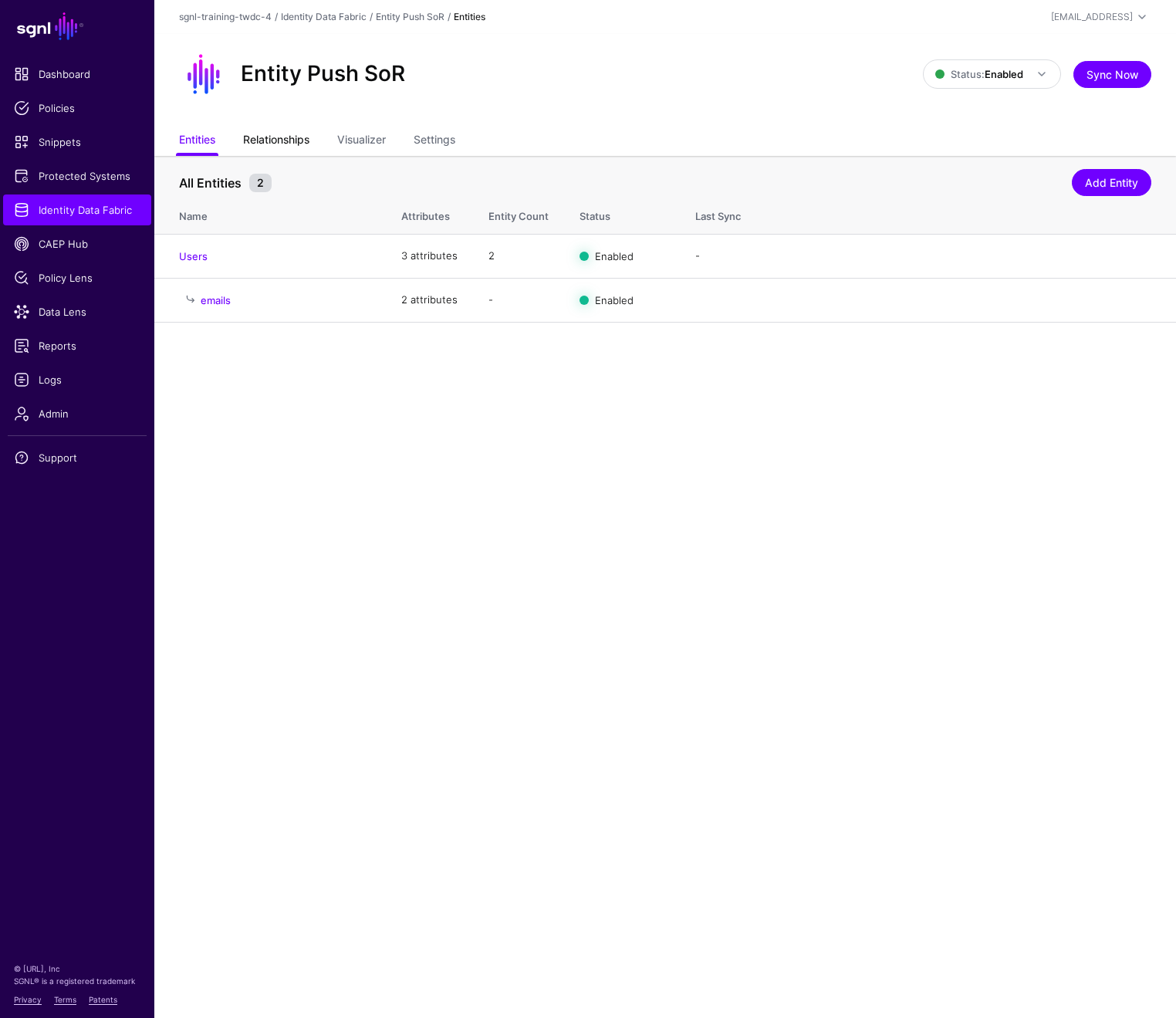
click at [267, 138] on link "Relationships" at bounding box center [276, 142] width 66 height 30
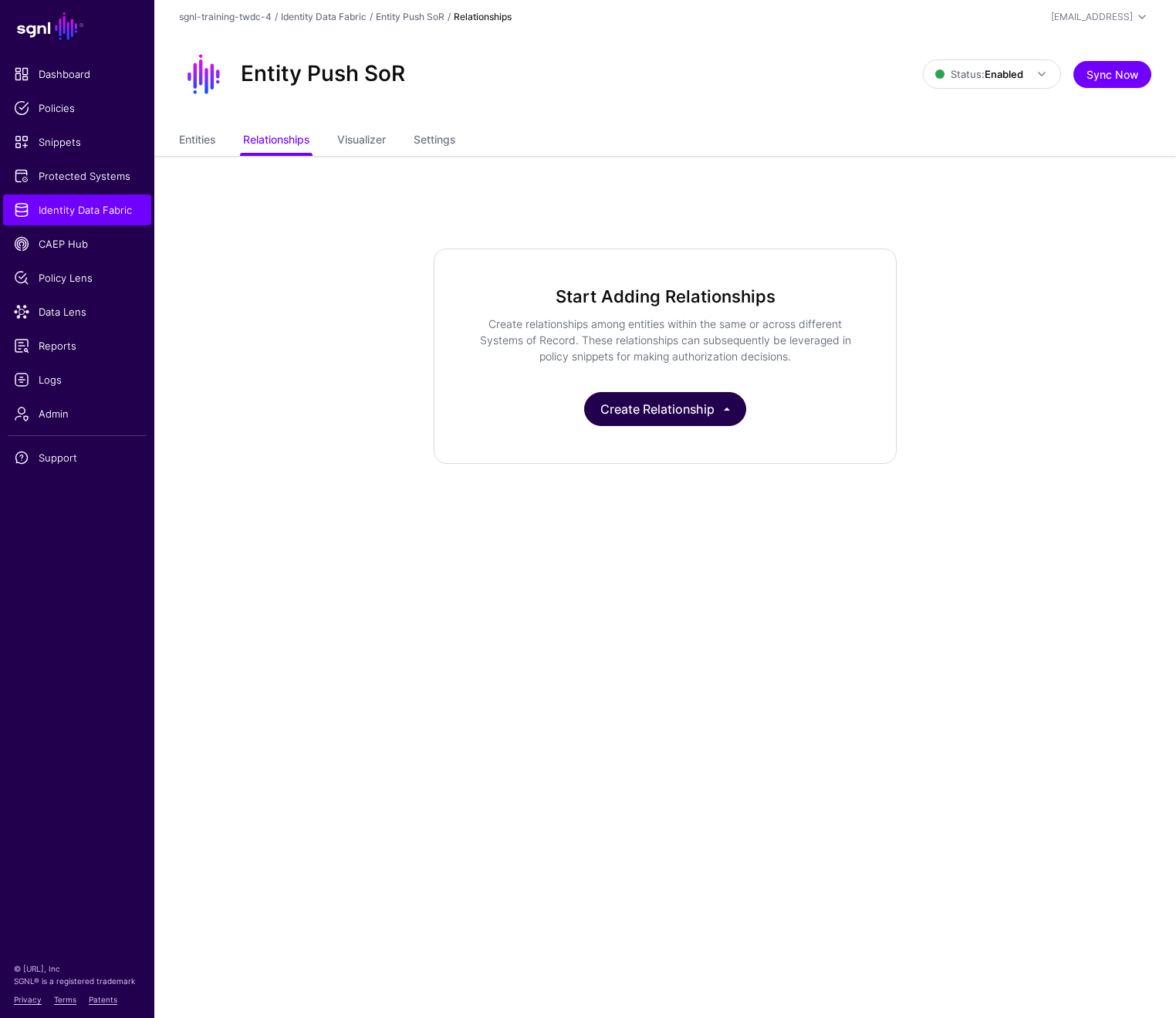
click at [664, 410] on button "Create Relationship" at bounding box center [665, 408] width 162 height 34
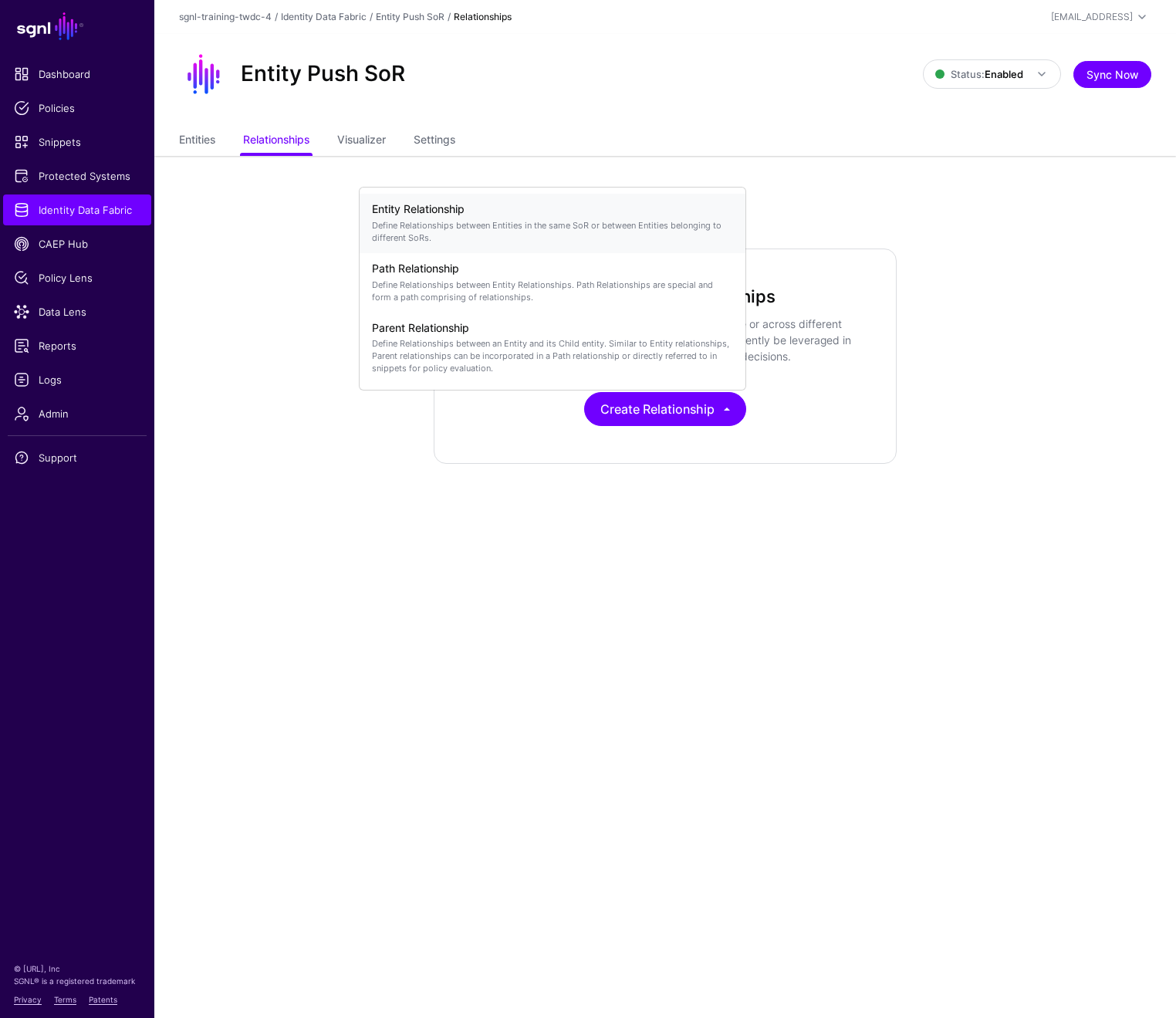
click at [507, 222] on p "Define Relationships between Entities in the same SoR or between Entities belon…" at bounding box center [553, 231] width 361 height 25
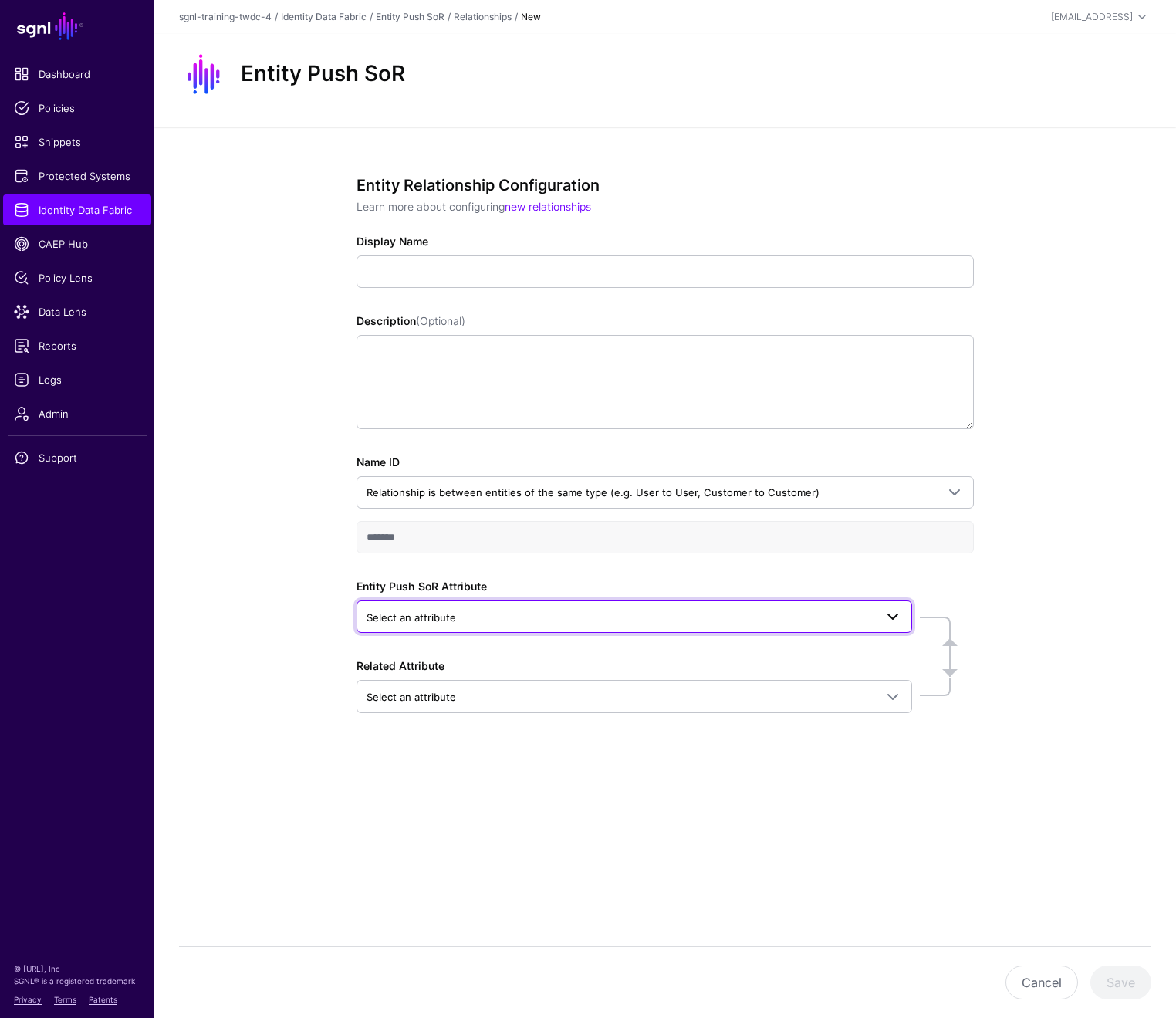
click at [521, 619] on span "Select an attribute" at bounding box center [620, 618] width 507 height 17
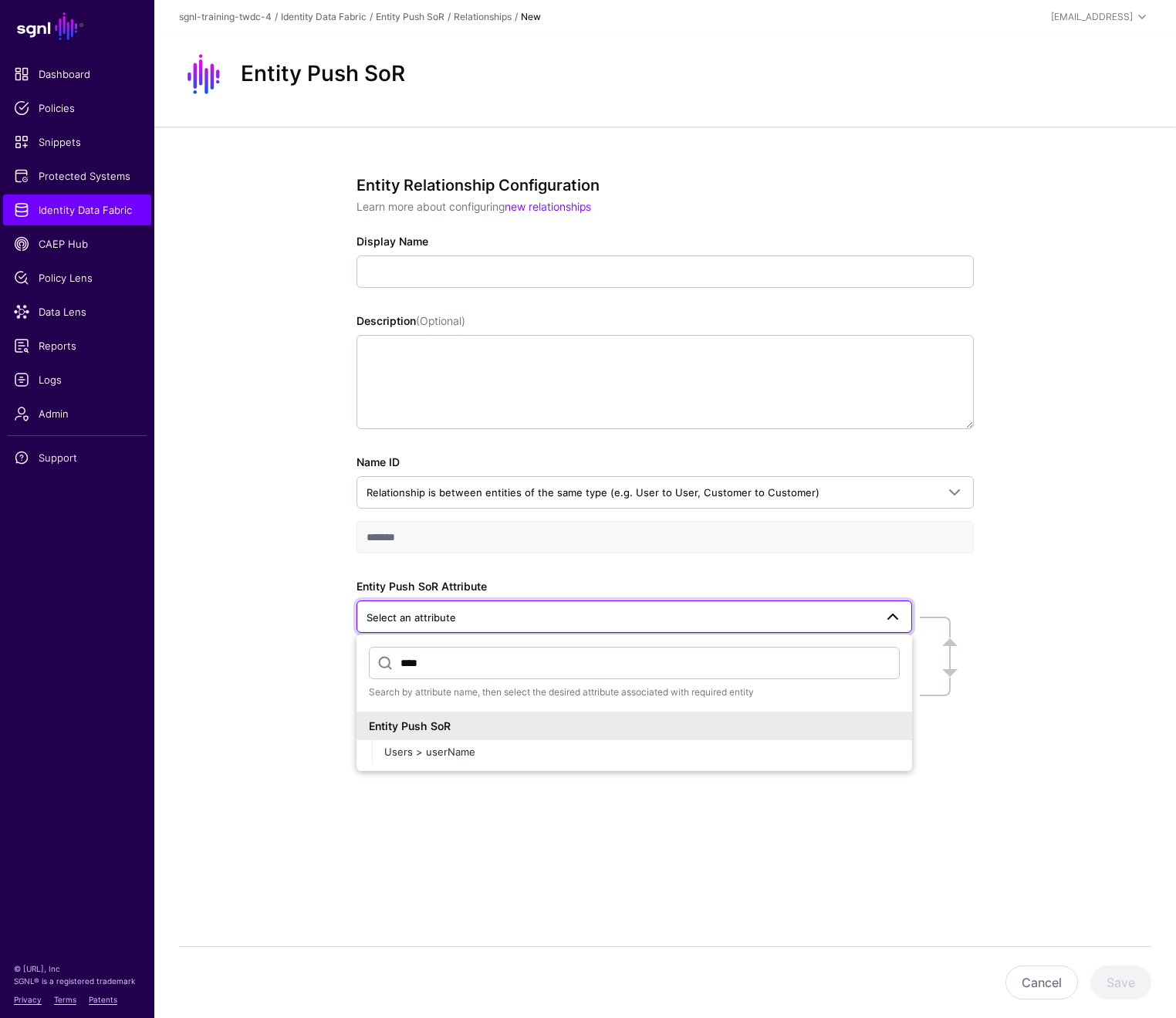
type input "****"
drag, startPoint x: 551, startPoint y: 669, endPoint x: 460, endPoint y: 752, distance: 123.2
click at [460, 752] on span "Users > userName" at bounding box center [430, 751] width 91 height 13
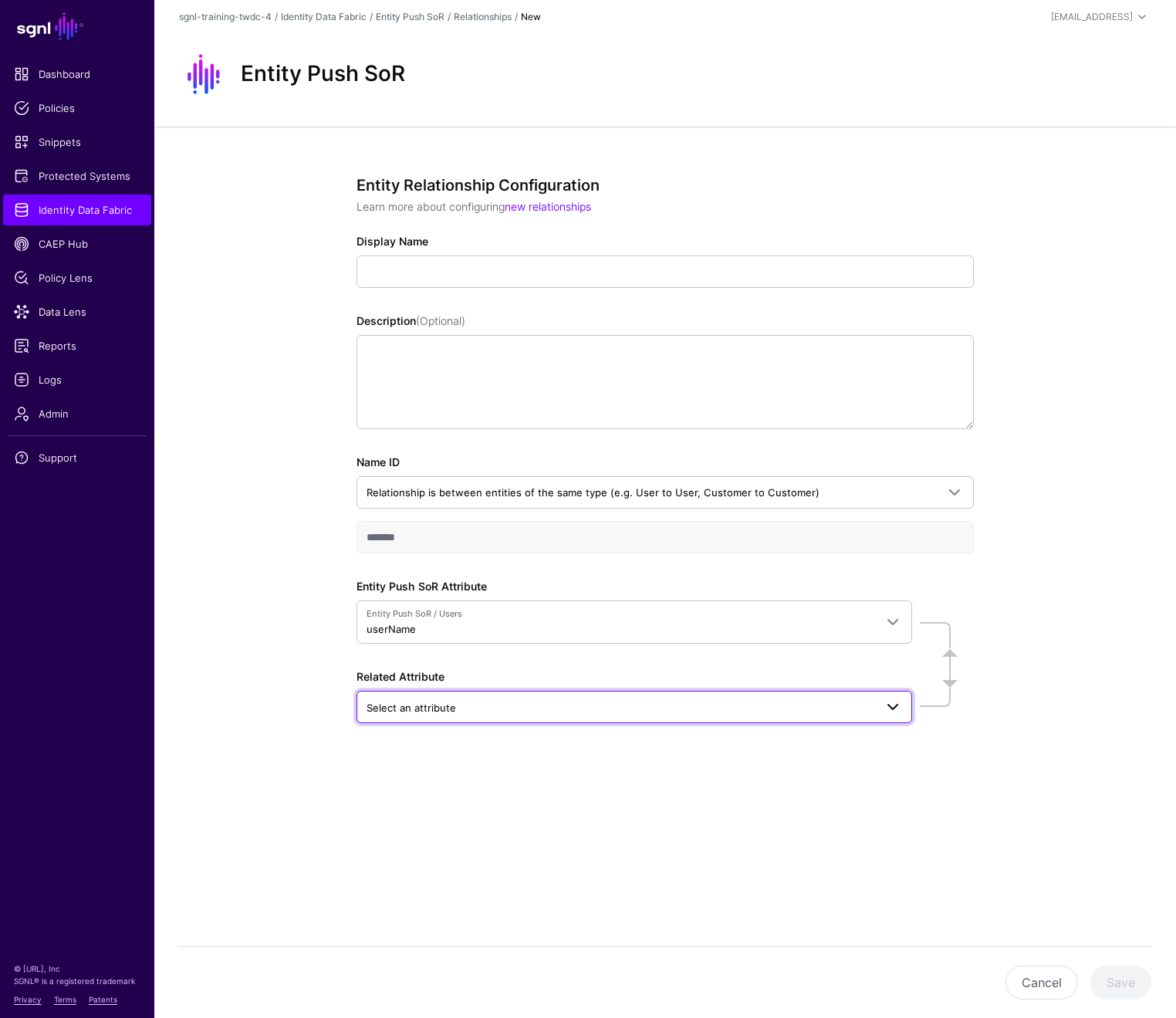
click at [471, 708] on span "Select an attribute" at bounding box center [620, 708] width 507 height 17
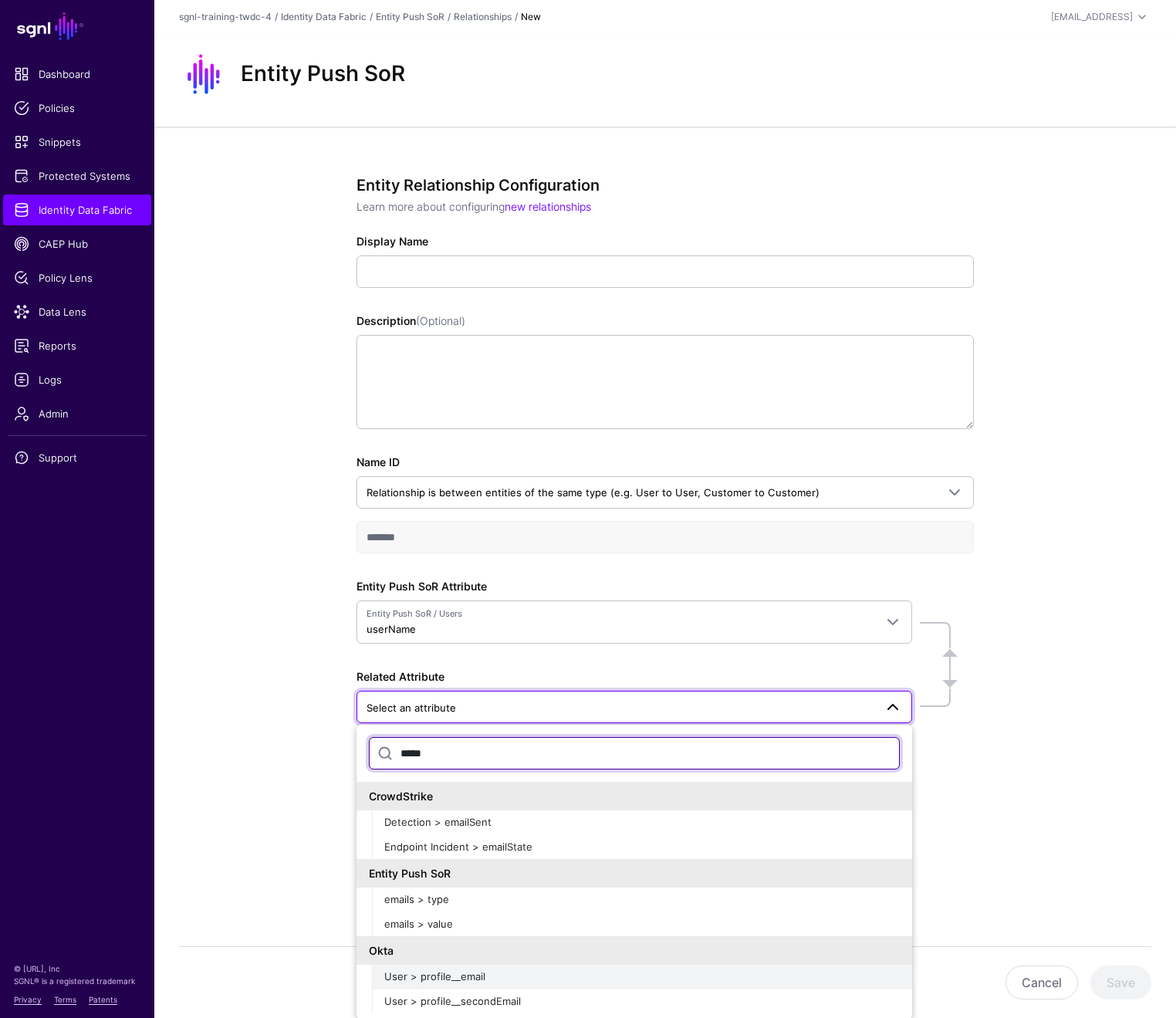
type input "*****"
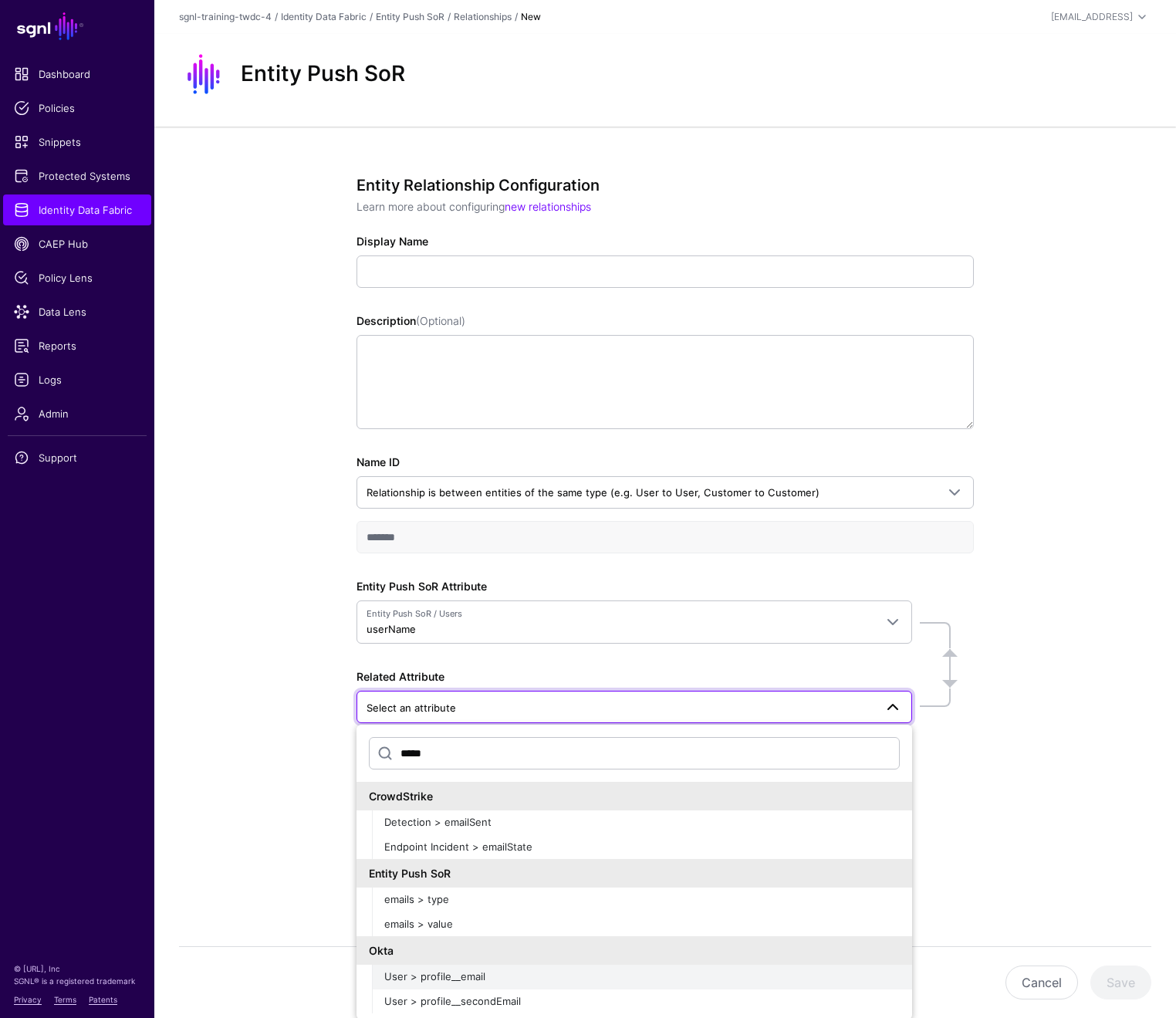
click at [469, 976] on span "User > profile__email" at bounding box center [435, 977] width 101 height 13
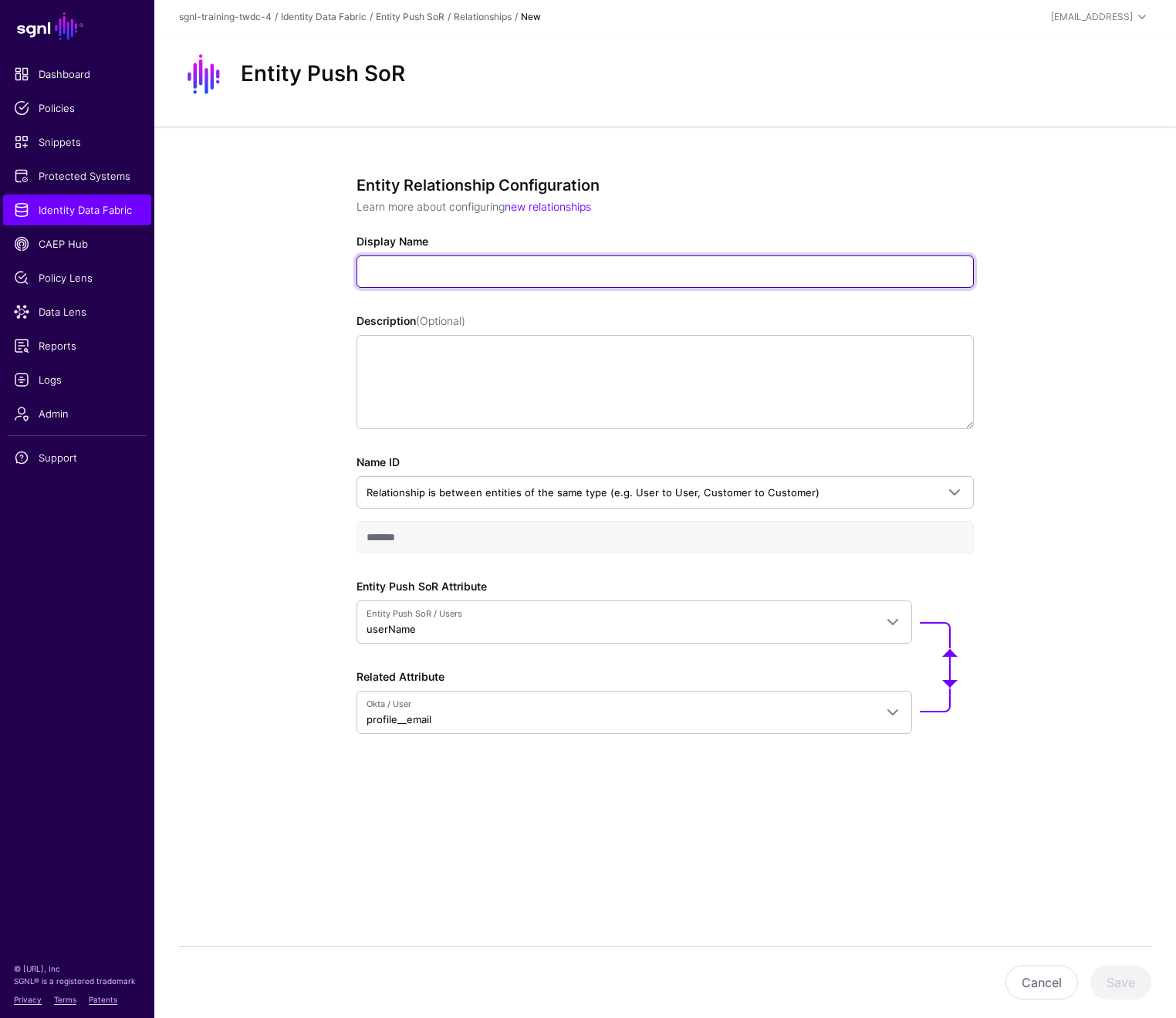
click at [452, 280] on input "Display Name" at bounding box center [665, 271] width 618 height 32
click at [382, 267] on input "*******" at bounding box center [665, 271] width 618 height 32
type input "**********"
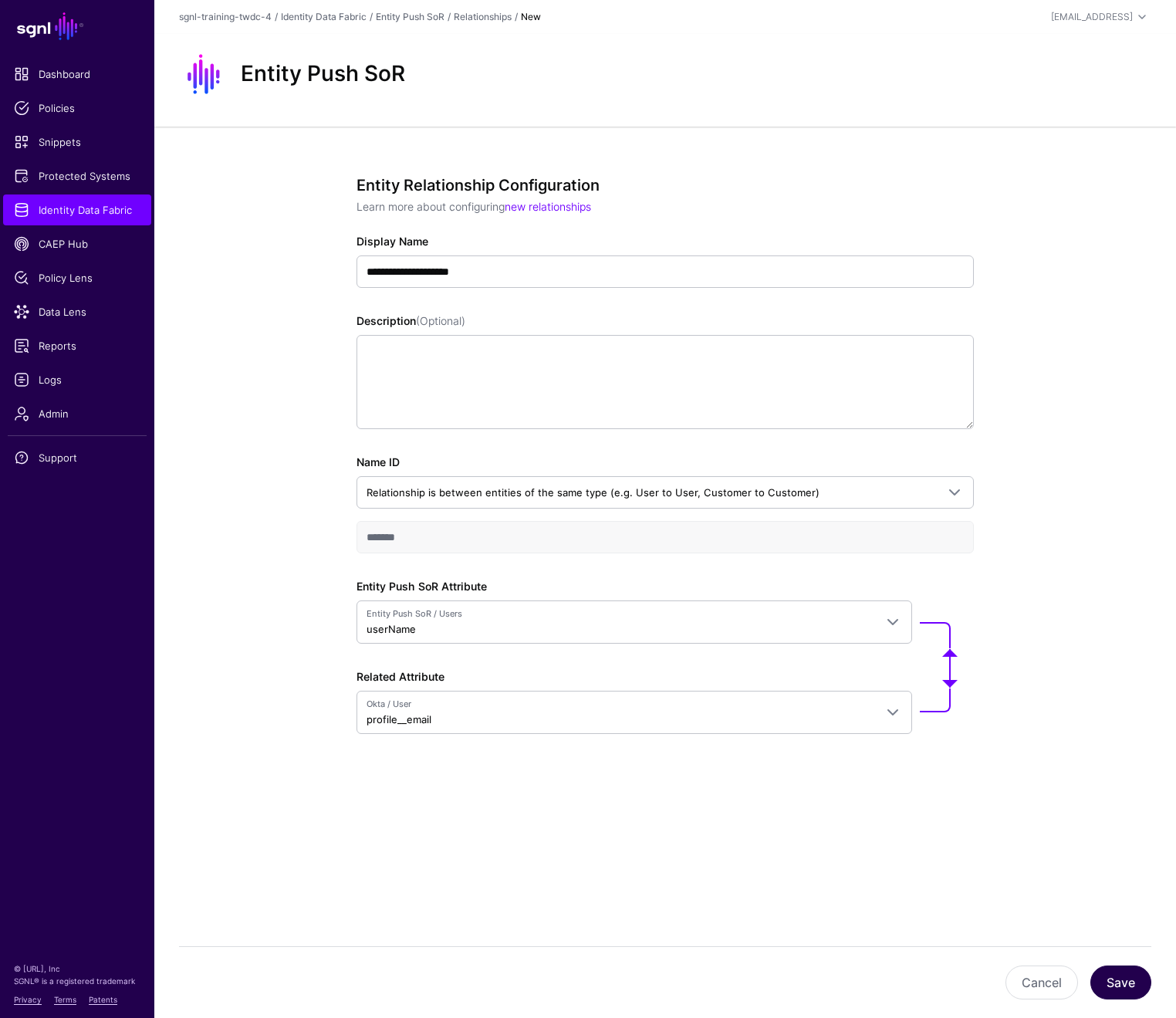
click at [1078, 983] on button "Save" at bounding box center [1121, 982] width 61 height 34
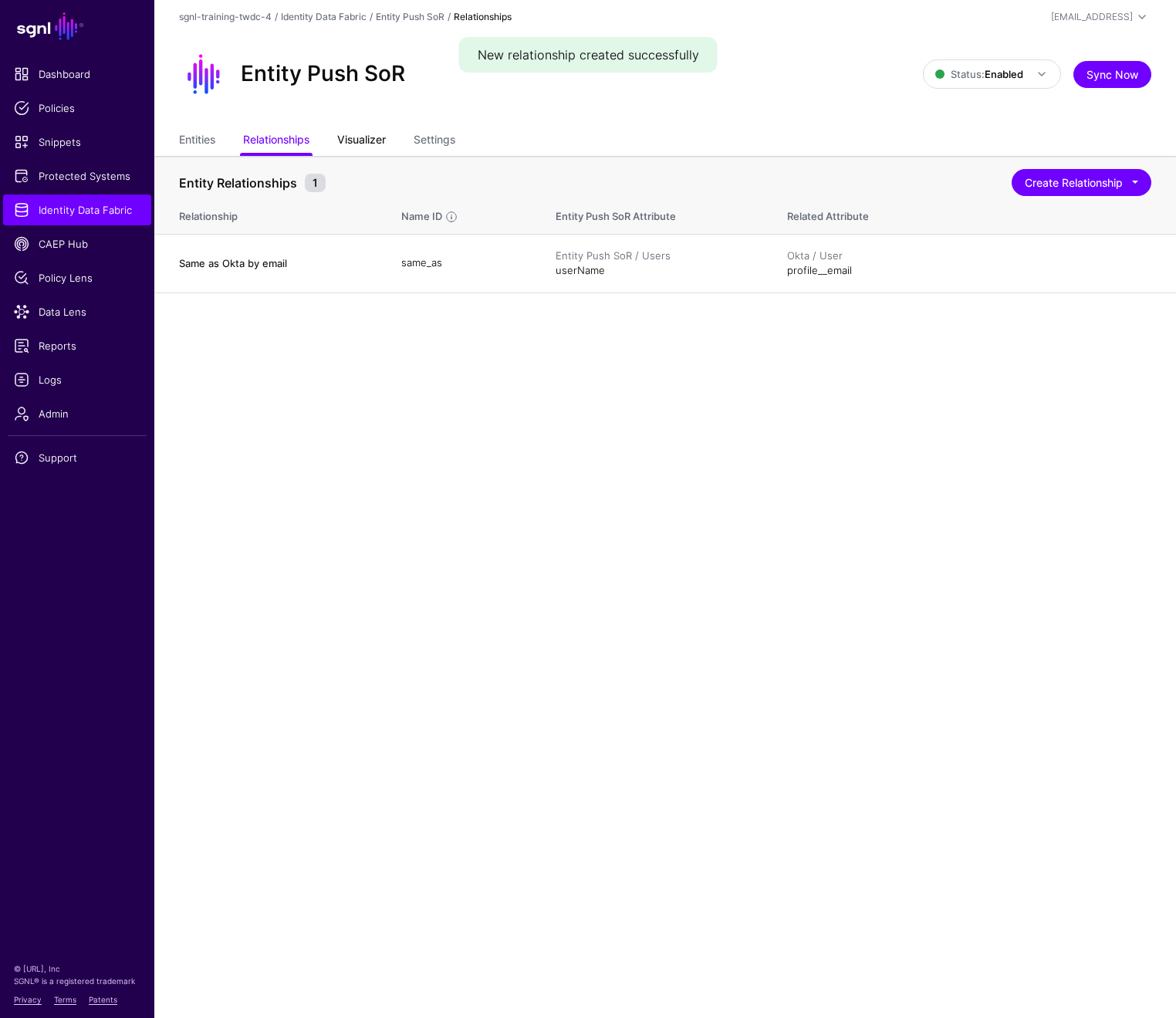
click at [360, 143] on link "Visualizer" at bounding box center [361, 142] width 48 height 30
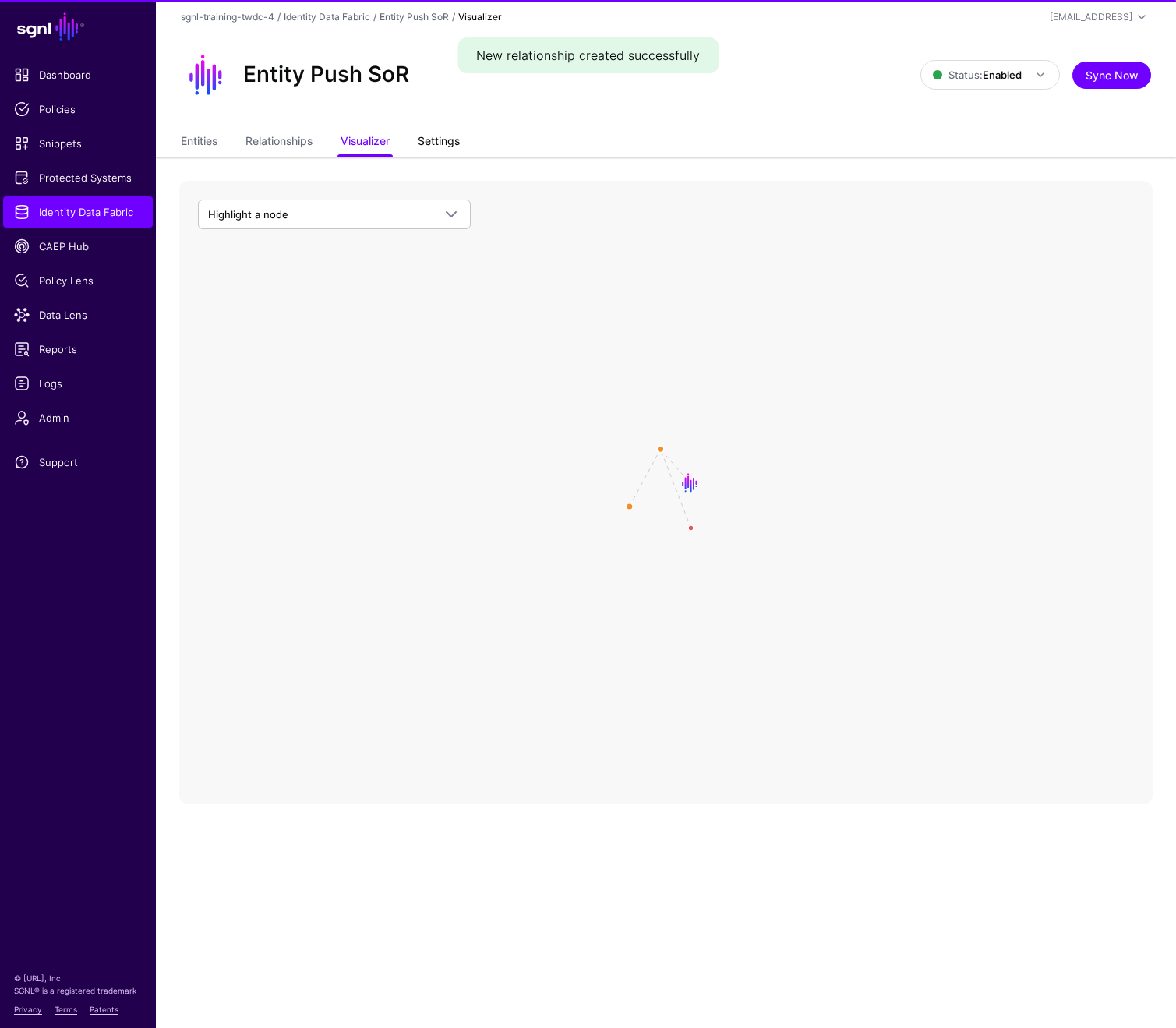
click at [441, 149] on link "Settings" at bounding box center [438, 143] width 42 height 30
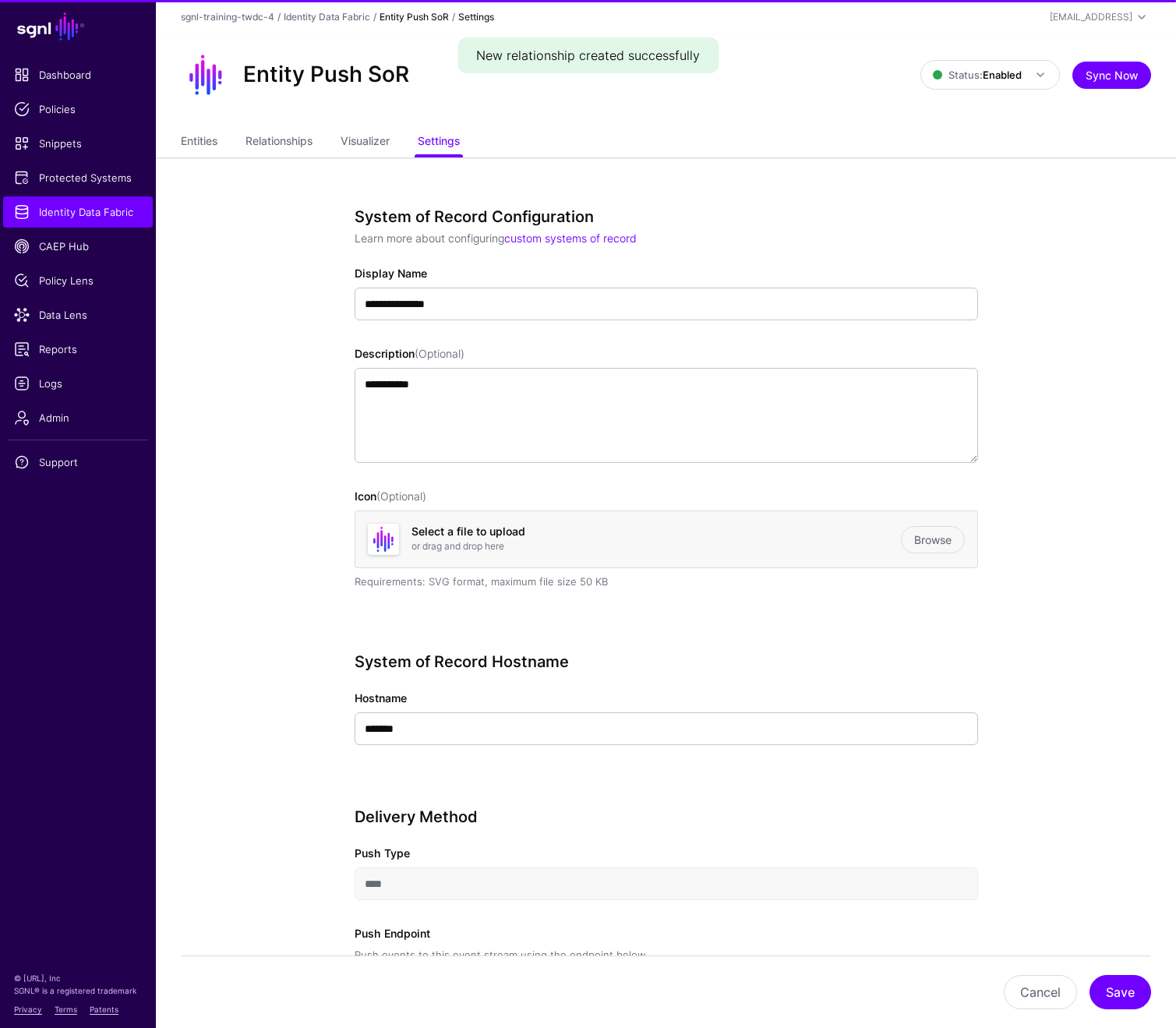
click at [160, 143] on div "Entities Relationships Visualizer Settings" at bounding box center [666, 143] width 1020 height 30
click at [188, 147] on link "Entities" at bounding box center [199, 143] width 36 height 30
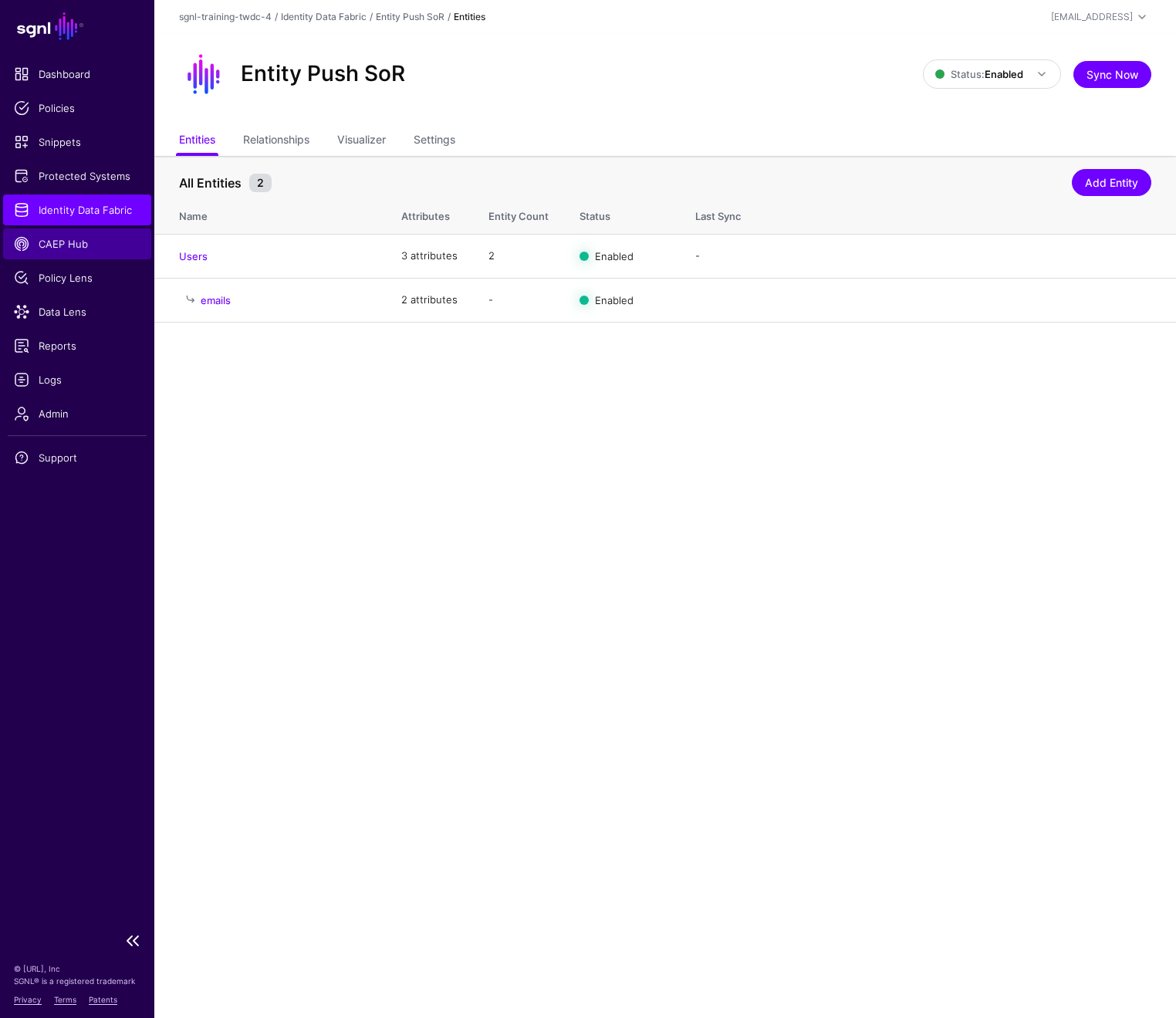
click at [70, 246] on span "CAEP Hub" at bounding box center [77, 244] width 127 height 16
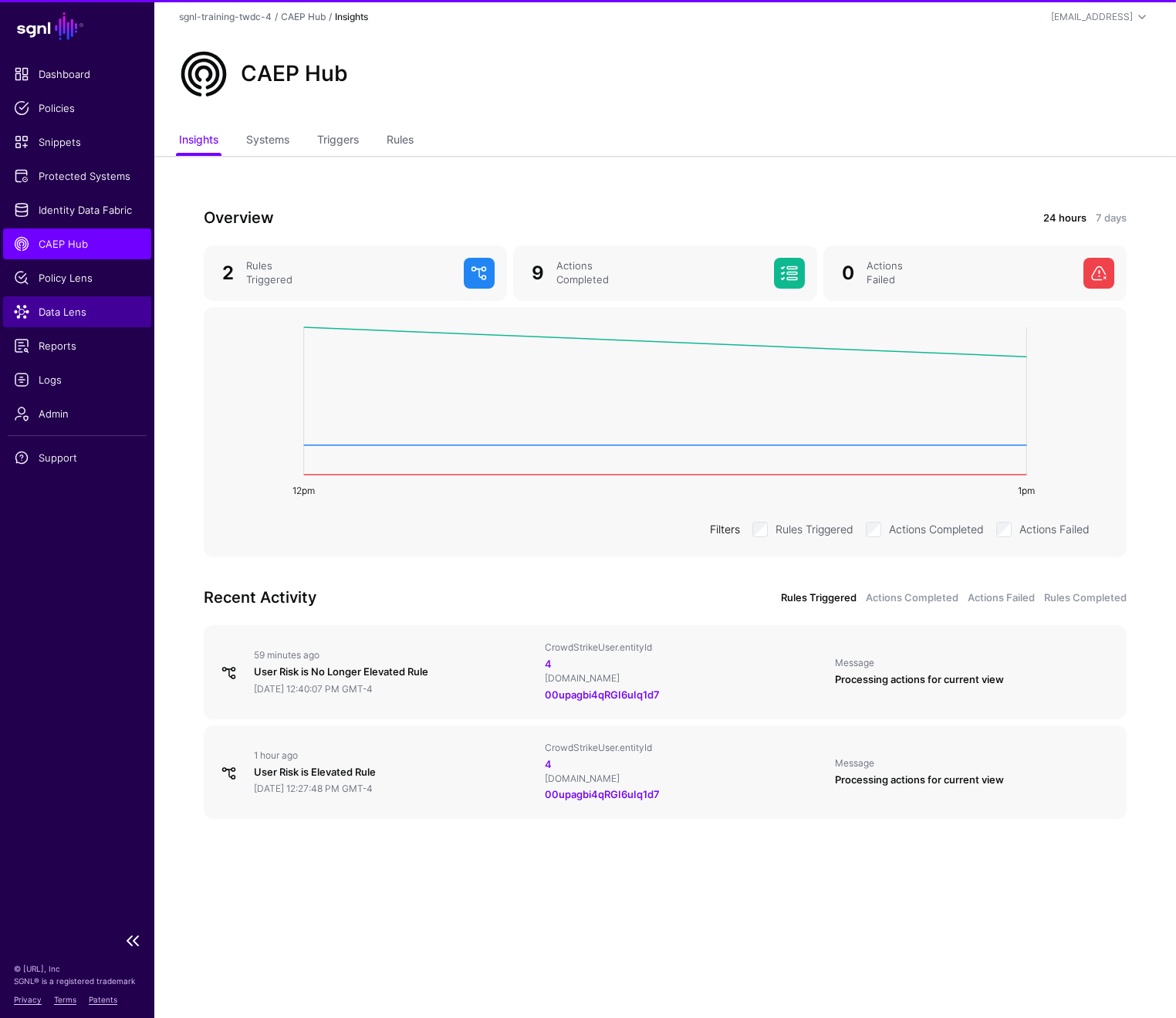
click at [70, 313] on span "Data Lens" at bounding box center [77, 312] width 127 height 16
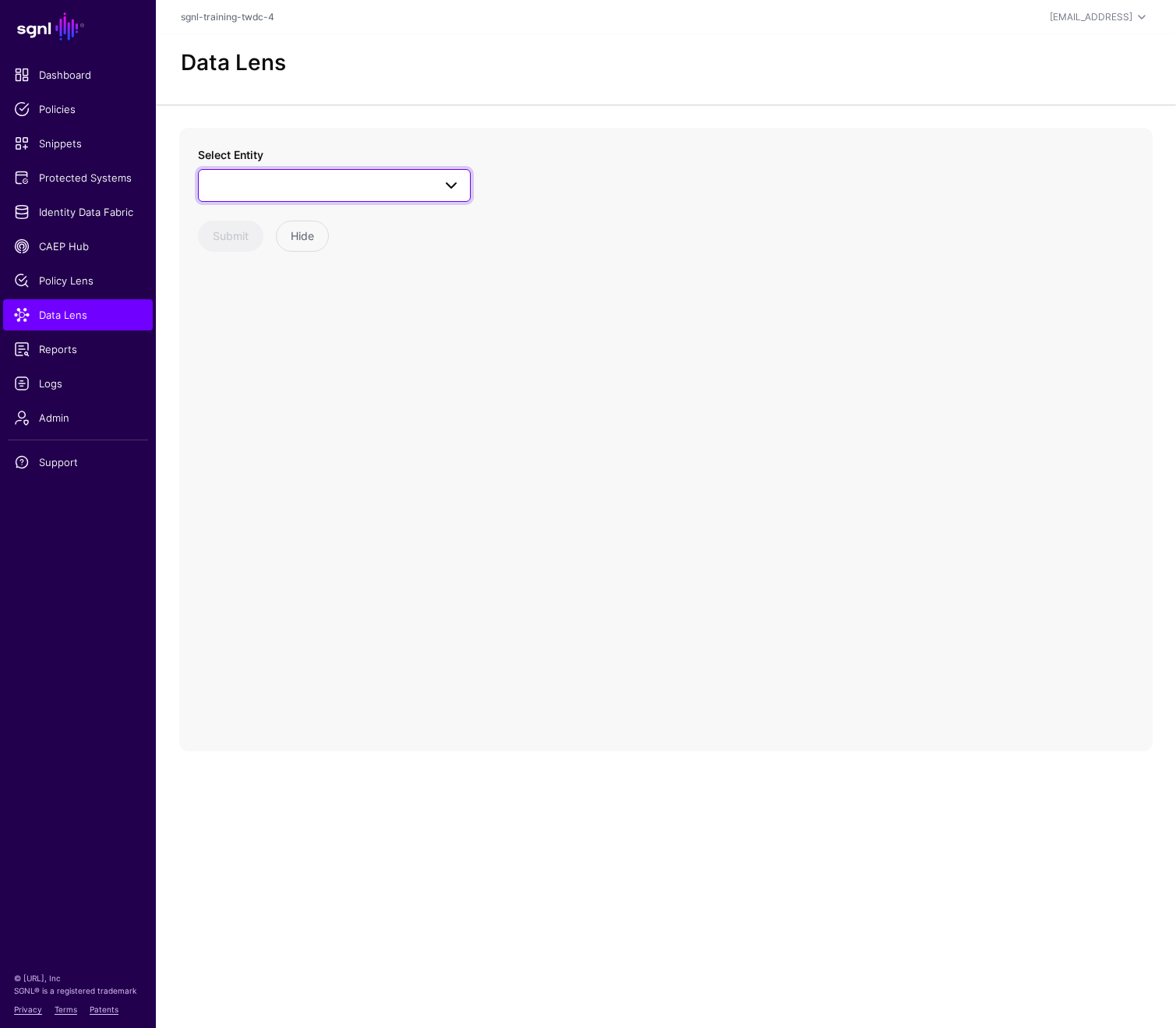
click at [456, 178] on span at bounding box center [452, 186] width 19 height 19
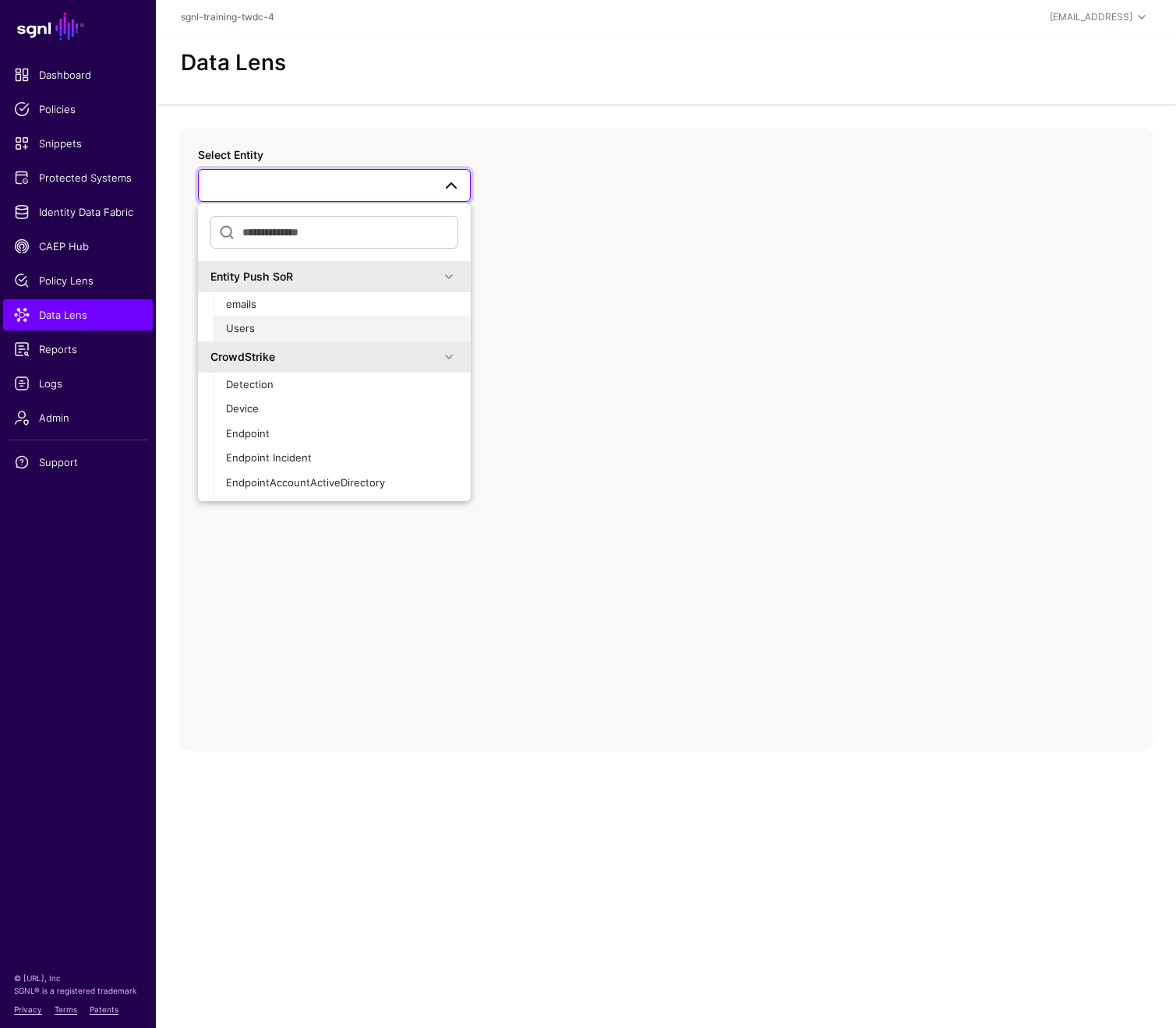
click at [298, 332] on div "Users" at bounding box center [342, 329] width 232 height 16
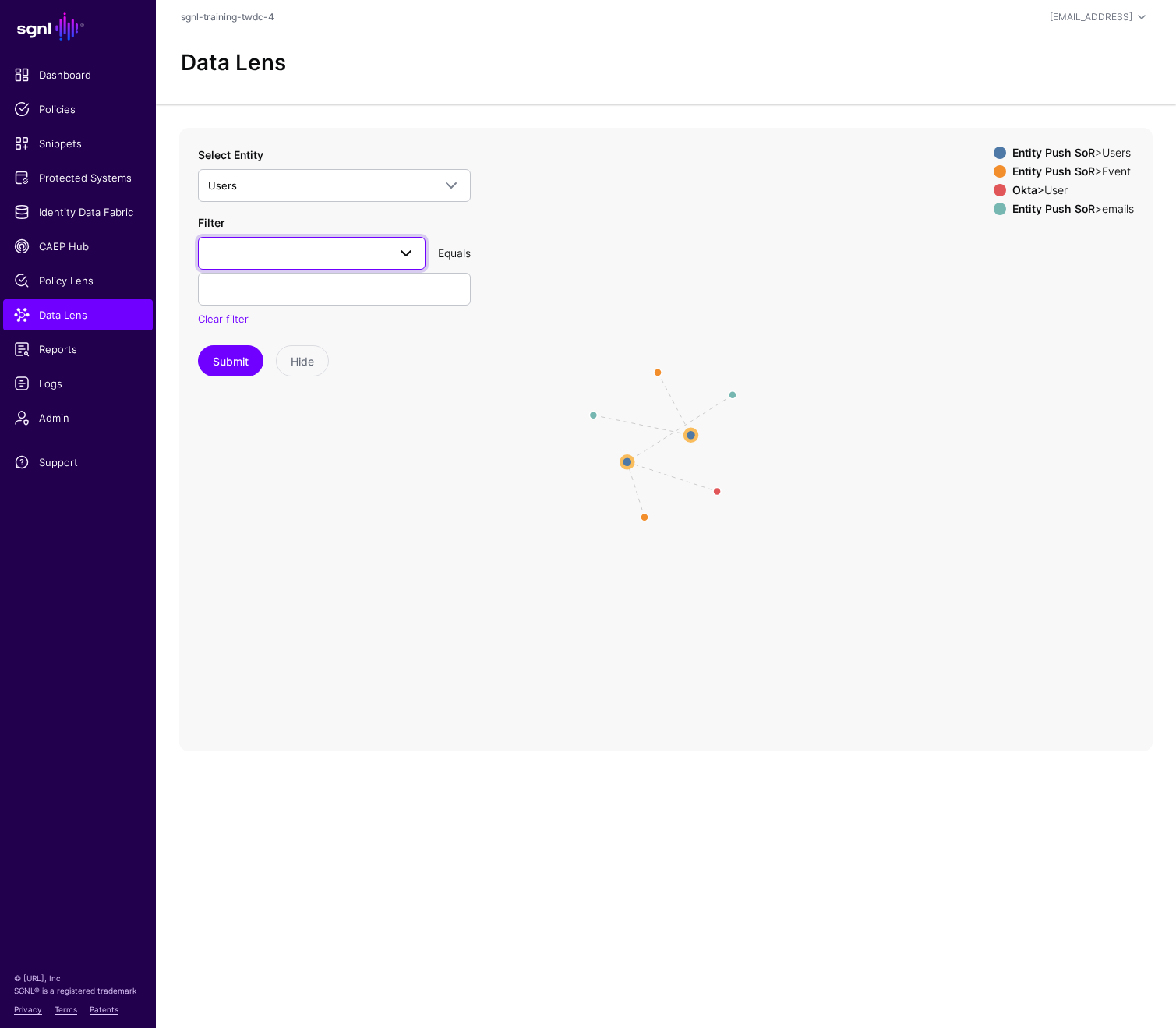
click at [408, 256] on span at bounding box center [406, 253] width 19 height 19
type input "****"
click at [311, 332] on button "userName" at bounding box center [312, 342] width 227 height 25
click at [359, 307] on div "Filter userName **** userName Equals Clear filter" at bounding box center [334, 270] width 272 height 113
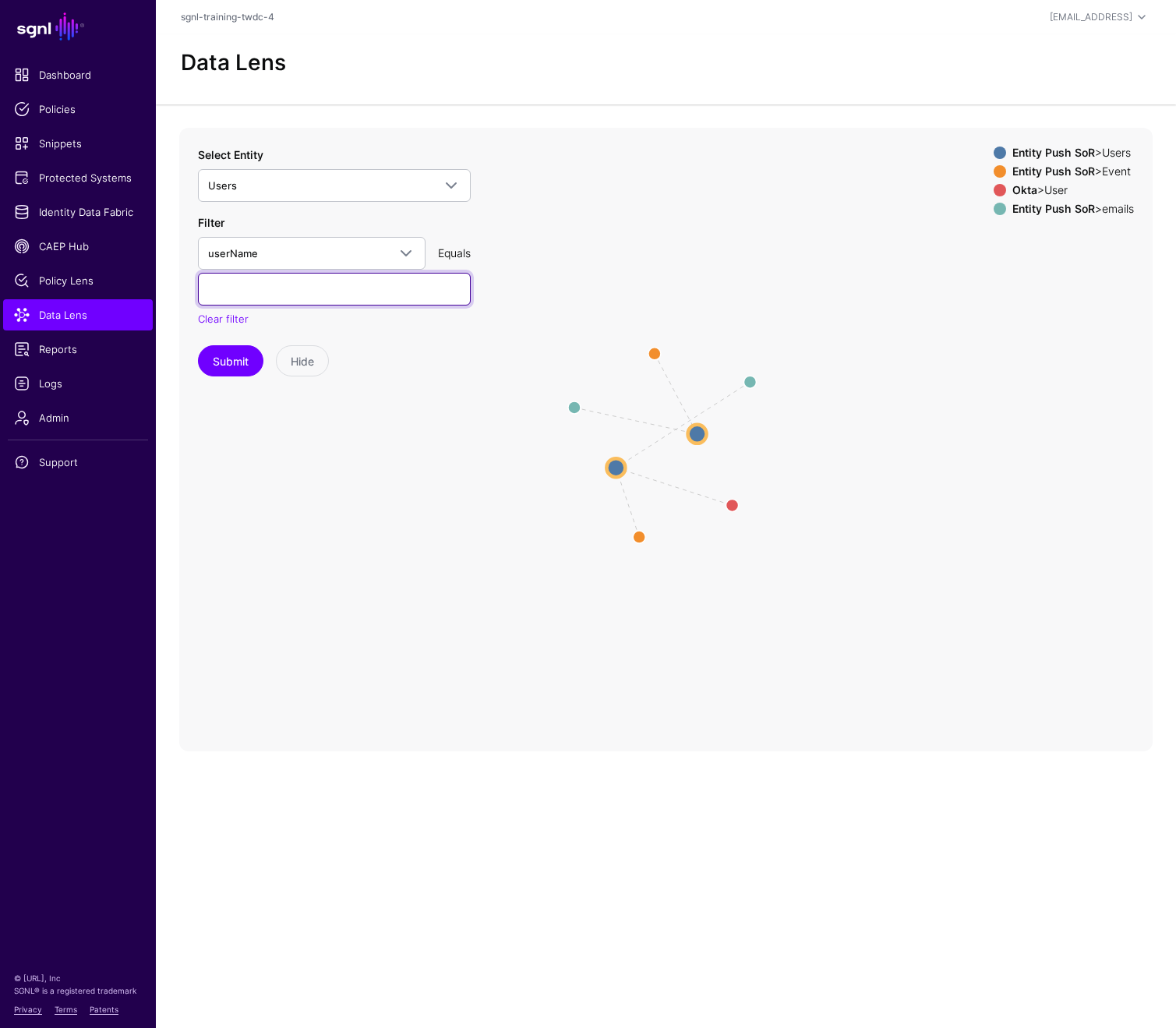
click at [354, 298] on input "text" at bounding box center [334, 288] width 272 height 32
paste input "**********"
type input "**********"
click at [231, 364] on button "Submit" at bounding box center [231, 360] width 66 height 31
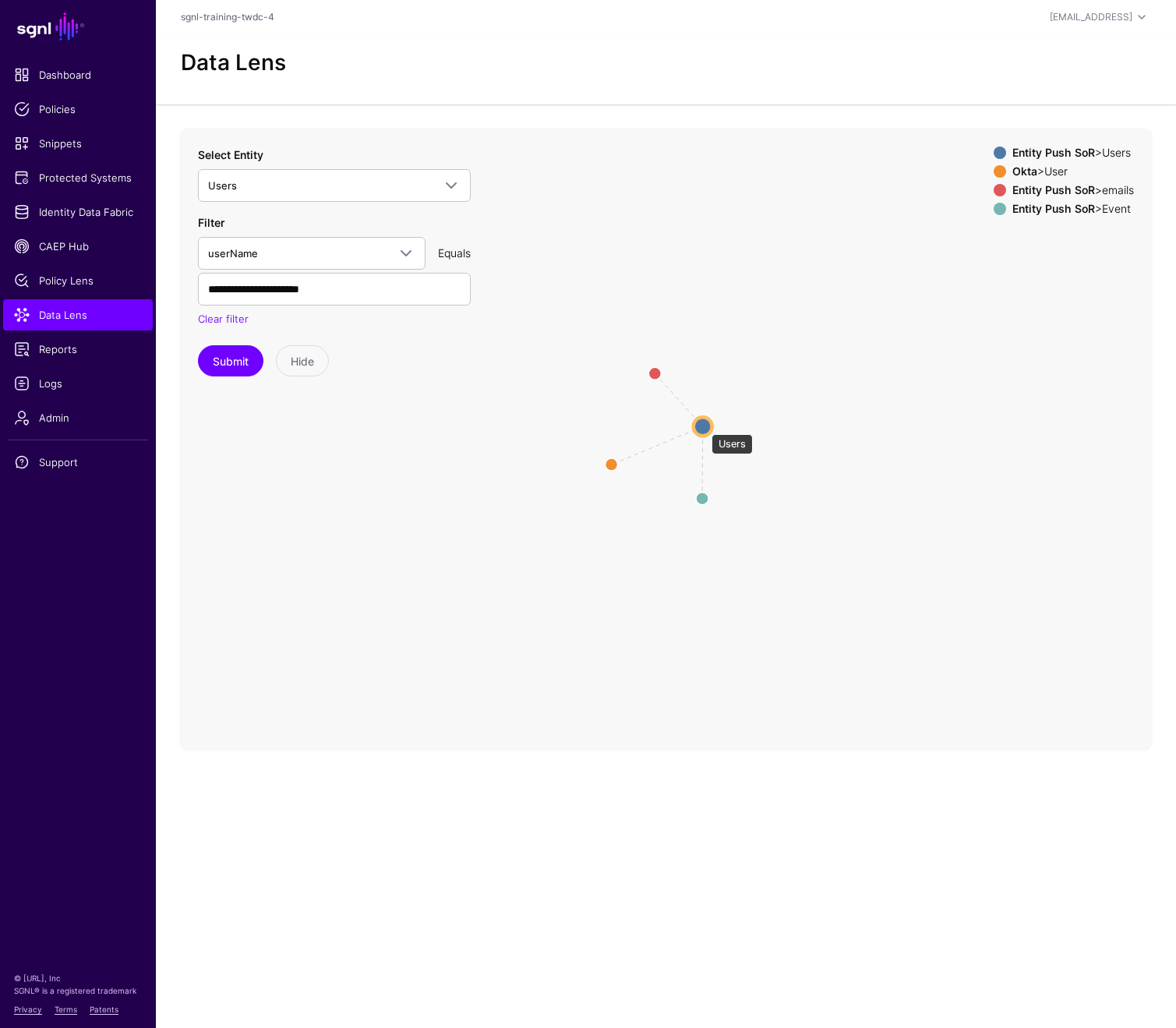
click at [704, 426] on circle at bounding box center [703, 426] width 19 height 19
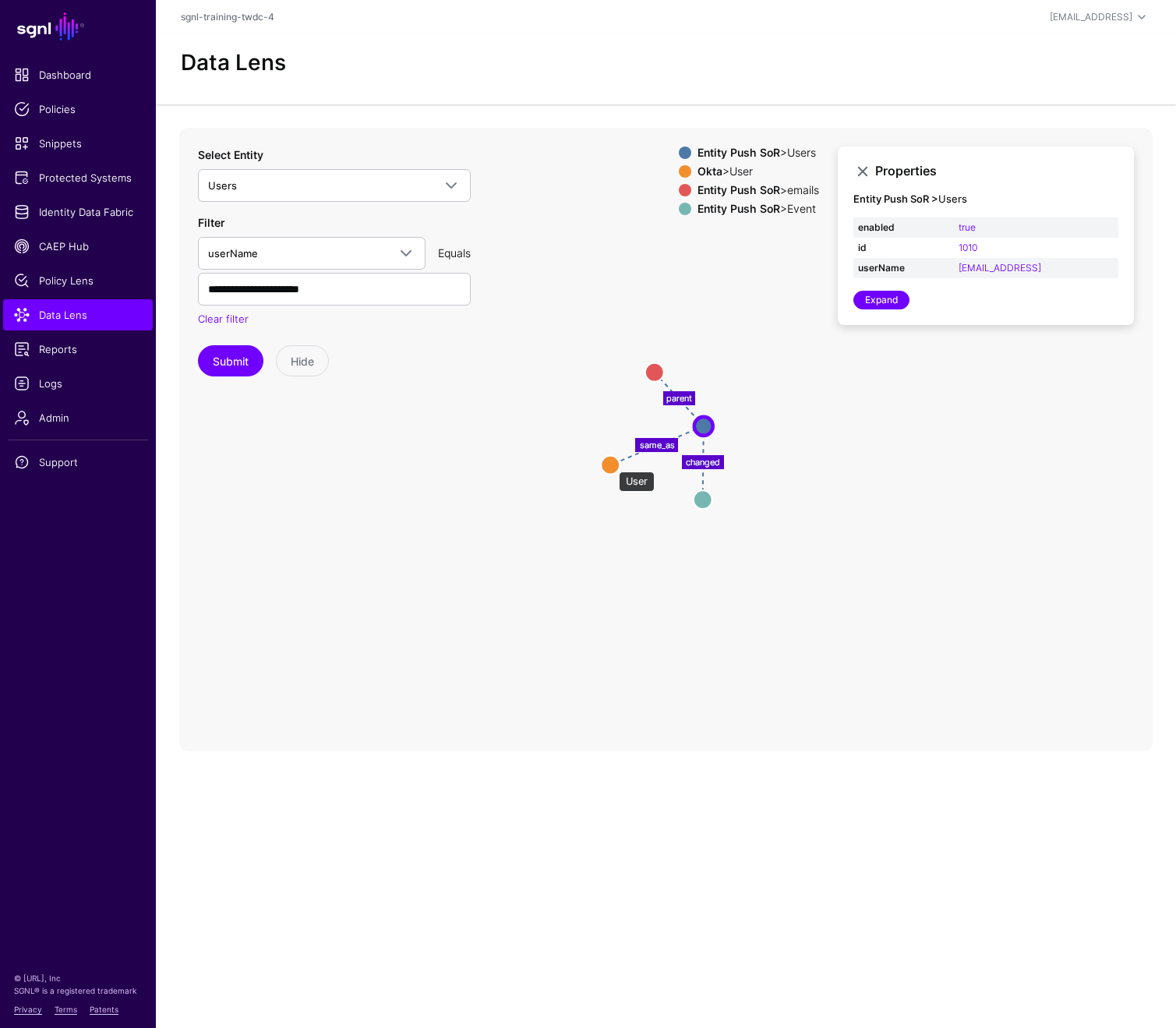
click at [611, 463] on circle at bounding box center [611, 464] width 19 height 19
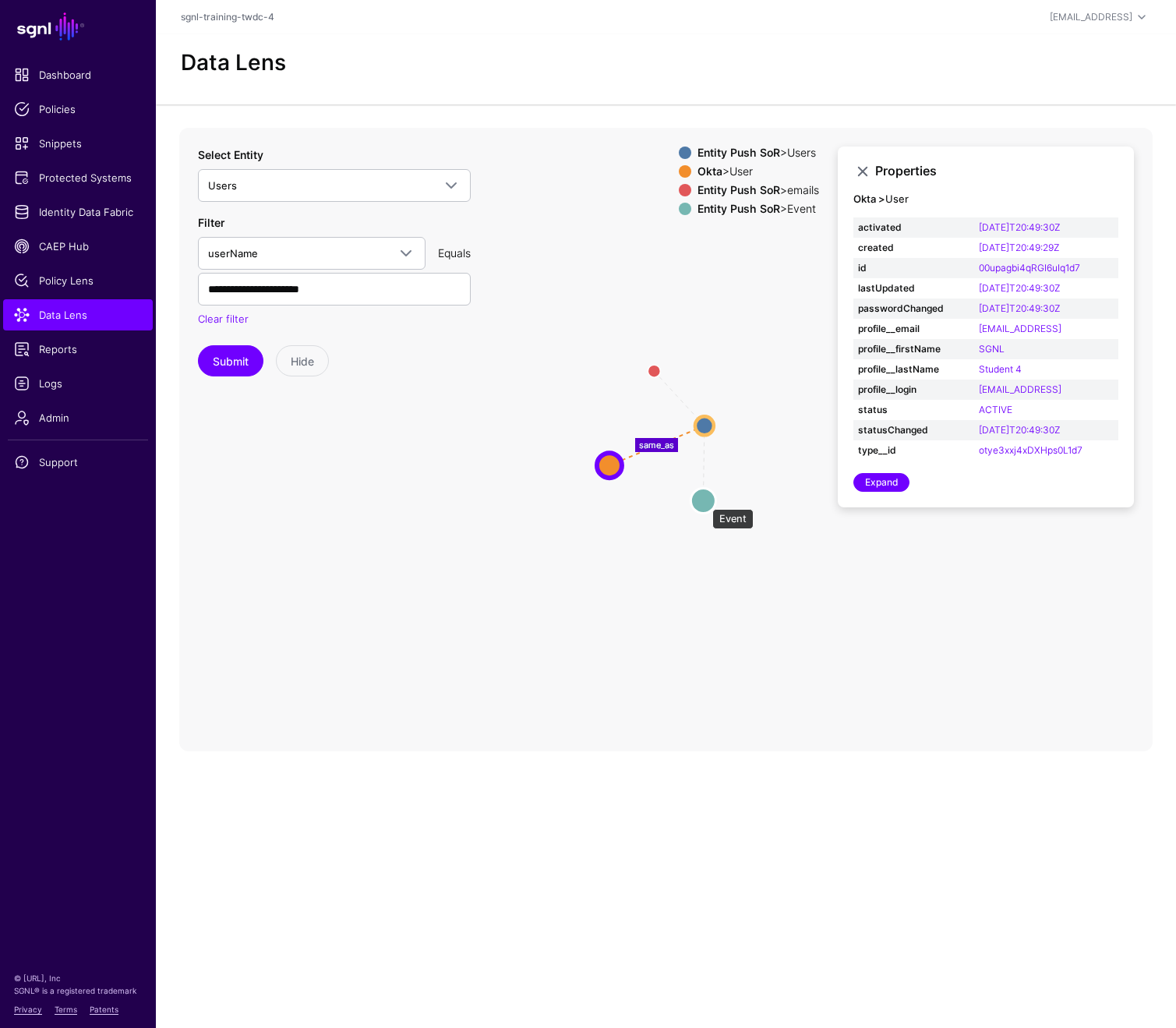
click at [704, 501] on circle at bounding box center [703, 501] width 25 height 25
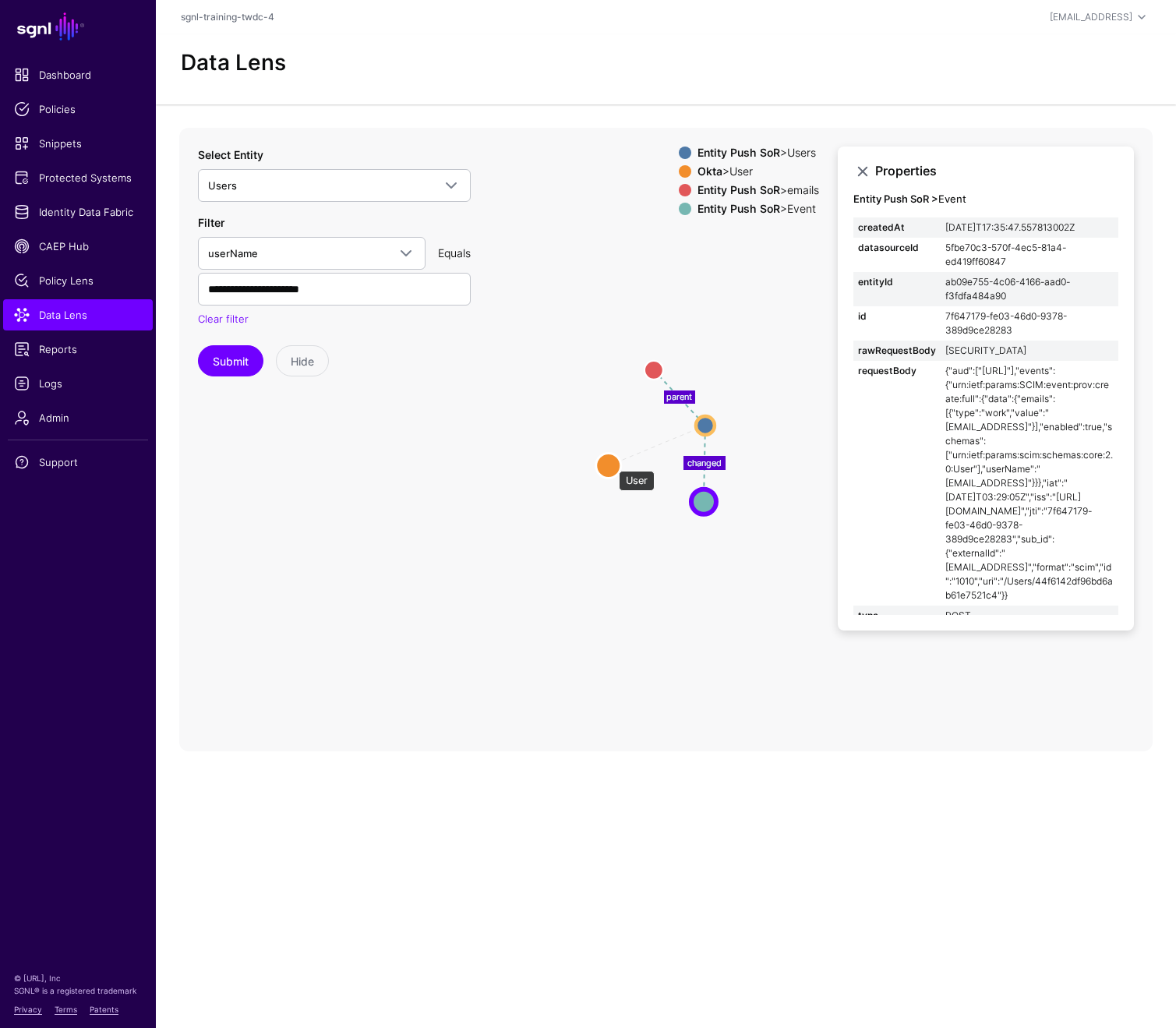
click at [611, 463] on circle at bounding box center [609, 465] width 25 height 25
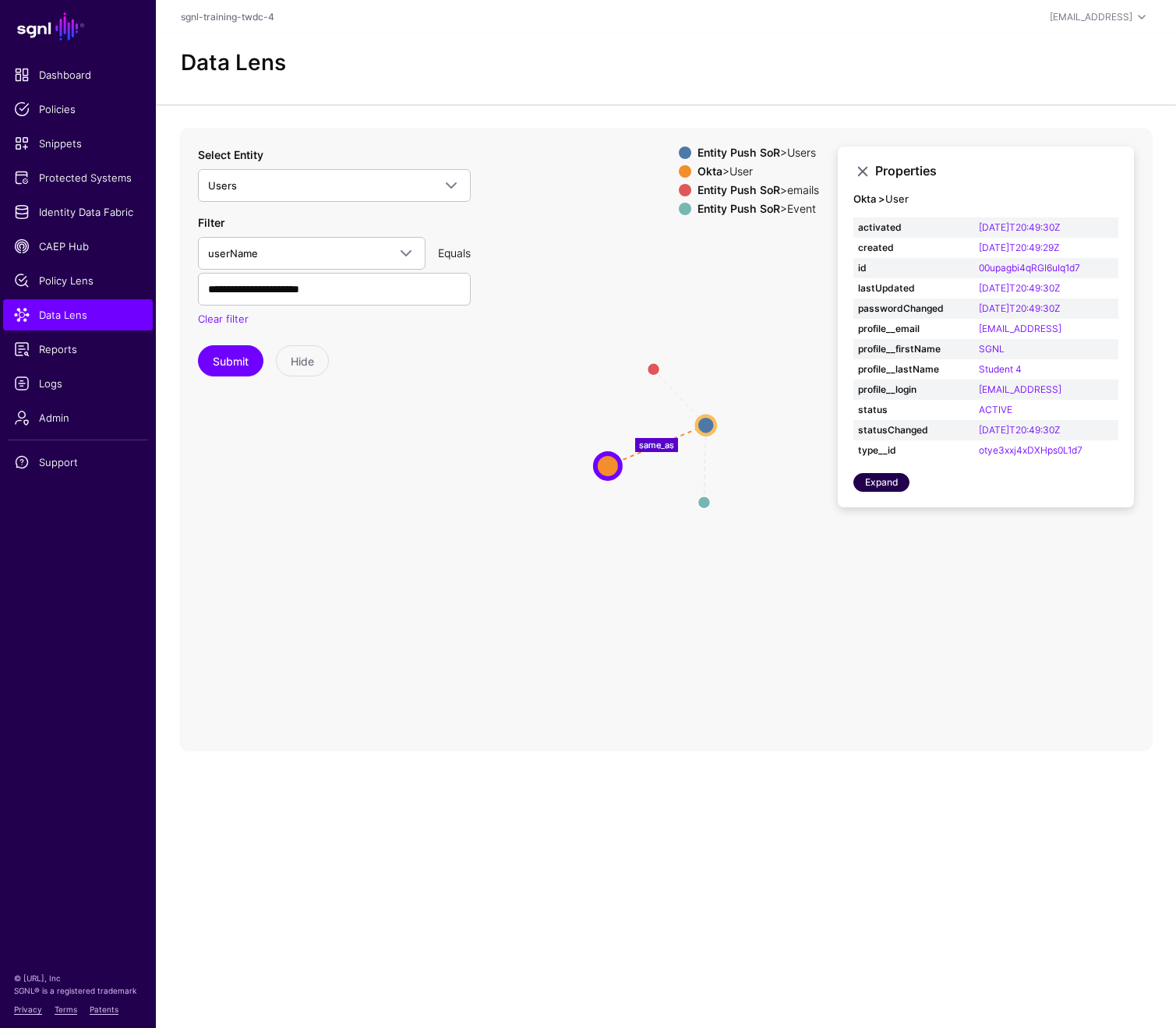
click at [877, 483] on link "Expand" at bounding box center [881, 482] width 56 height 19
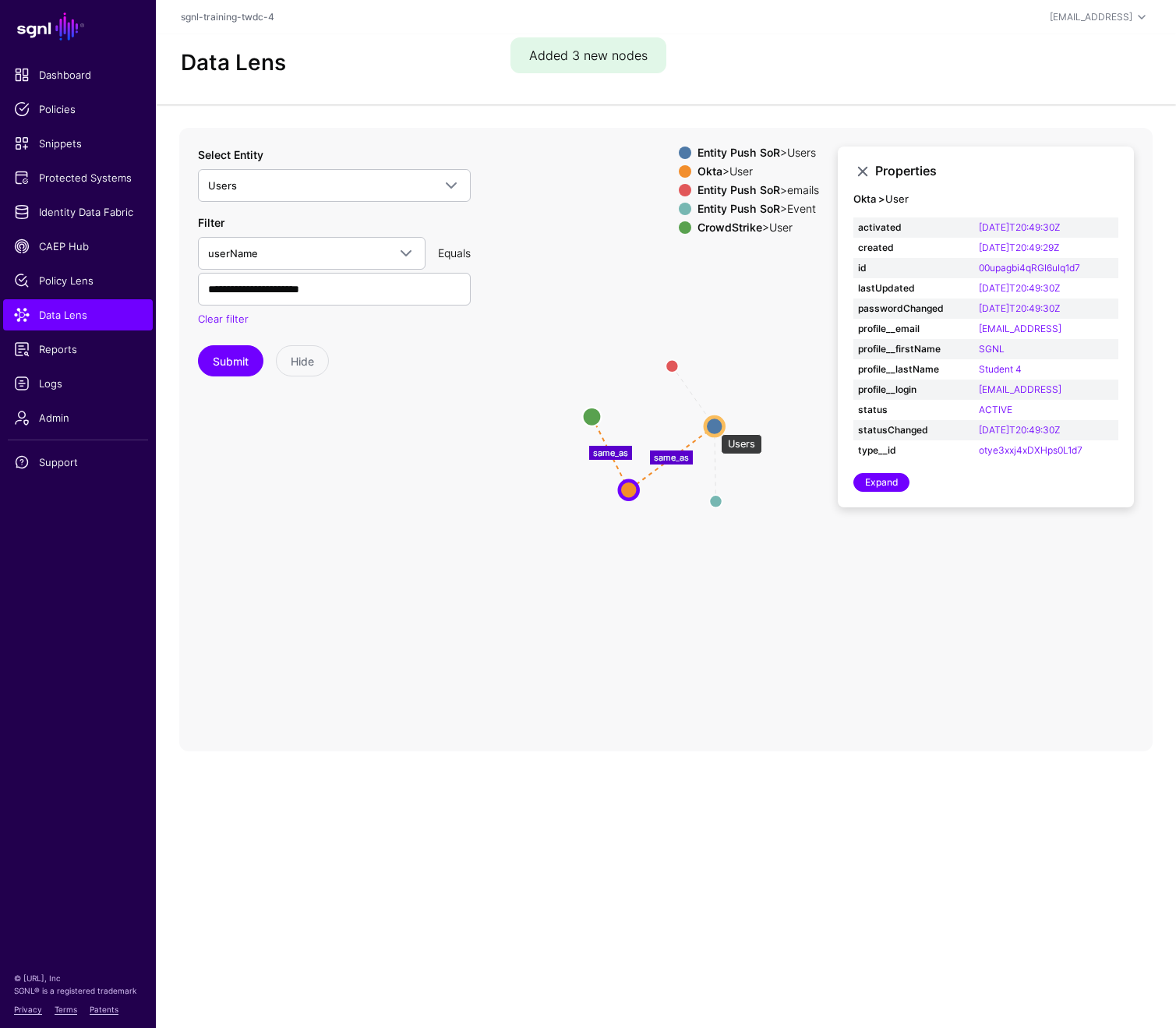
click at [712, 424] on circle at bounding box center [715, 426] width 19 height 19
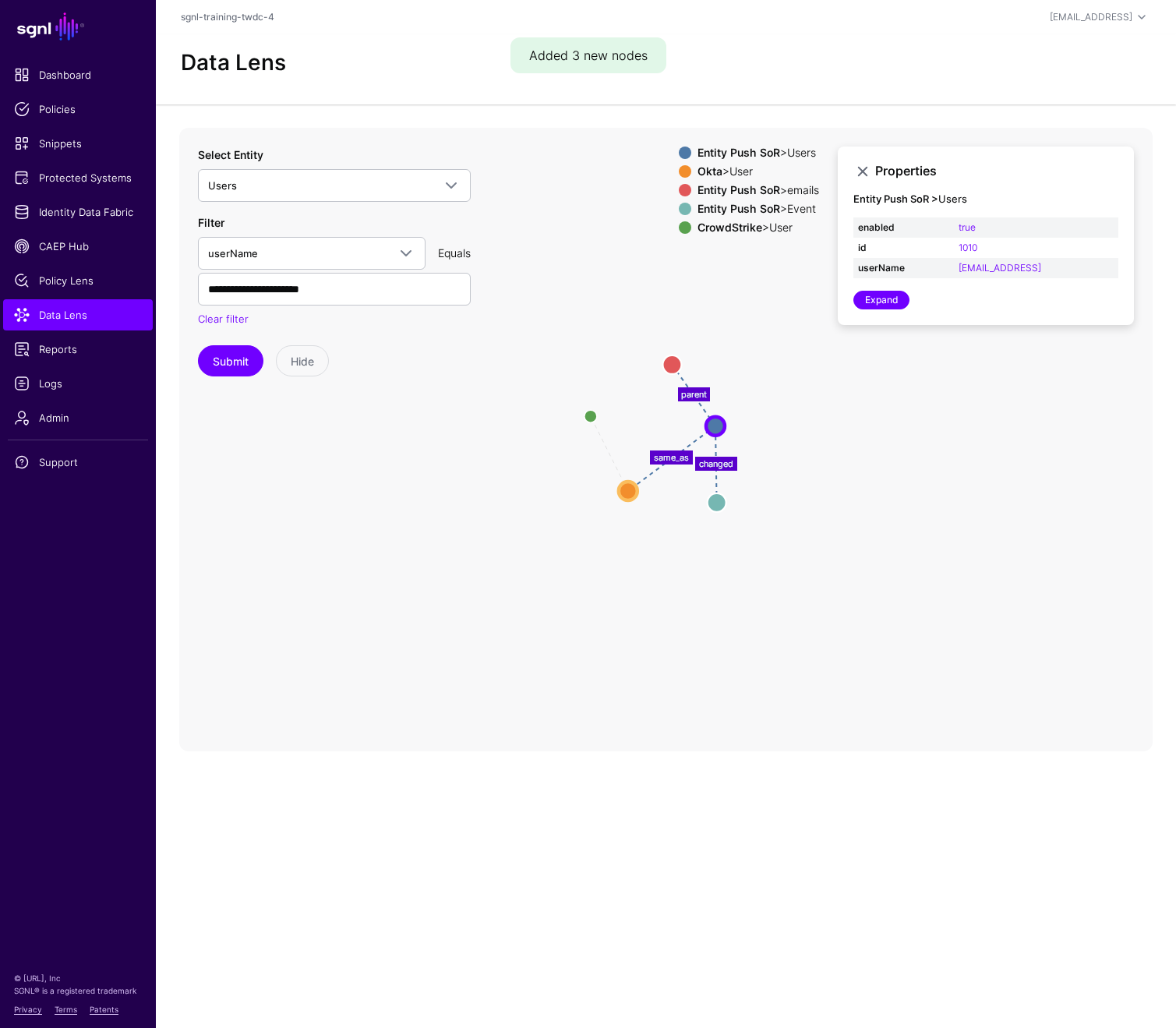
click at [659, 357] on icon "same_as same_as changed parent User User Users Users User User emails emails Ev…" at bounding box center [666, 440] width 974 height 624
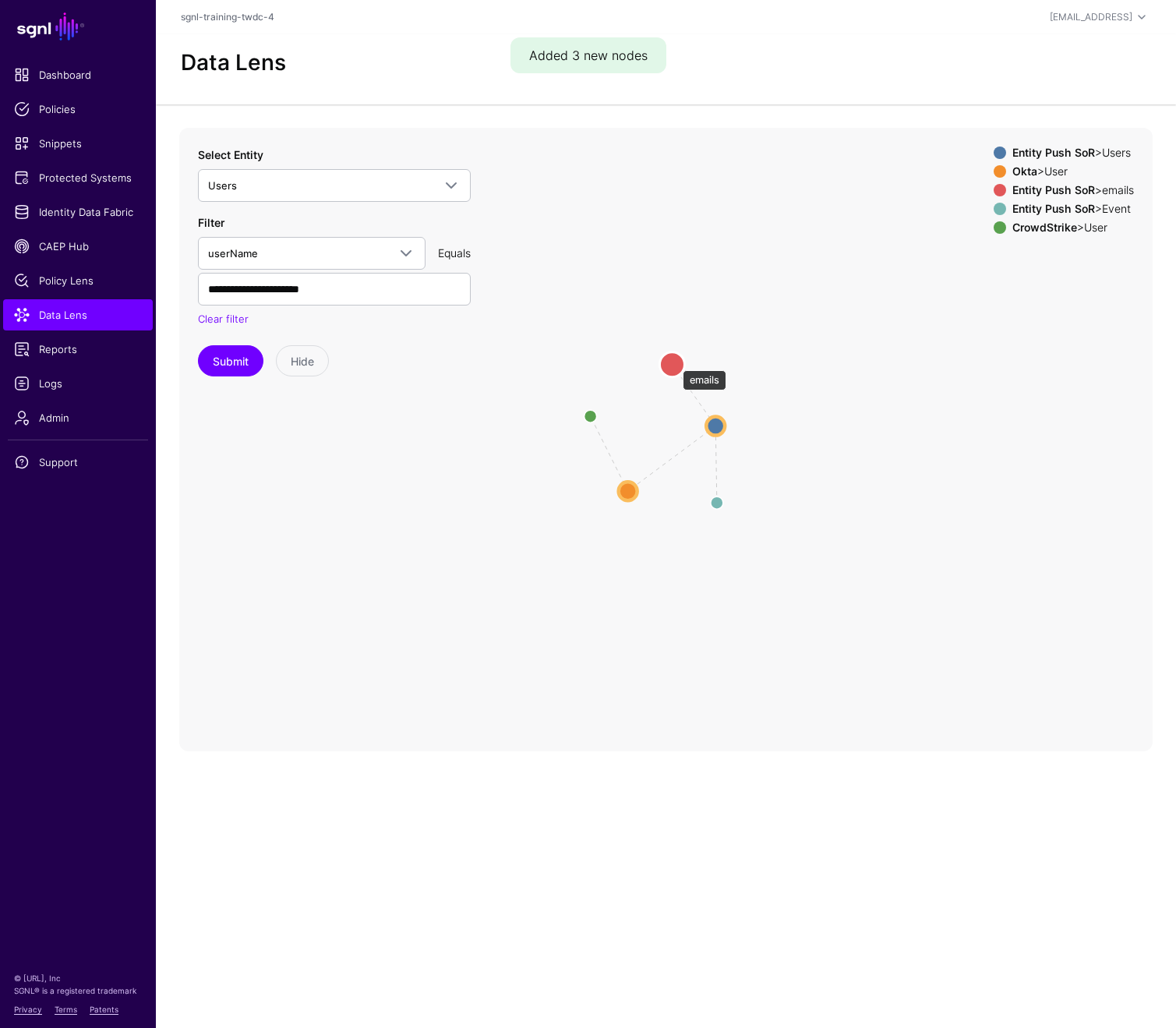
click at [675, 362] on circle at bounding box center [672, 364] width 25 height 25
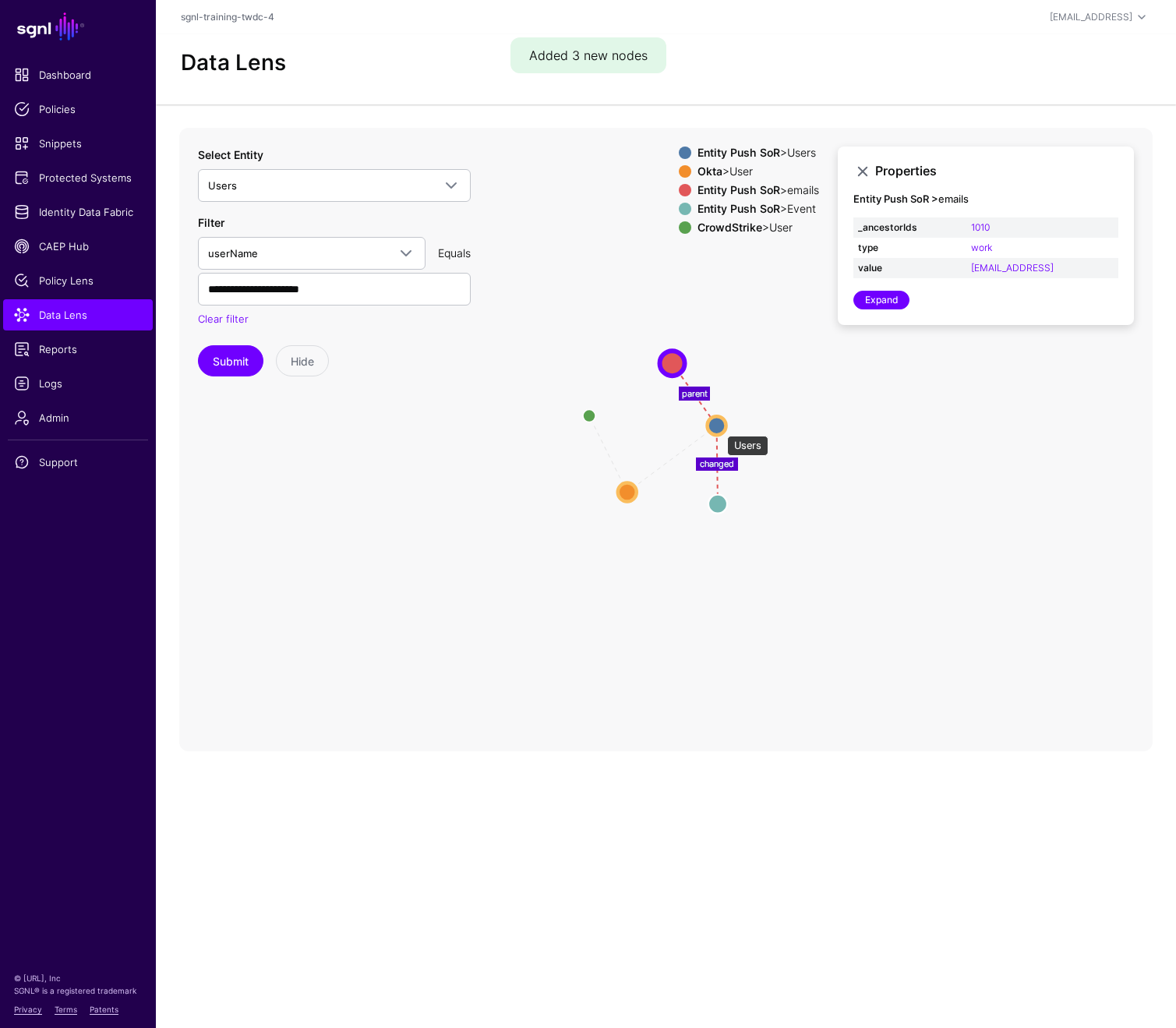
click at [719, 428] on circle at bounding box center [717, 426] width 19 height 19
click at [717, 426] on circle at bounding box center [716, 426] width 19 height 19
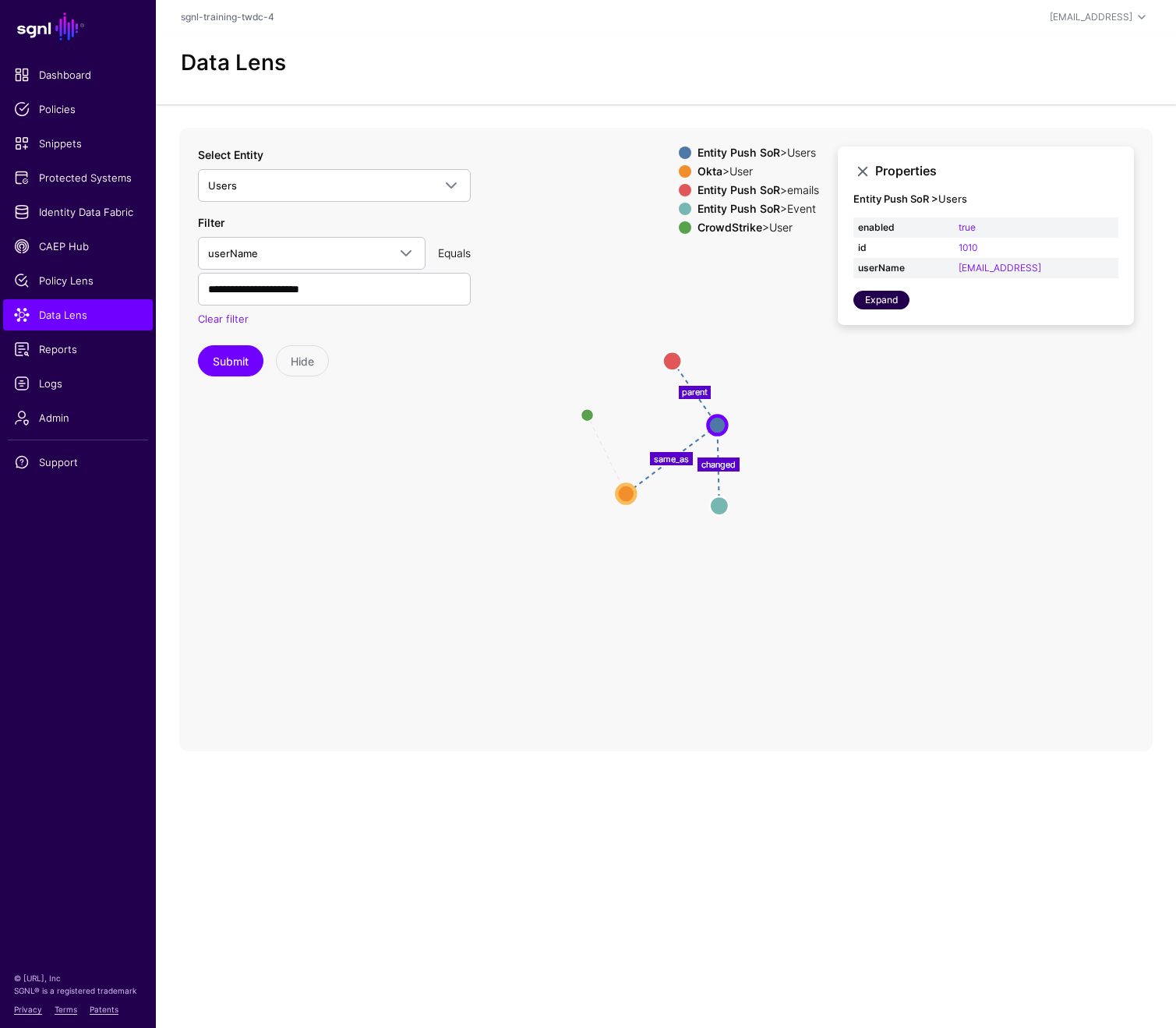
click at [877, 302] on link "Expand" at bounding box center [881, 300] width 56 height 19
click at [629, 491] on circle at bounding box center [626, 494] width 19 height 19
click at [629, 491] on circle at bounding box center [626, 495] width 19 height 19
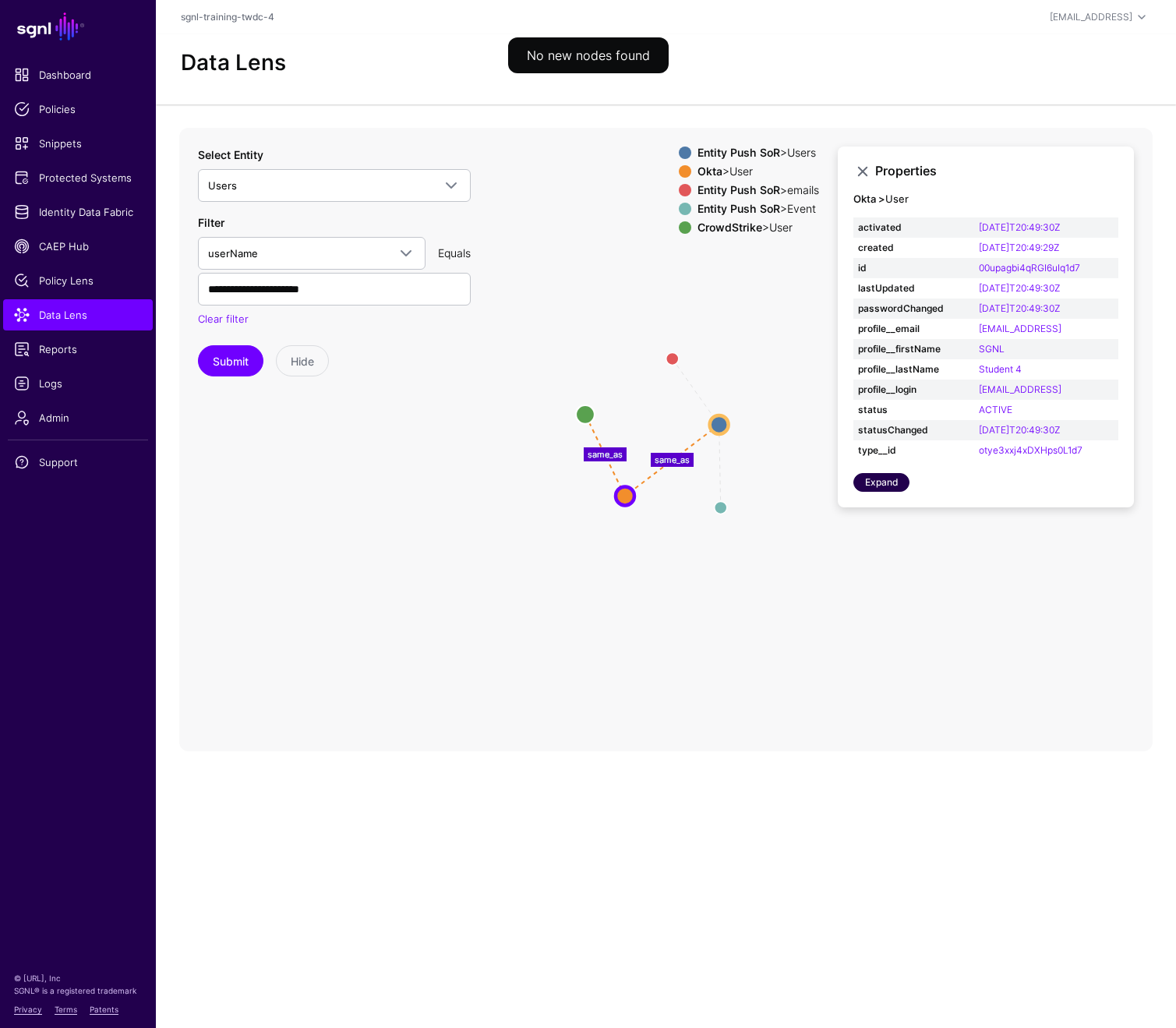
click at [884, 482] on link "Expand" at bounding box center [881, 482] width 56 height 19
click at [584, 414] on circle at bounding box center [585, 414] width 19 height 19
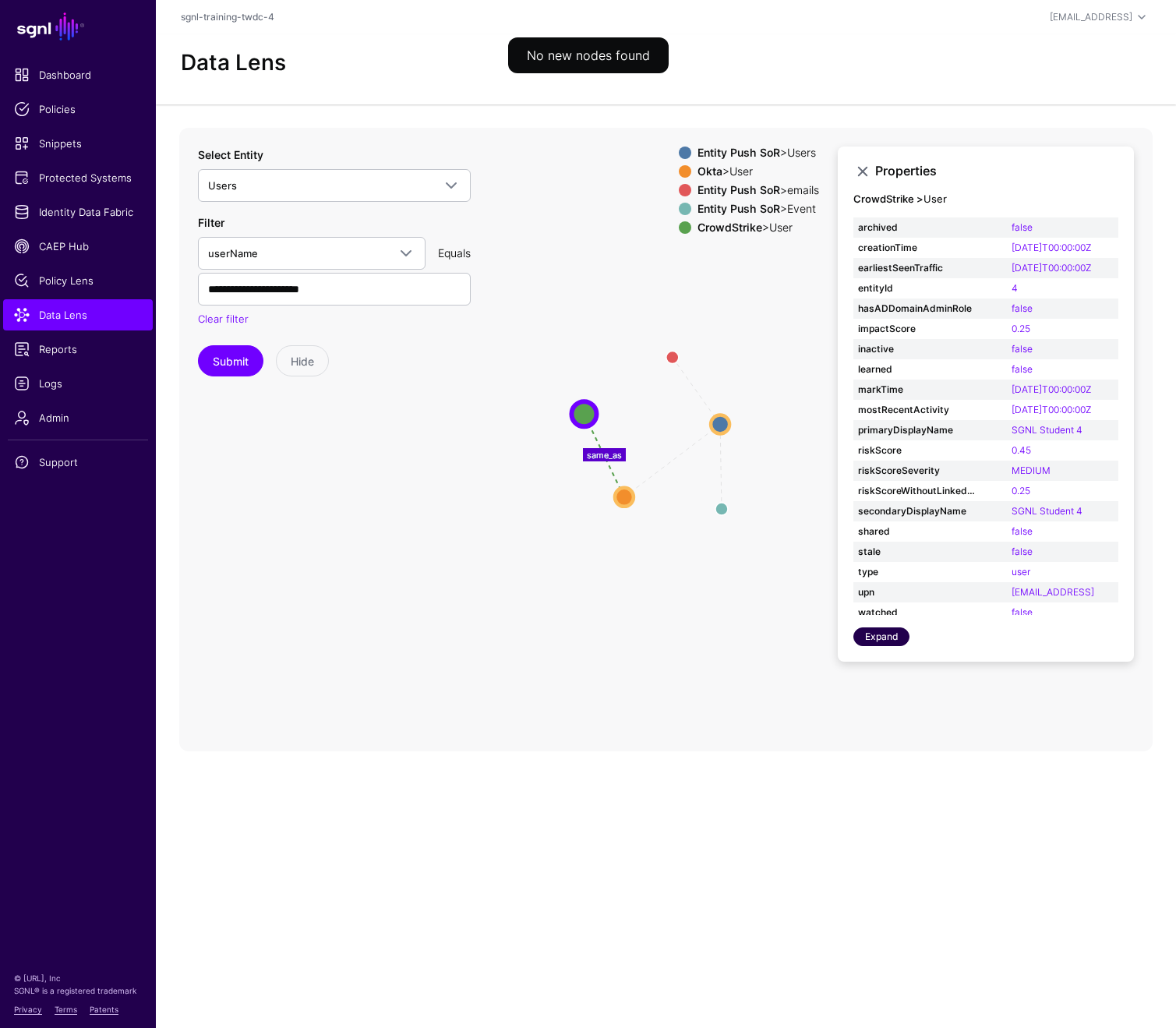
click at [880, 635] on link "Expand" at bounding box center [881, 637] width 56 height 19
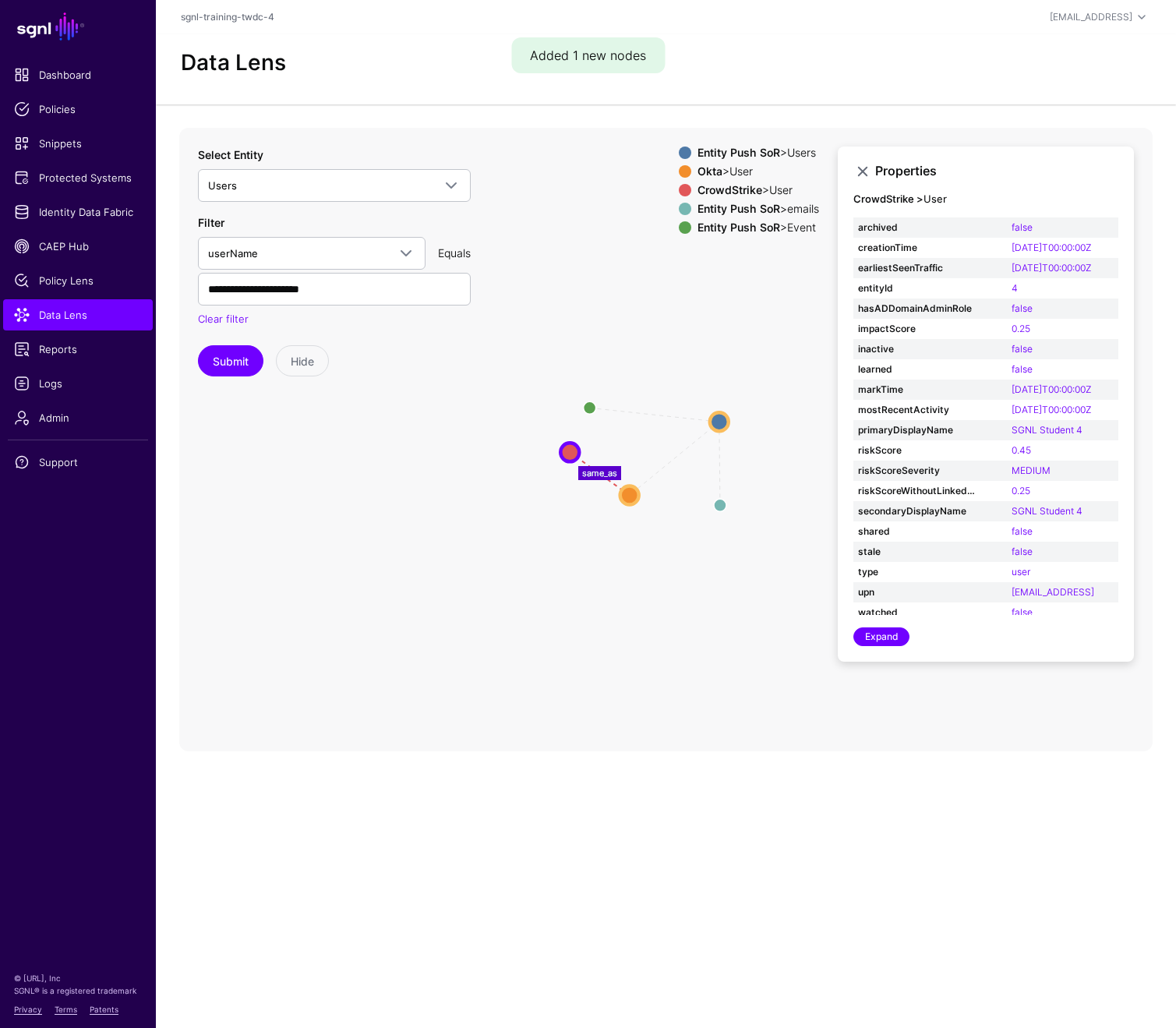
drag, startPoint x: 672, startPoint y: 369, endPoint x: 569, endPoint y: 452, distance: 132.3
click at [569, 452] on circle at bounding box center [570, 452] width 19 height 19
click at [719, 409] on icon "same_as parent changed same_as Event Event emails emails Users Users User User …" at bounding box center [666, 440] width 974 height 624
click at [722, 412] on circle at bounding box center [725, 420] width 19 height 19
drag, startPoint x: 723, startPoint y: 418, endPoint x: 682, endPoint y: 430, distance: 42.7
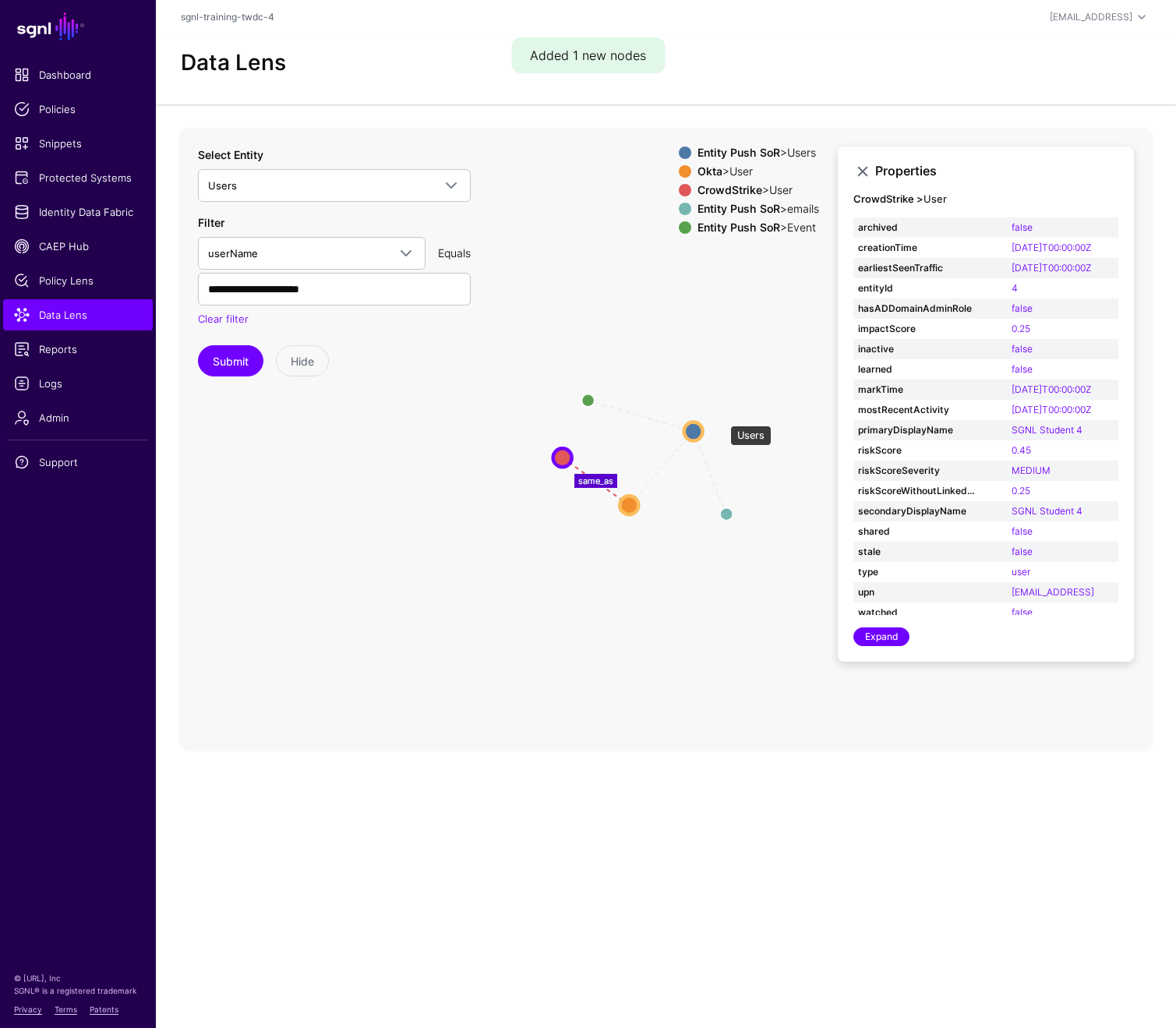
click at [685, 430] on circle at bounding box center [694, 431] width 19 height 19
drag, startPoint x: 584, startPoint y: 392, endPoint x: 621, endPoint y: 392, distance: 37.0
click at [621, 392] on circle at bounding box center [624, 396] width 25 height 25
drag, startPoint x: 740, startPoint y: 521, endPoint x: 712, endPoint y: 523, distance: 28.1
click at [712, 523] on circle at bounding box center [712, 523] width 25 height 25
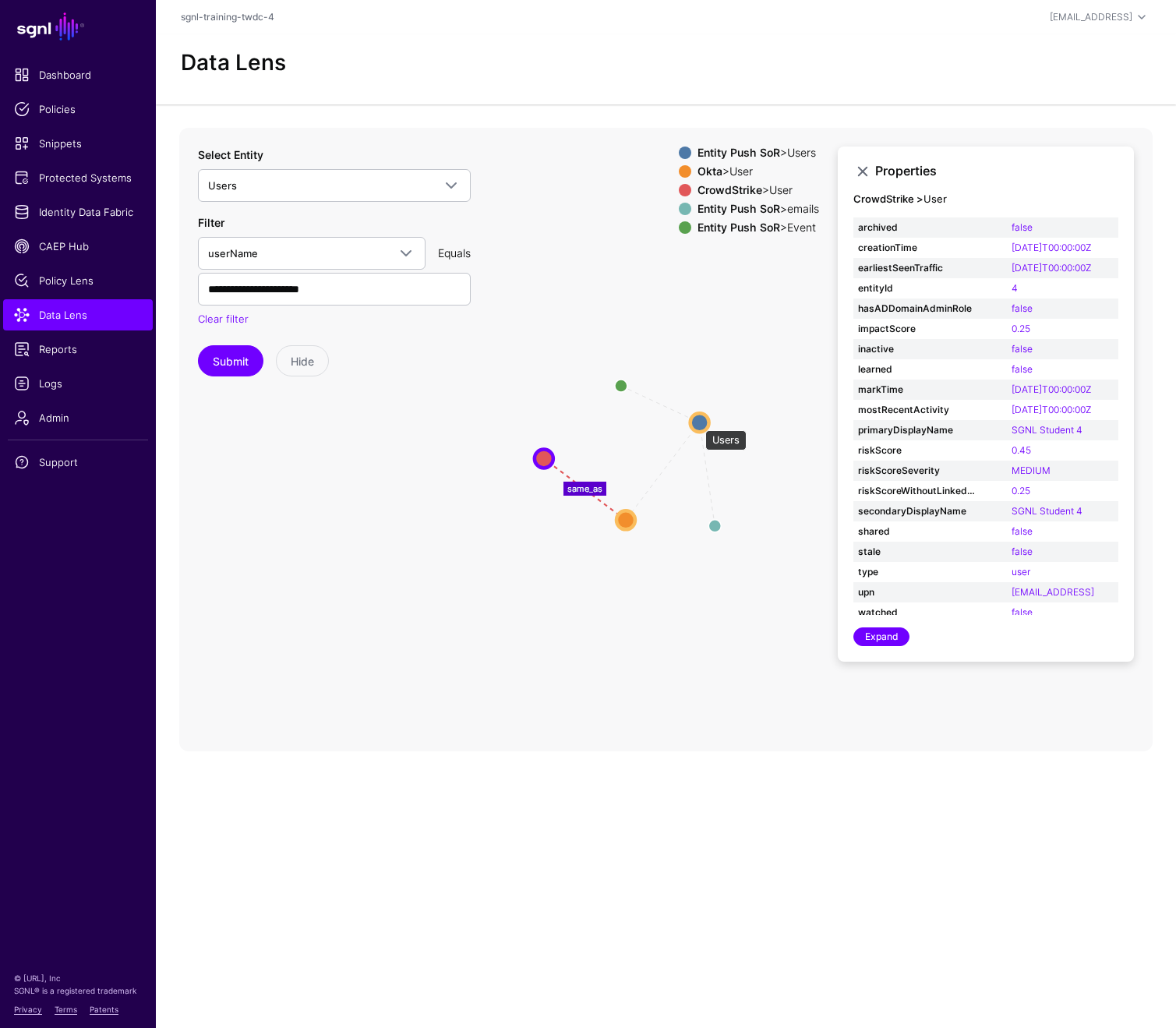
click at [697, 422] on circle at bounding box center [700, 422] width 19 height 19
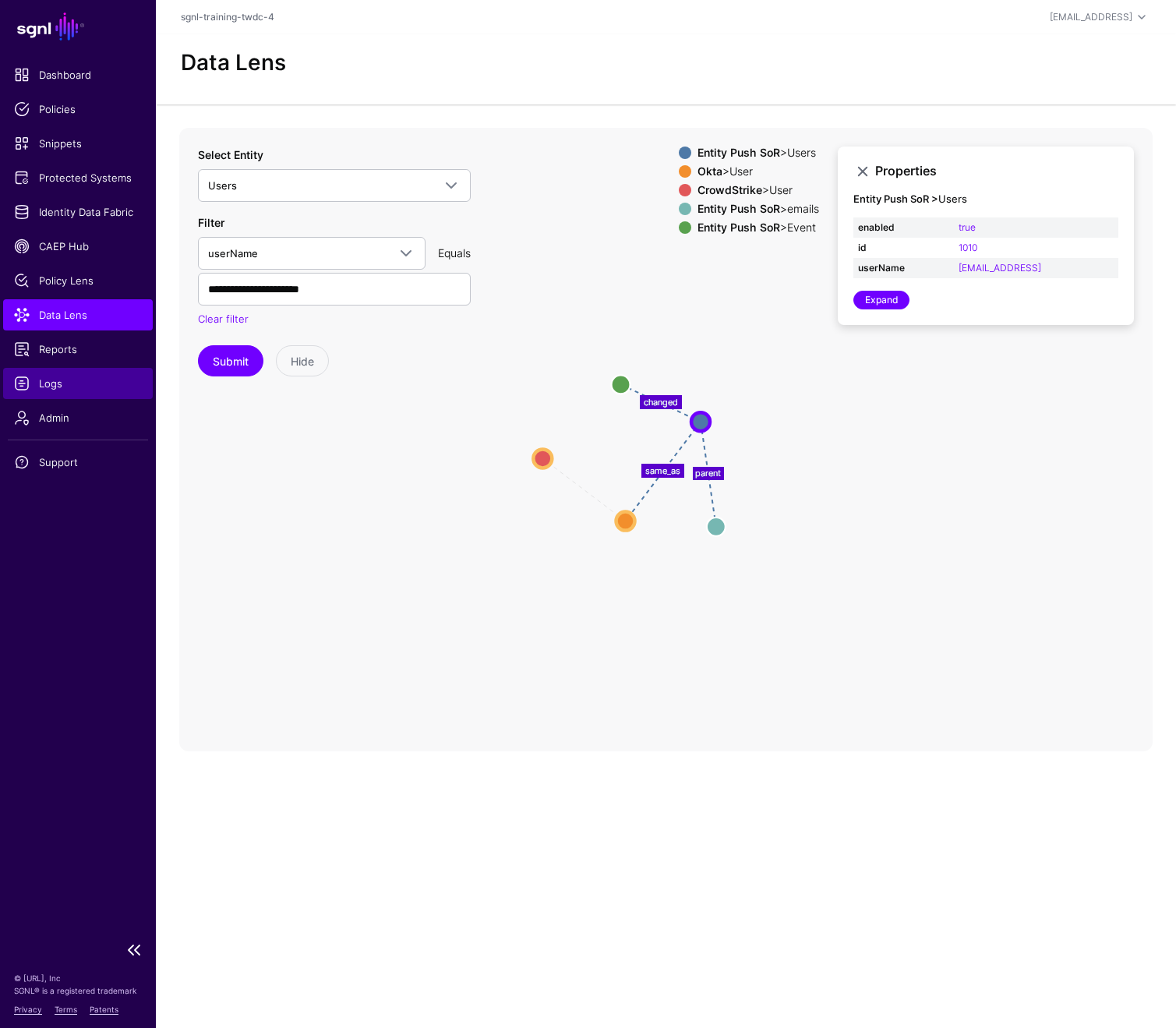
click at [43, 385] on span "Logs" at bounding box center [78, 384] width 128 height 16
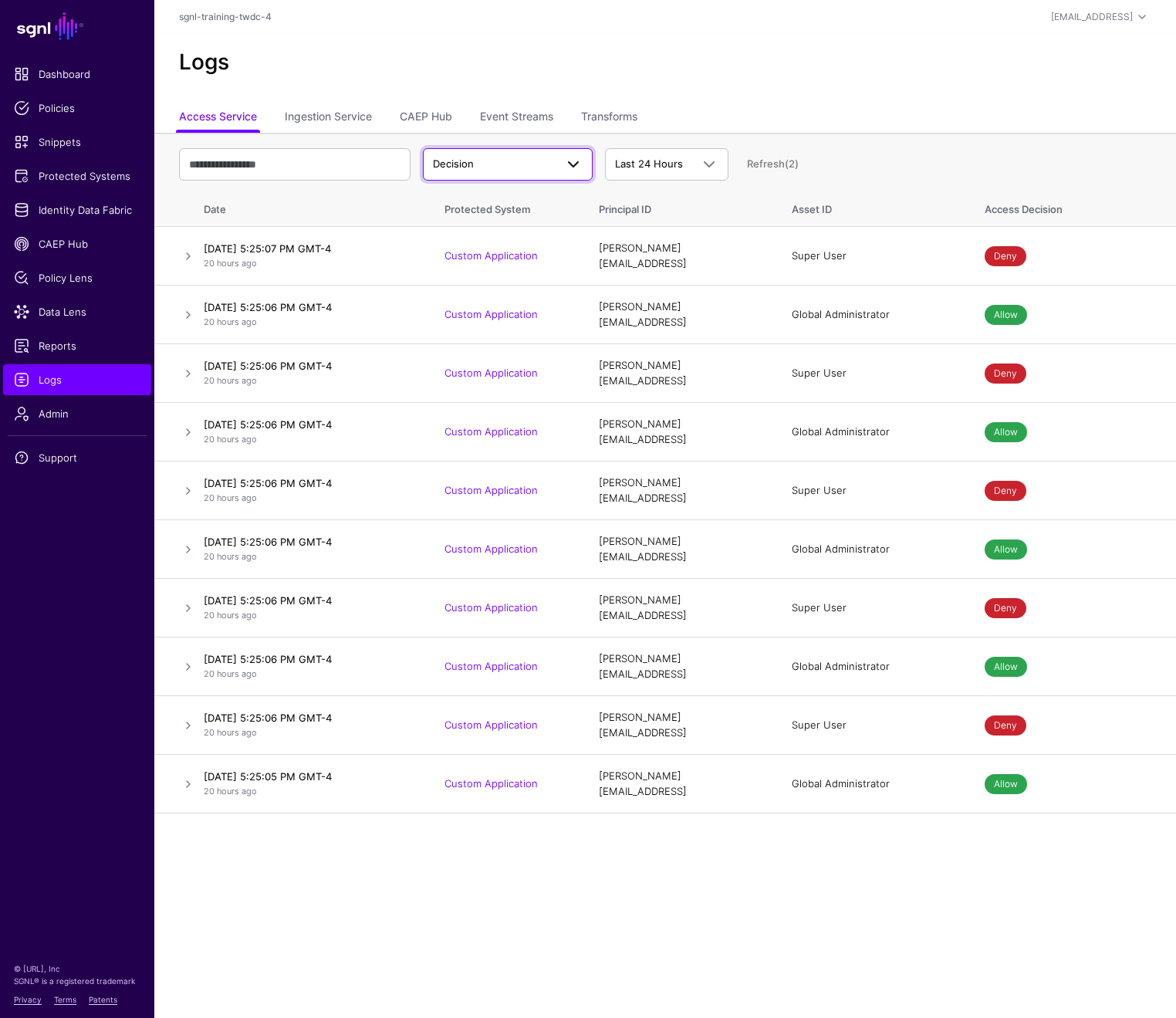
click at [500, 167] on span "Decision" at bounding box center [494, 164] width 122 height 16
click at [426, 124] on link "CAEP Hub" at bounding box center [425, 118] width 52 height 30
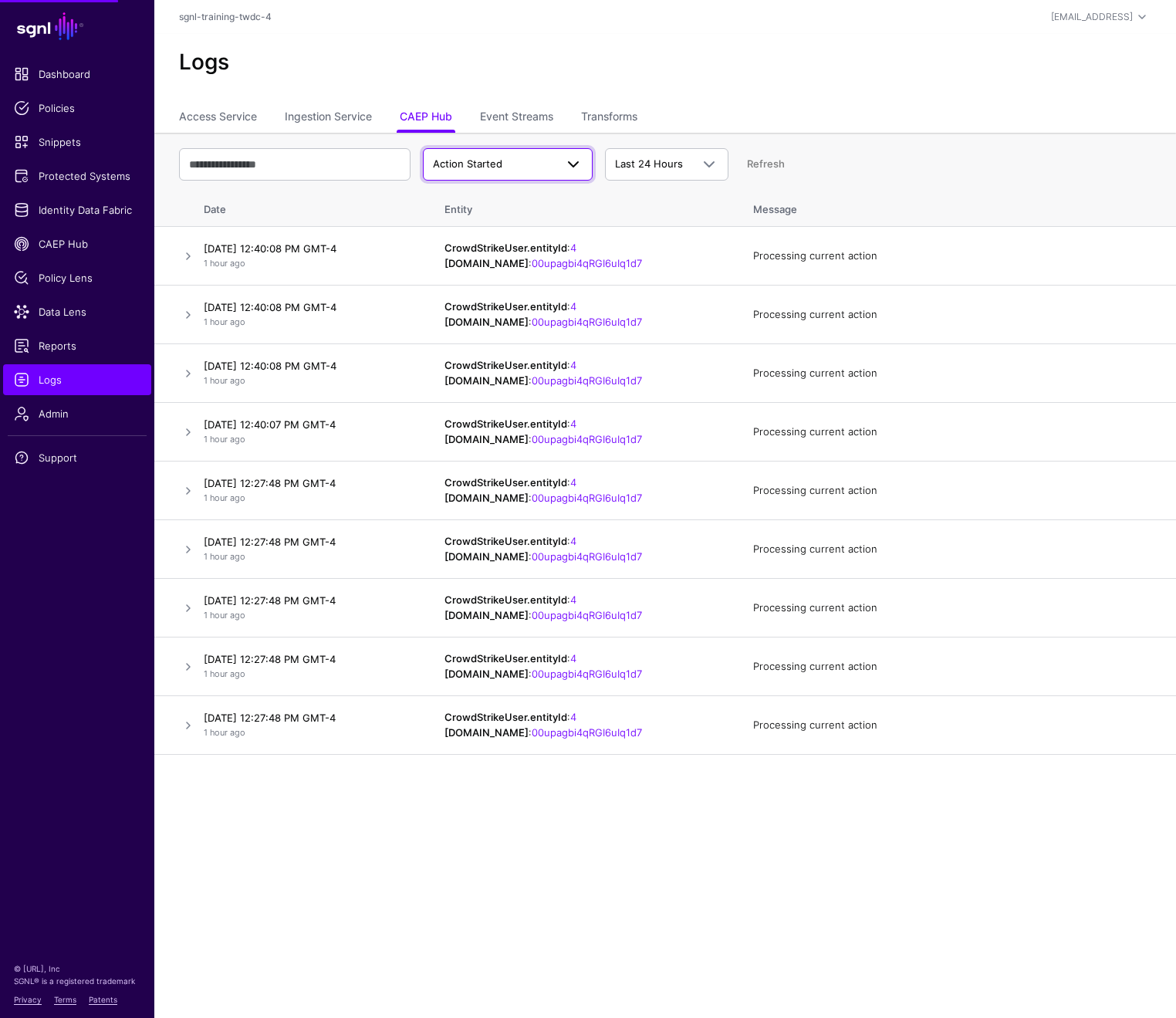
click at [530, 173] on link "Action Started" at bounding box center [507, 164] width 170 height 32
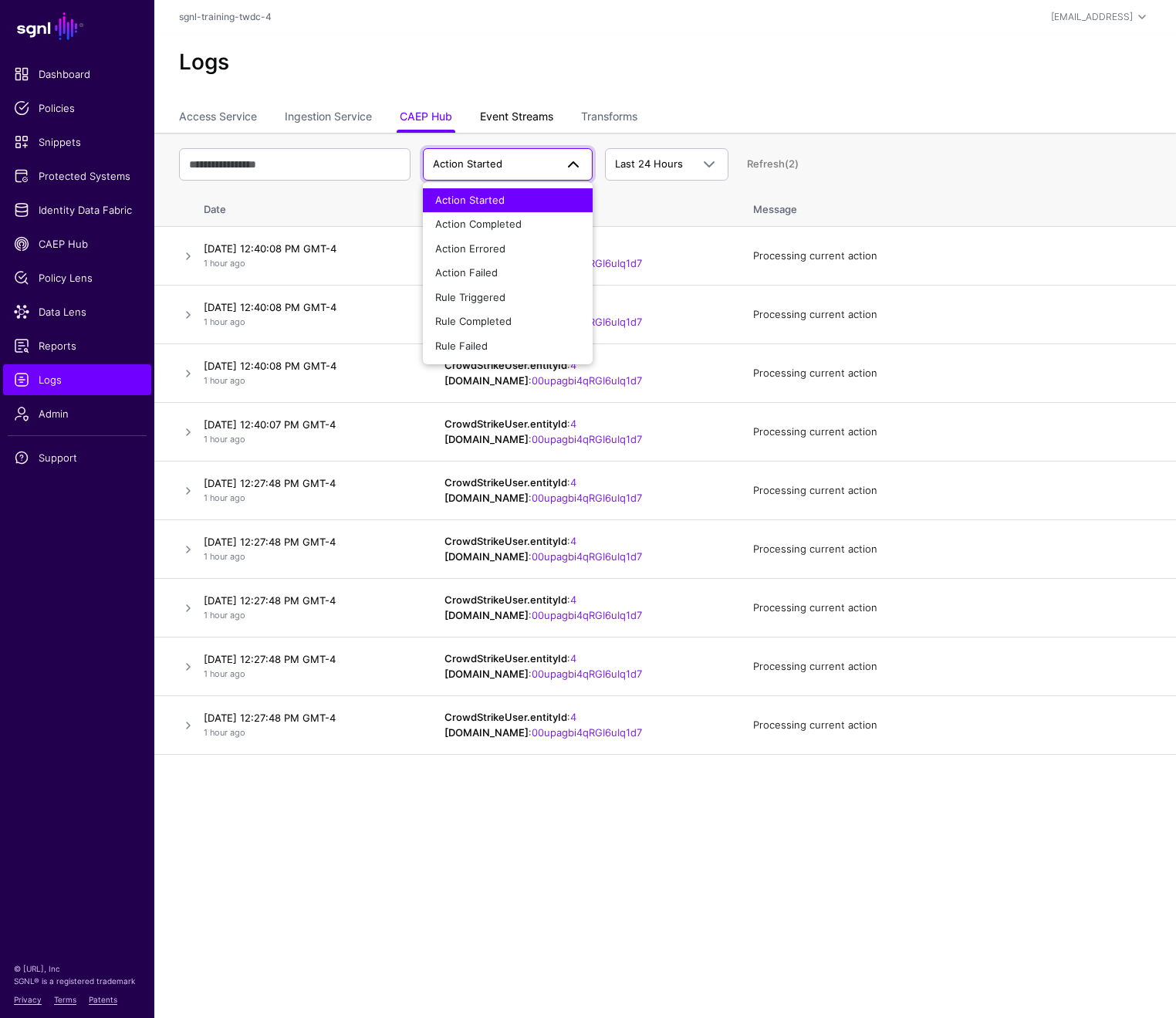
click at [524, 118] on link "Event Streams" at bounding box center [517, 118] width 74 height 30
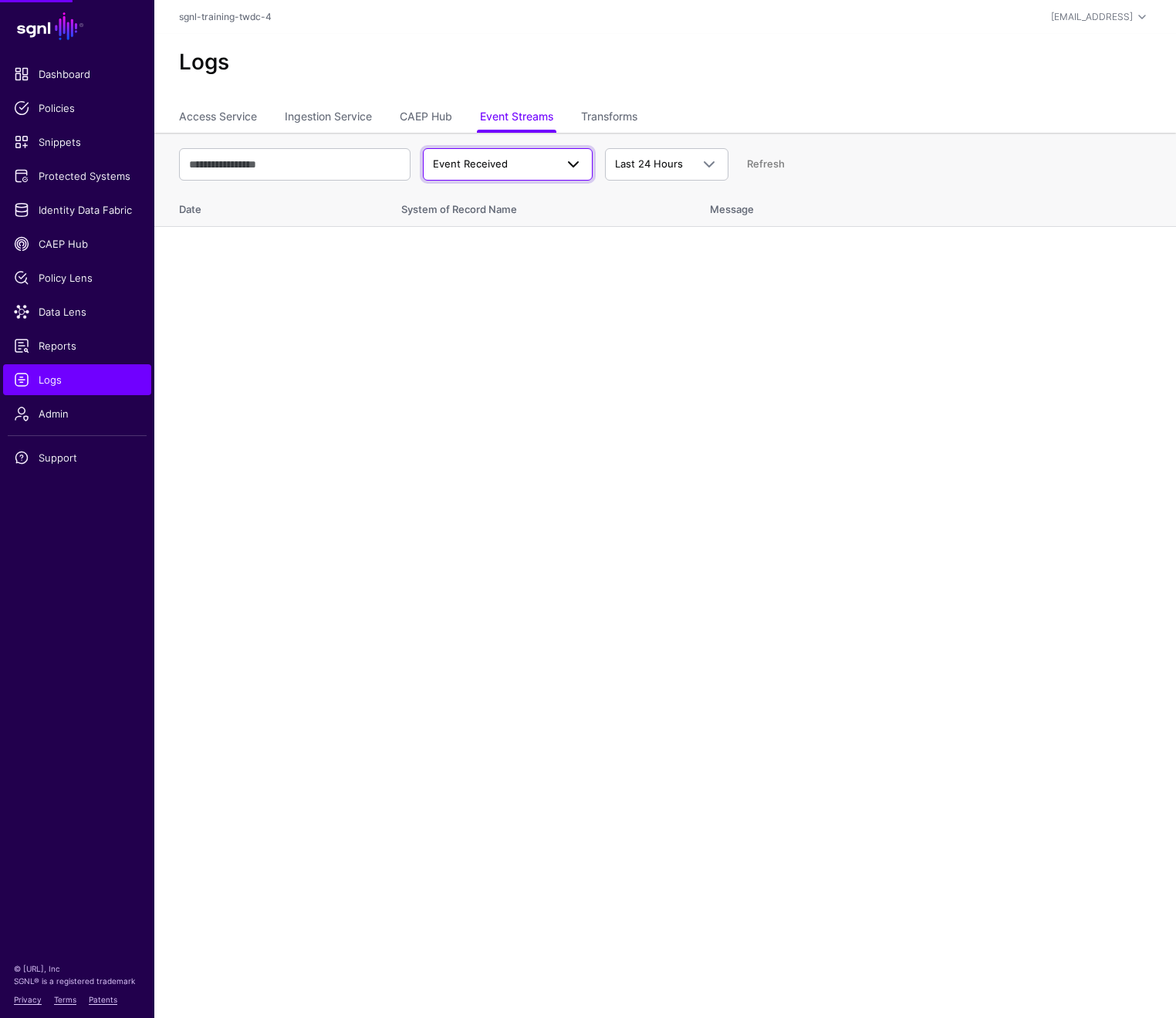
click at [536, 164] on span "Event Received" at bounding box center [494, 164] width 122 height 16
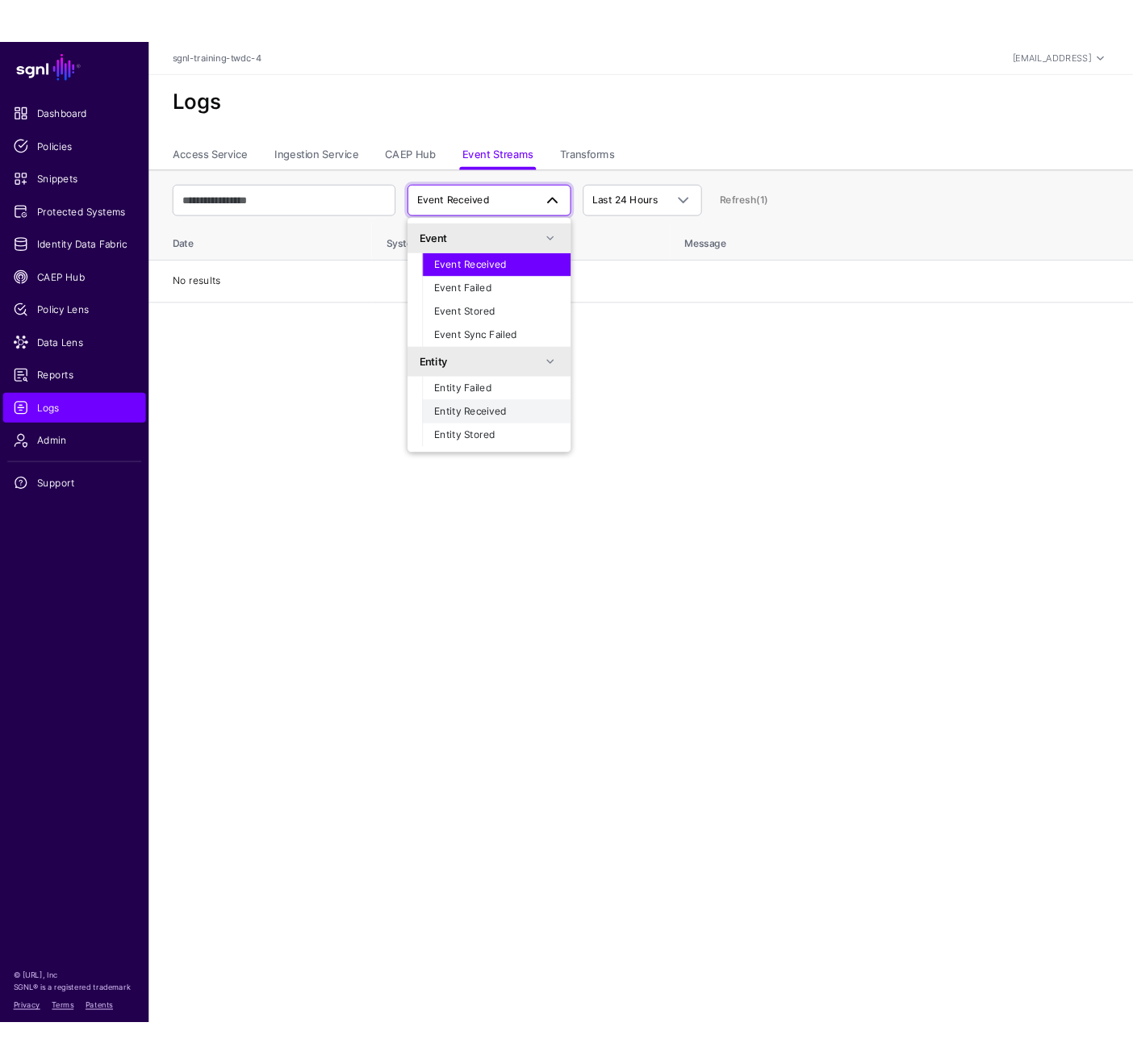
scroll to position [47, 0]
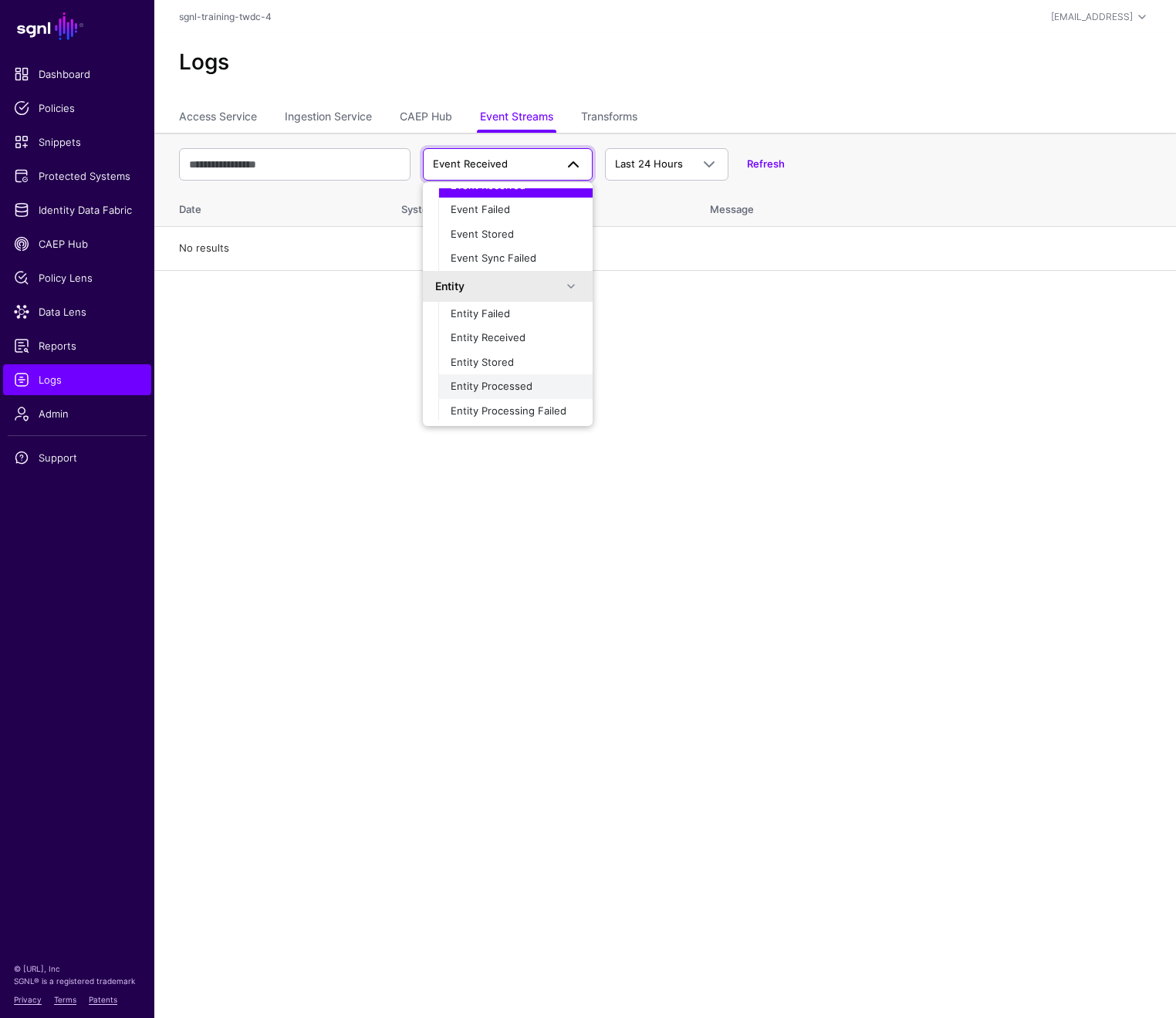
click at [490, 380] on span "Entity Processed" at bounding box center [491, 386] width 82 height 13
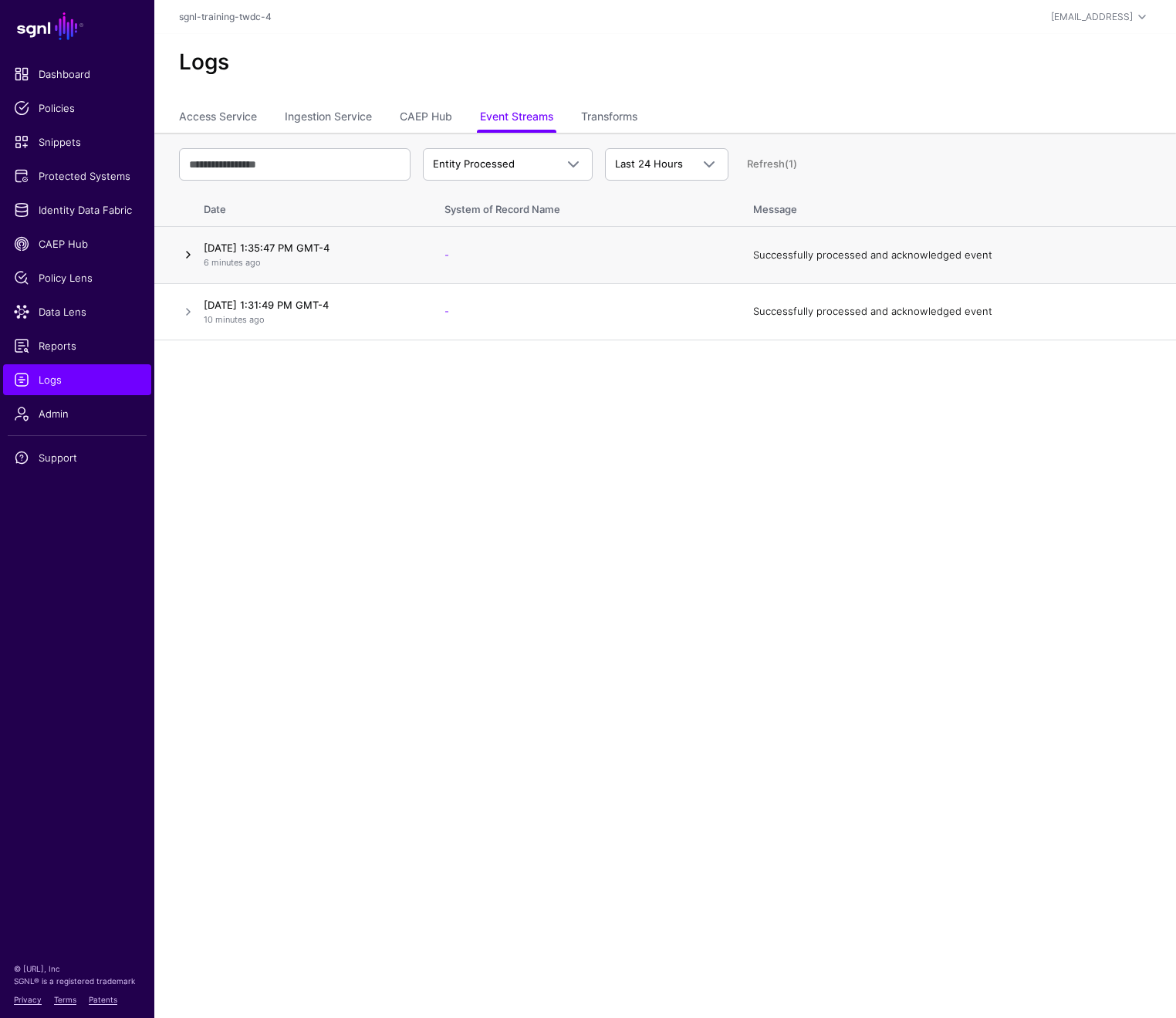
click at [185, 256] on link at bounding box center [188, 255] width 19 height 19
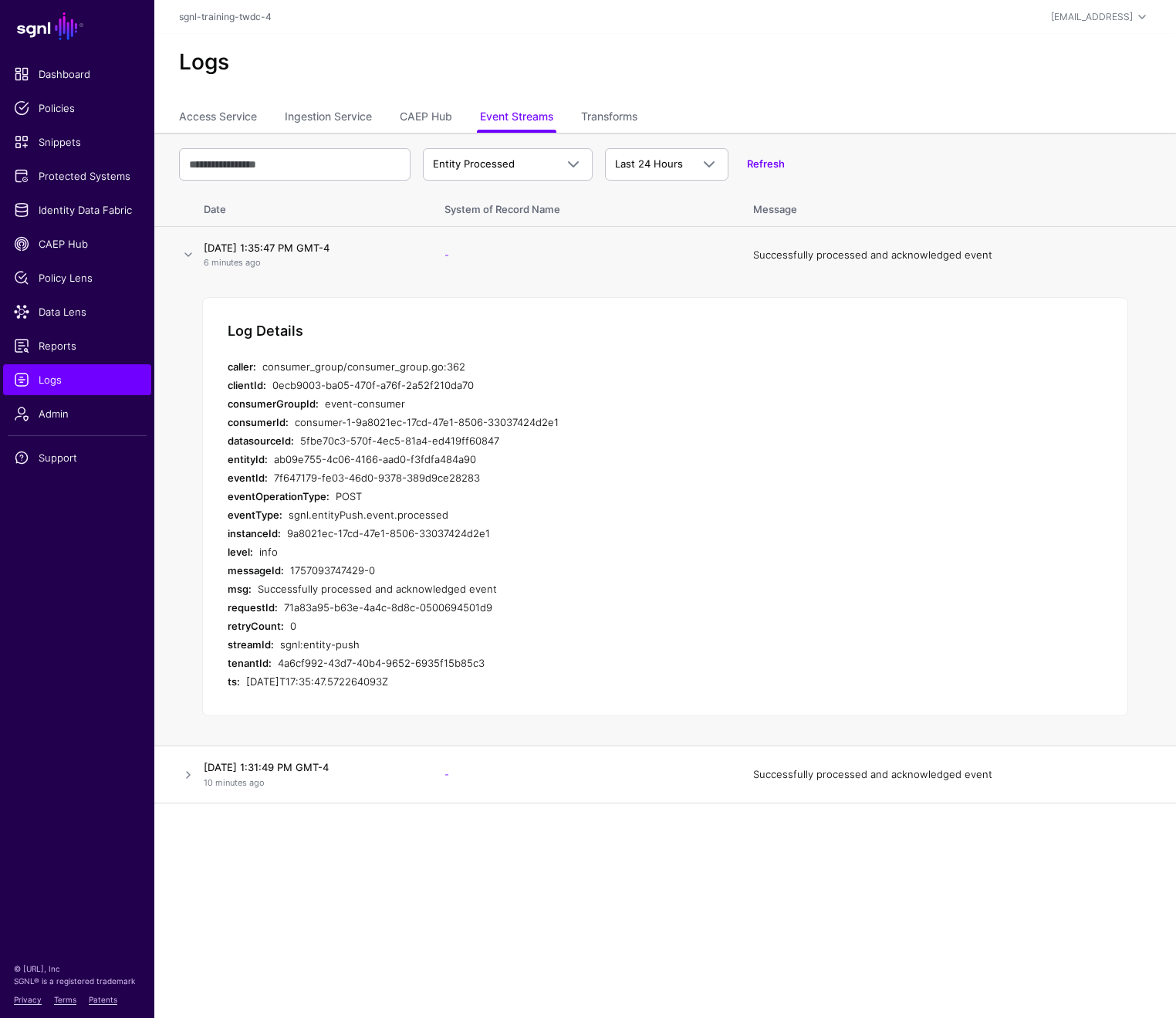
click at [355, 475] on div "7f647179-fe03-46d0-9378-389d9ce28283" at bounding box center [559, 478] width 571 height 19
click at [187, 772] on link at bounding box center [188, 775] width 19 height 19
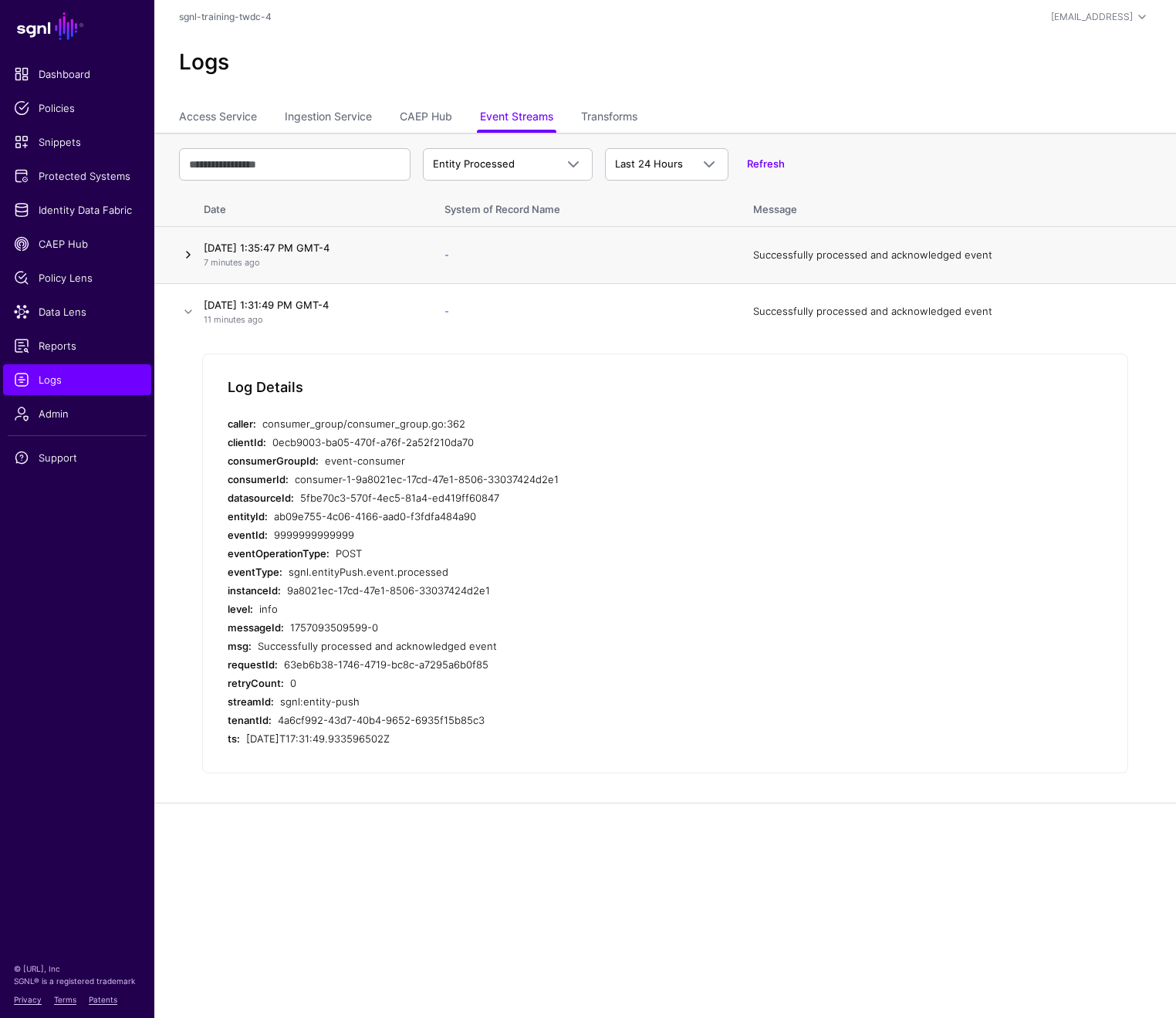
click at [190, 256] on link at bounding box center [188, 255] width 19 height 19
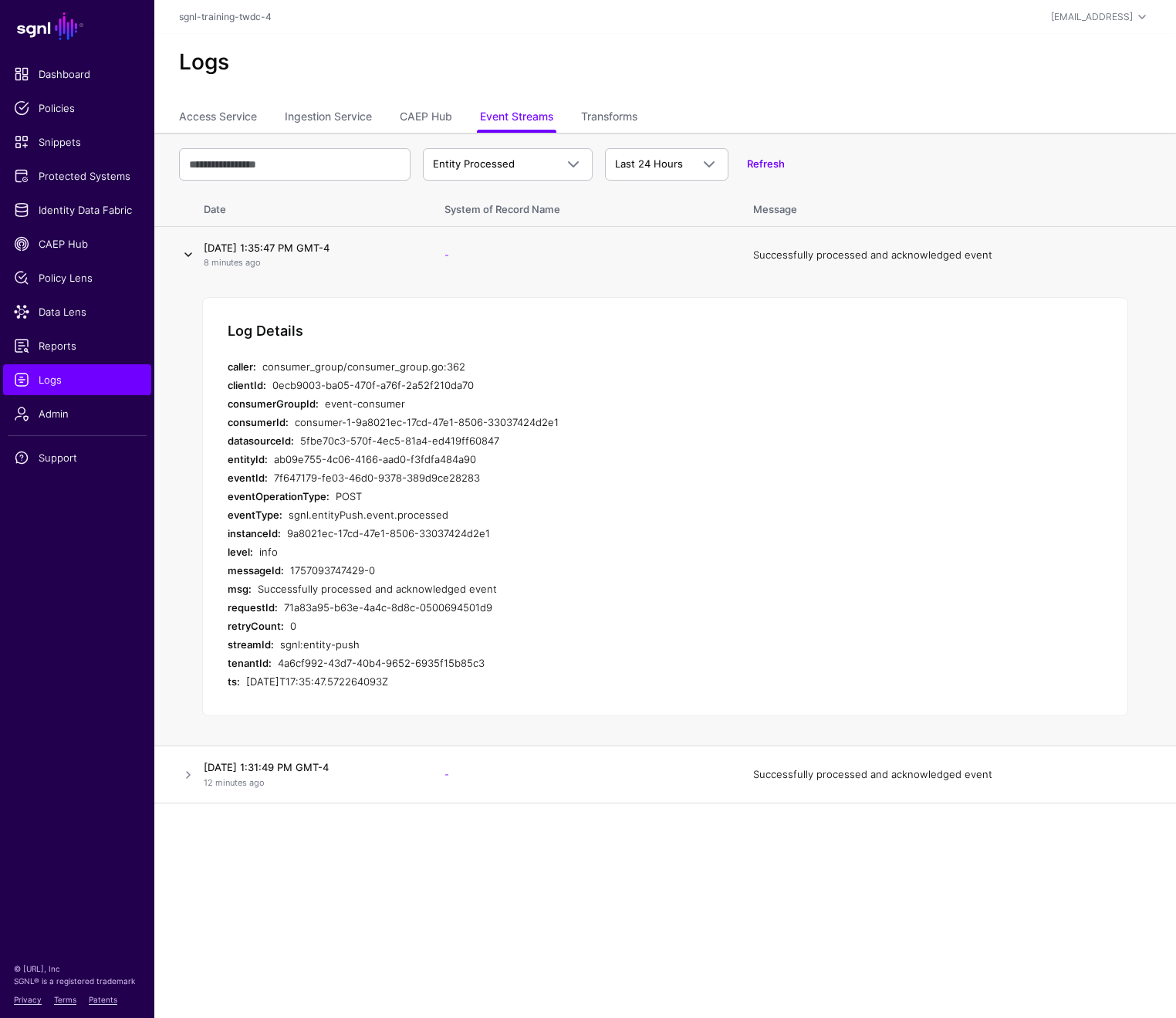
click at [186, 257] on link at bounding box center [188, 255] width 19 height 19
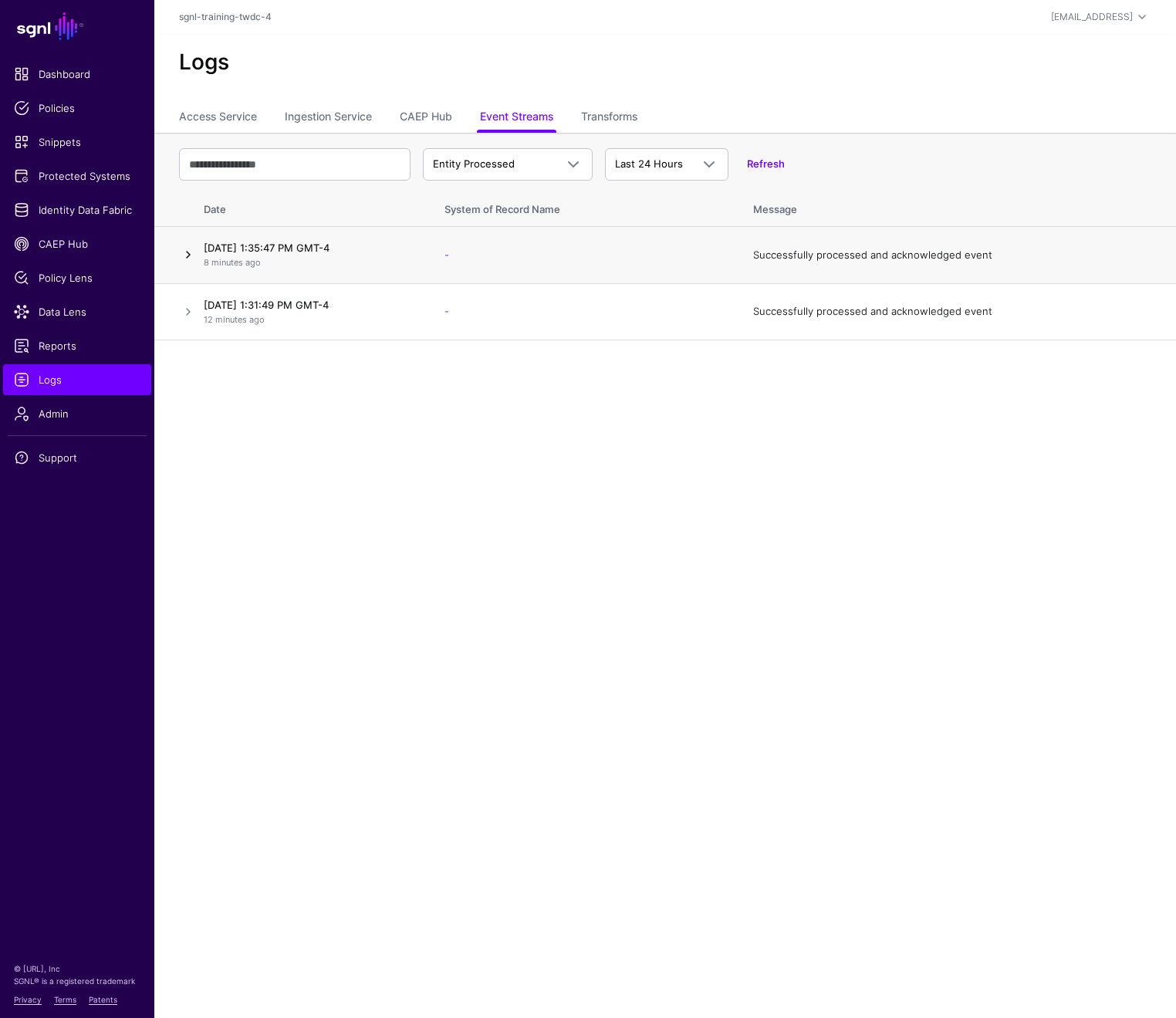
click at [186, 257] on link at bounding box center [188, 255] width 19 height 19
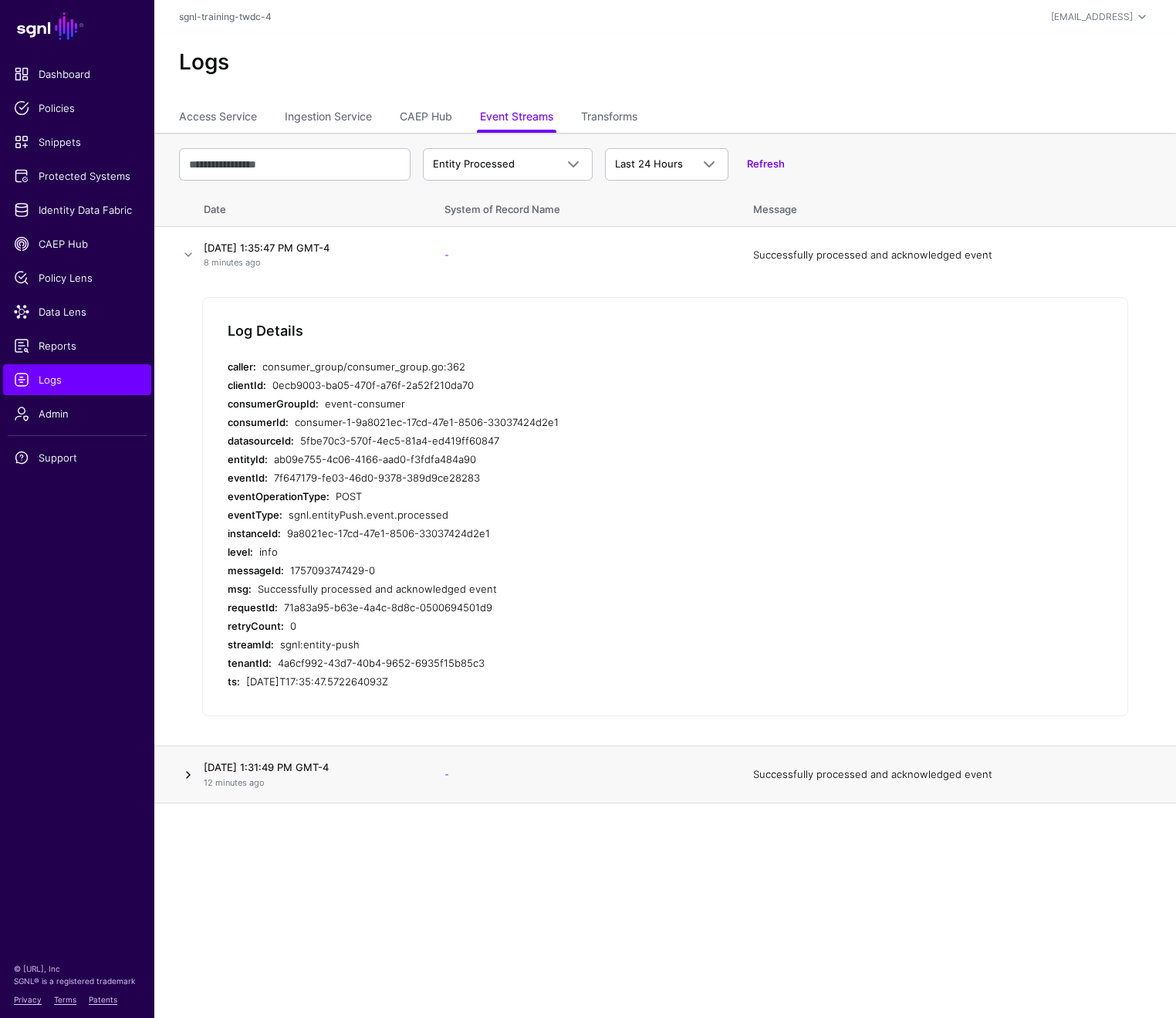
click at [189, 773] on link at bounding box center [188, 775] width 19 height 19
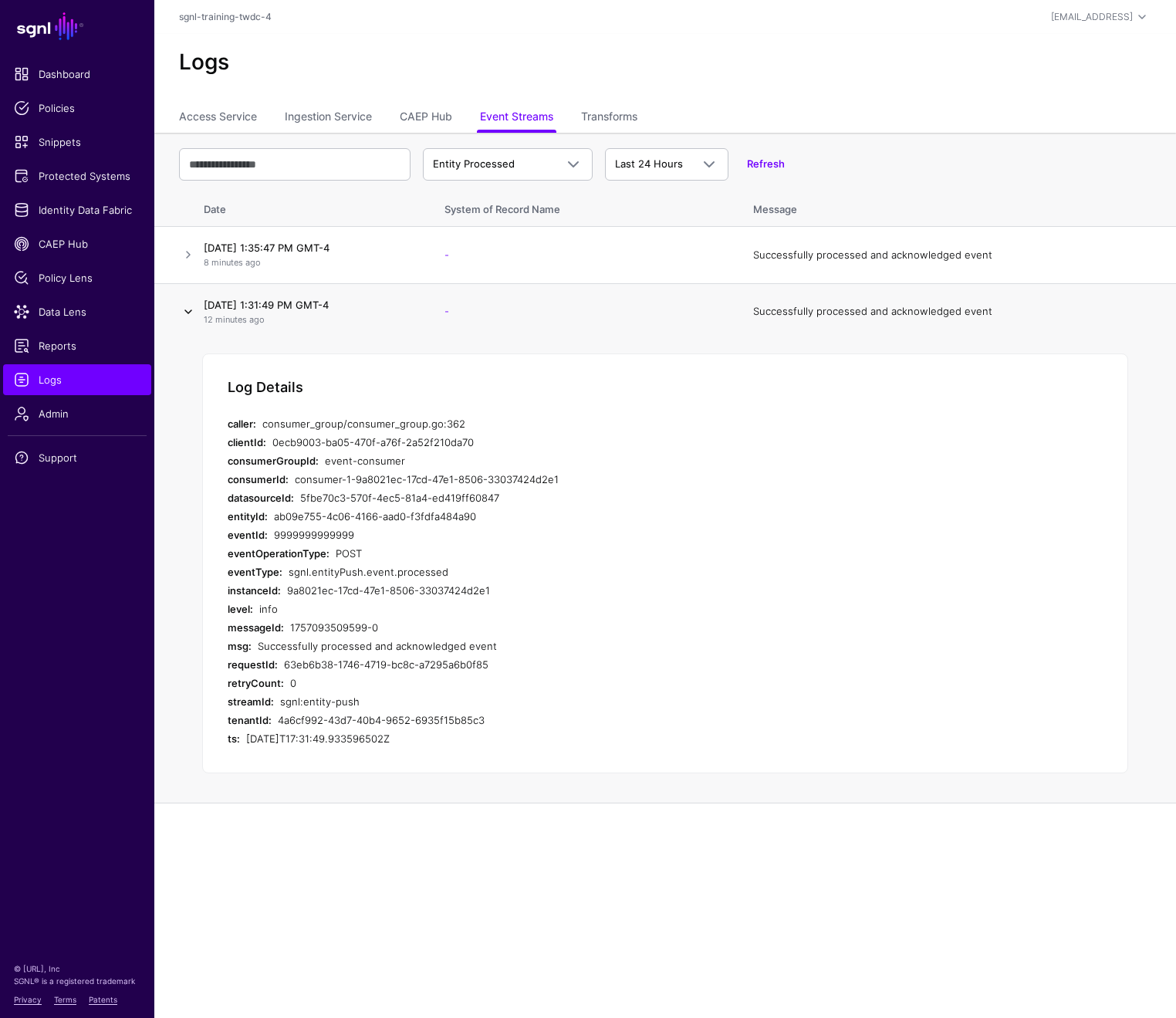
click at [187, 310] on link at bounding box center [188, 312] width 19 height 19
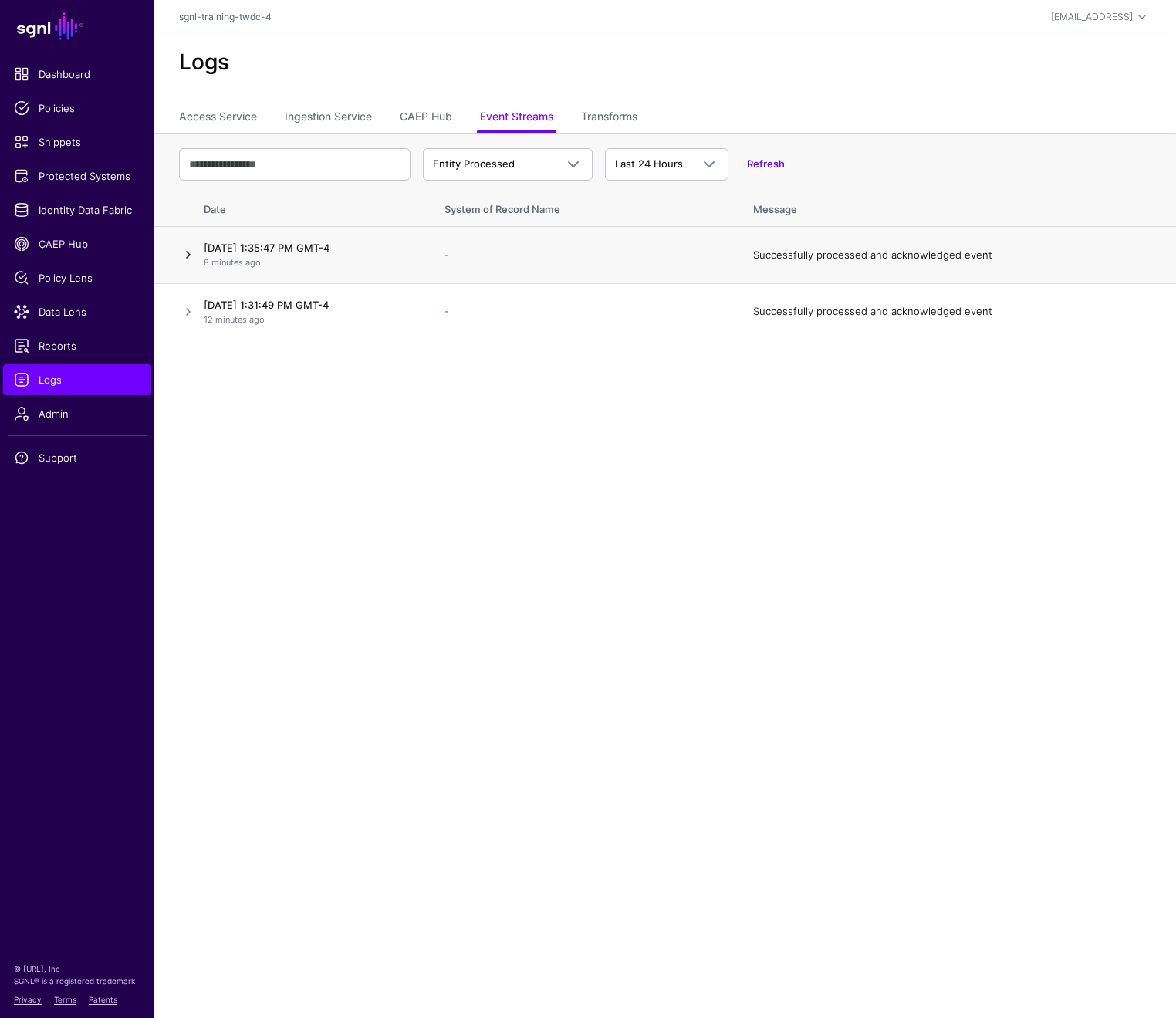
click at [191, 259] on link at bounding box center [188, 255] width 19 height 19
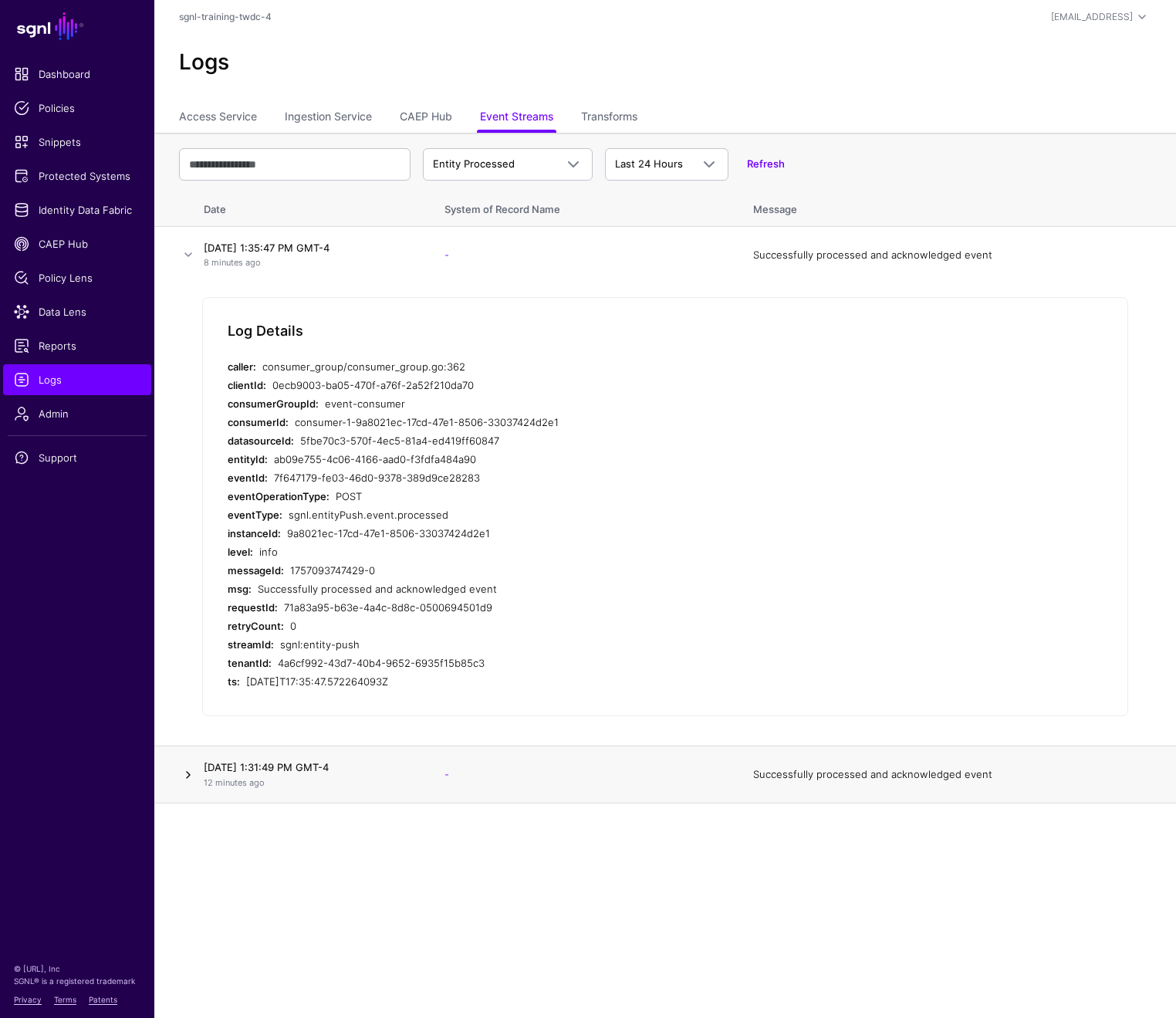
click at [188, 776] on link at bounding box center [188, 775] width 19 height 19
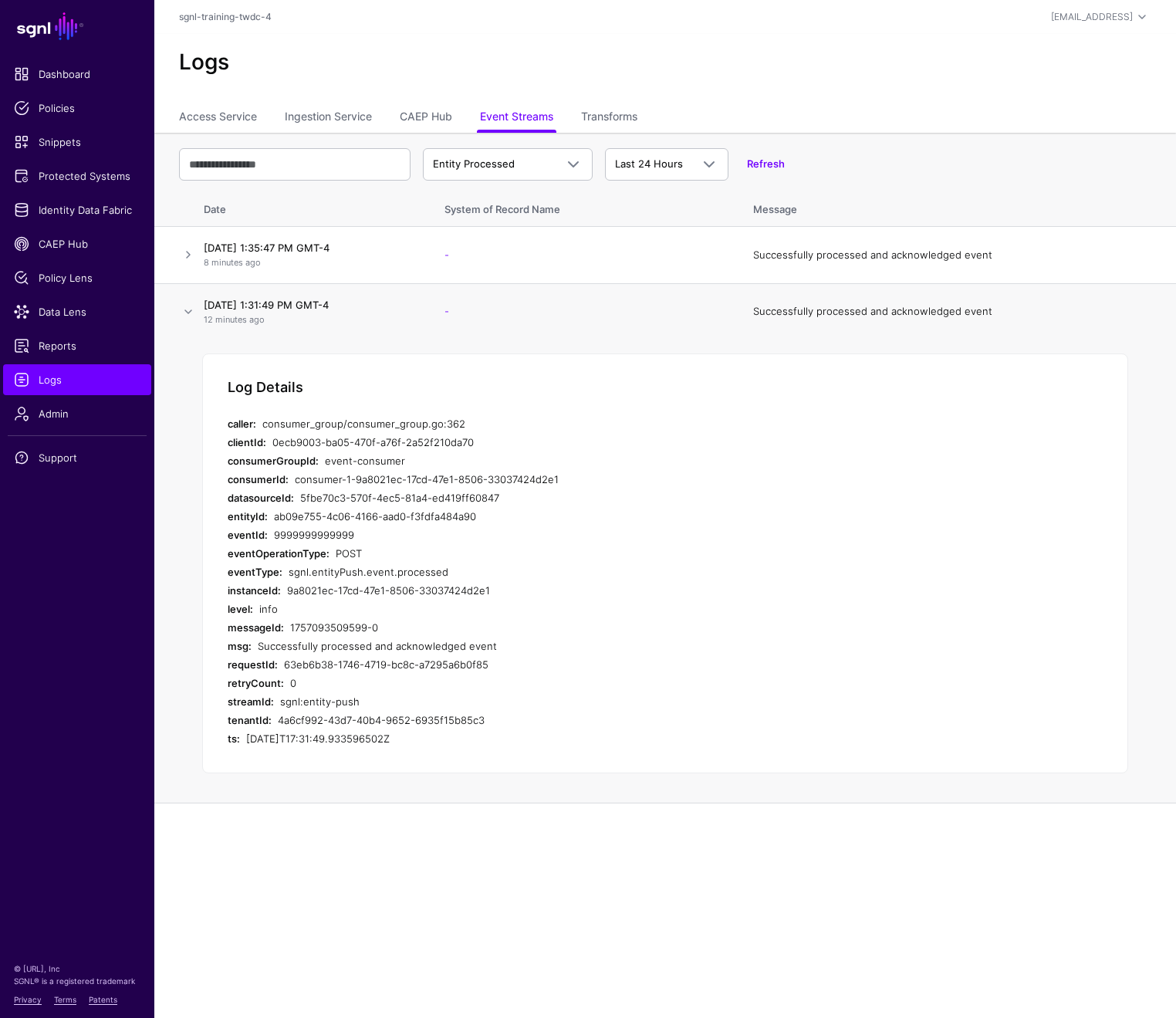
drag, startPoint x: 187, startPoint y: 278, endPoint x: 187, endPoint y: 287, distance: 9.0
click at [187, 280] on td at bounding box center [175, 255] width 43 height 57
click at [190, 310] on link at bounding box center [188, 312] width 19 height 19
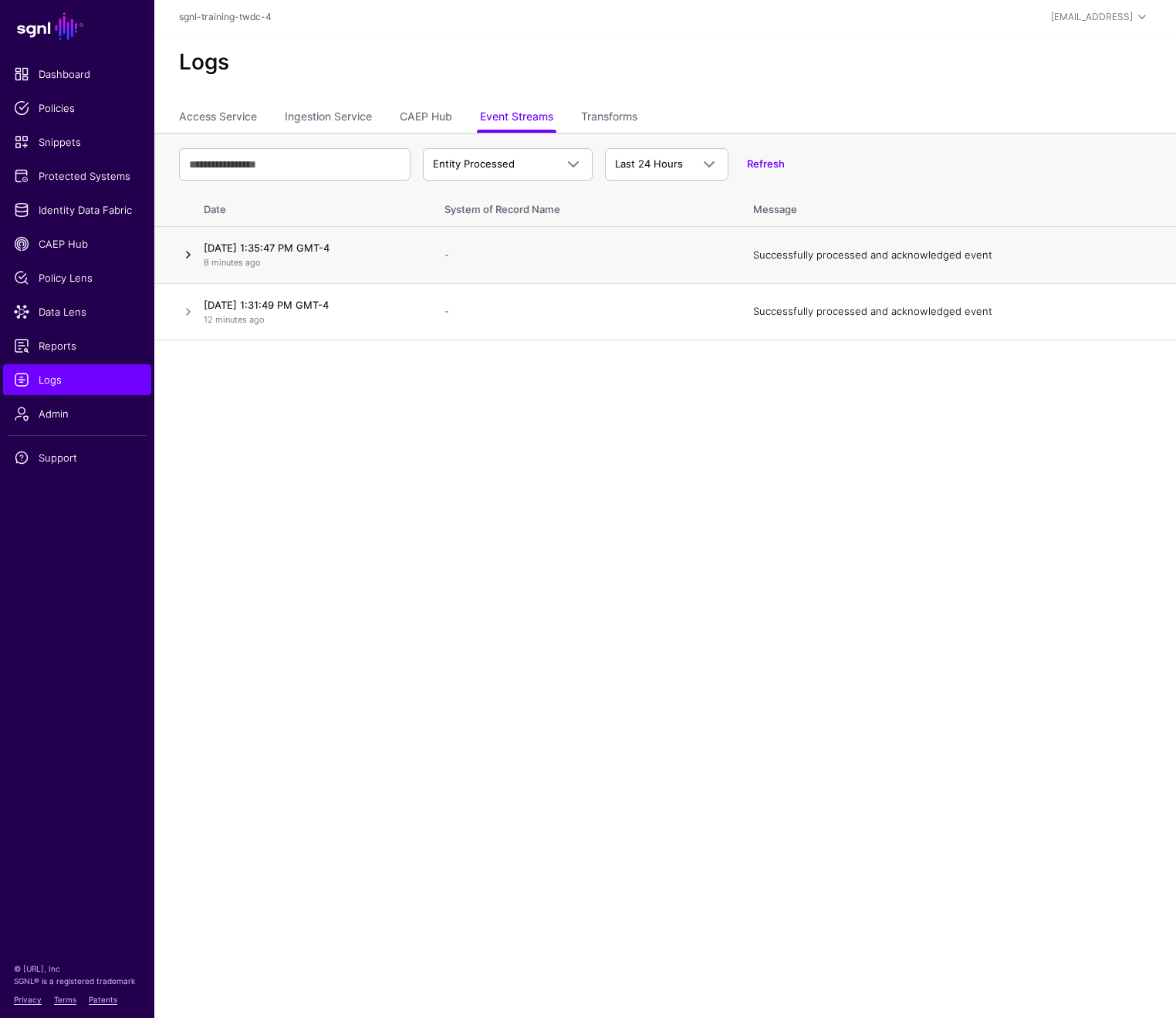
click at [185, 256] on link at bounding box center [188, 255] width 19 height 19
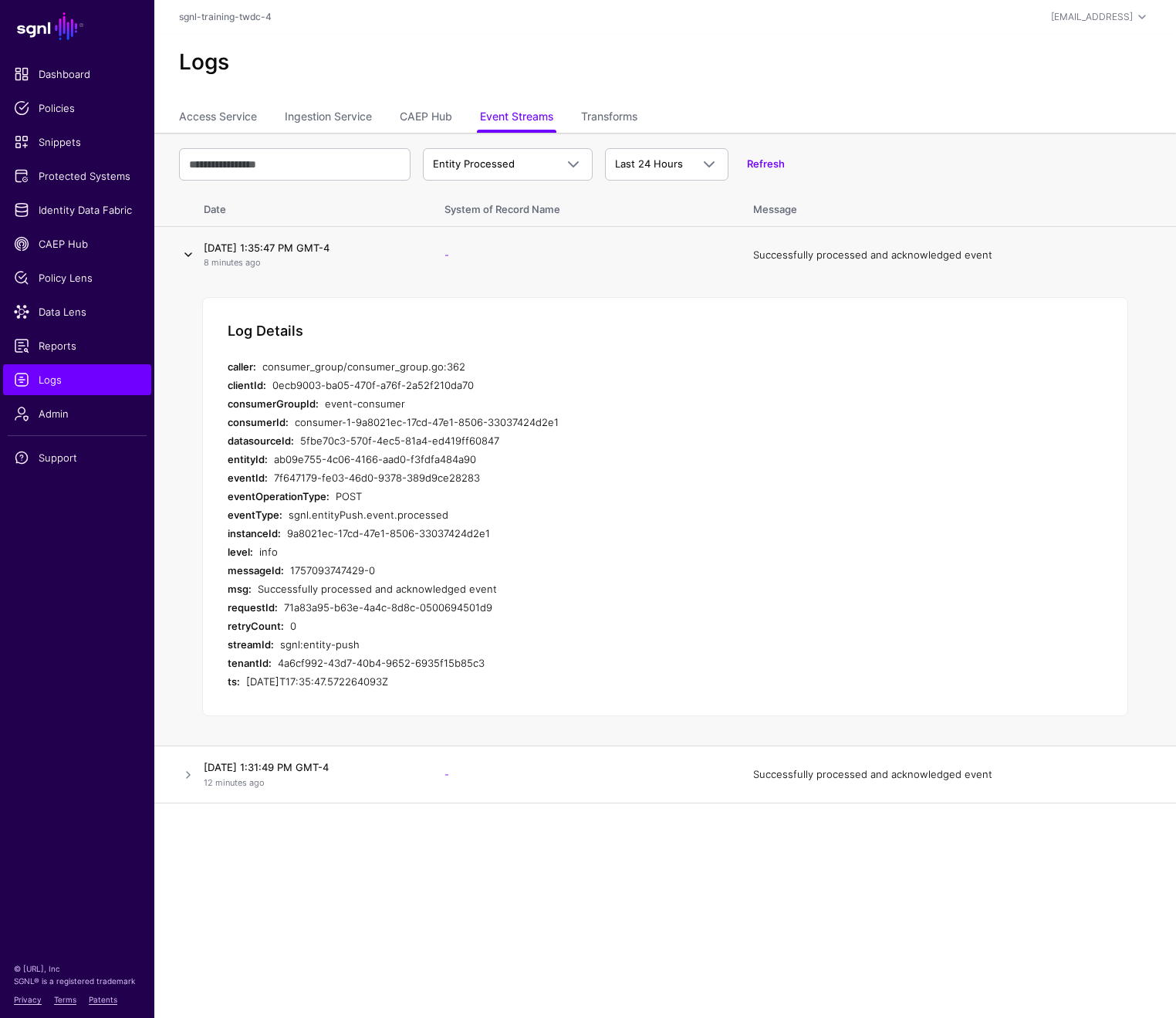
click at [185, 256] on link at bounding box center [188, 255] width 19 height 19
